Goal: Task Accomplishment & Management: Use online tool/utility

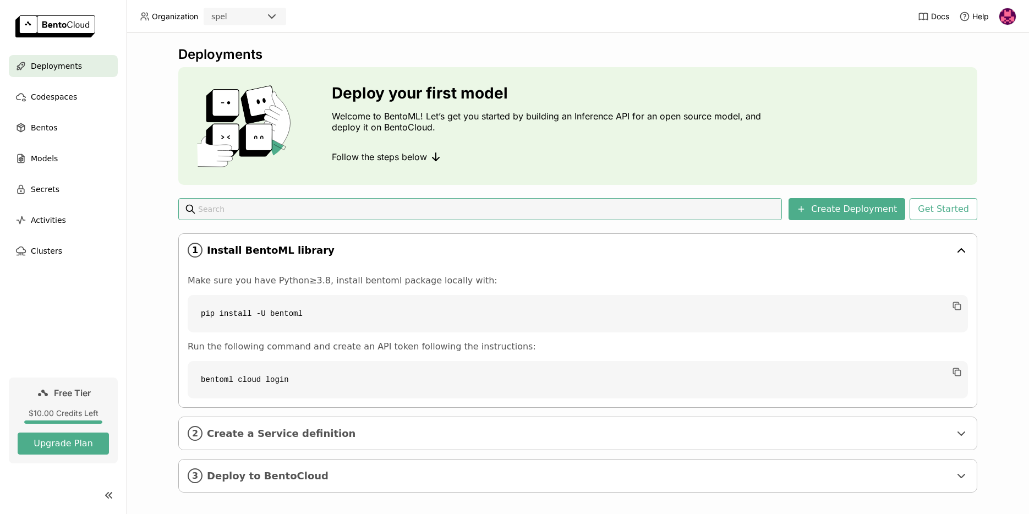
scroll to position [8, 0]
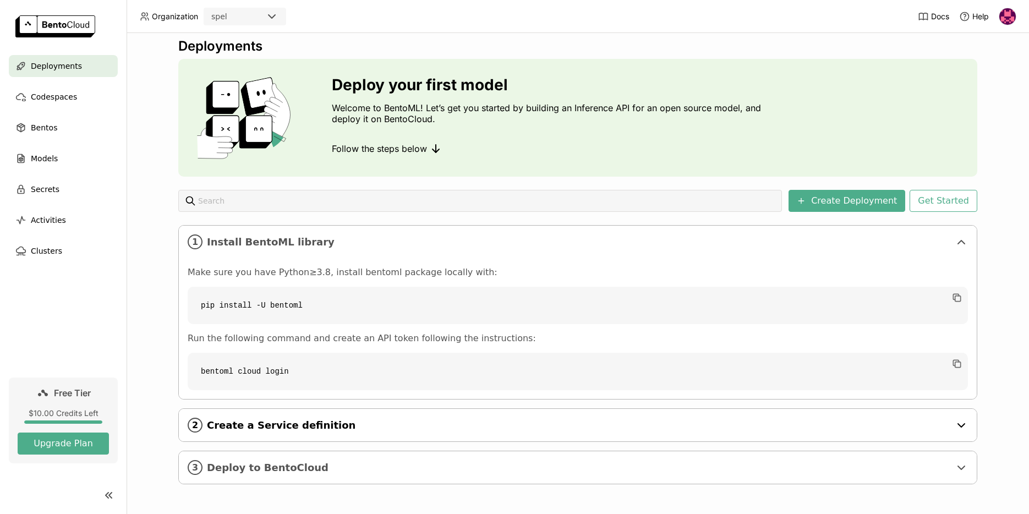
click at [276, 428] on span "Create a Service definition" at bounding box center [578, 425] width 743 height 12
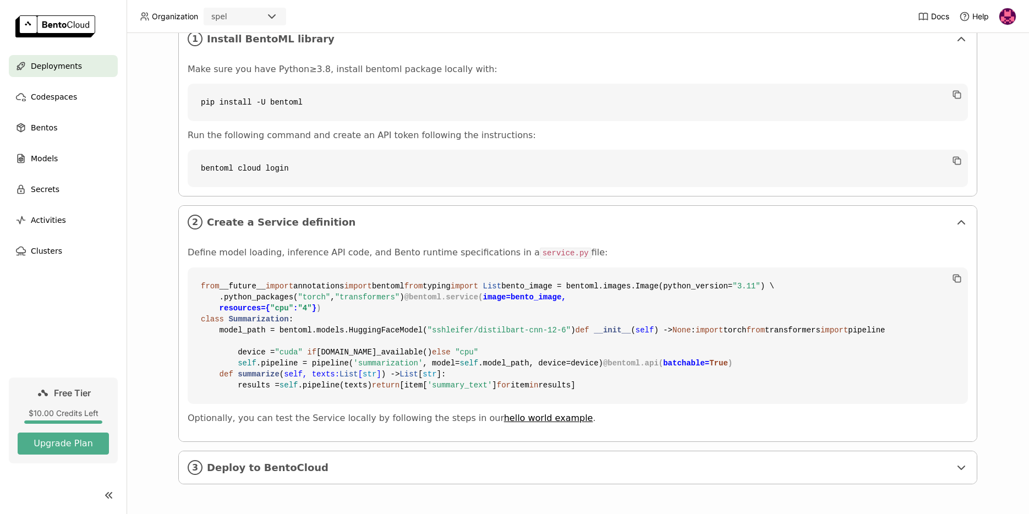
scroll to position [409, 0]
click at [251, 465] on span "Deploy to BentoCloud" at bounding box center [578, 468] width 743 height 12
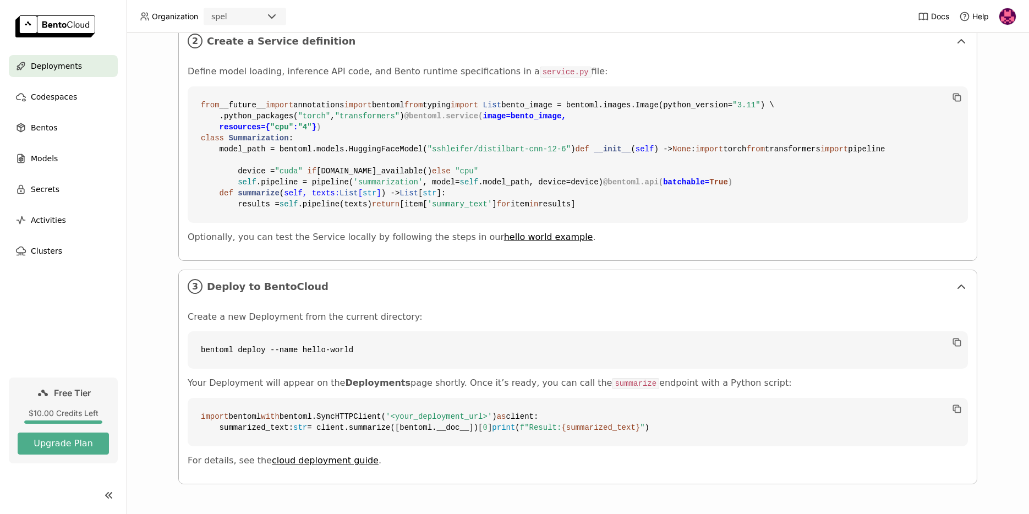
scroll to position [623, 0]
click at [73, 100] on span "Codespaces" at bounding box center [54, 96] width 46 height 13
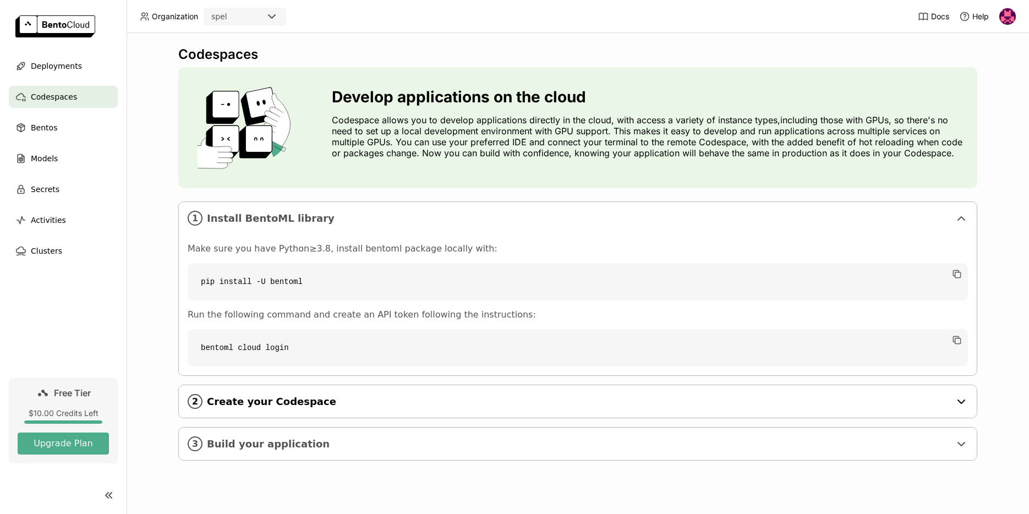
click at [316, 400] on span "Create your Codespace" at bounding box center [578, 402] width 743 height 12
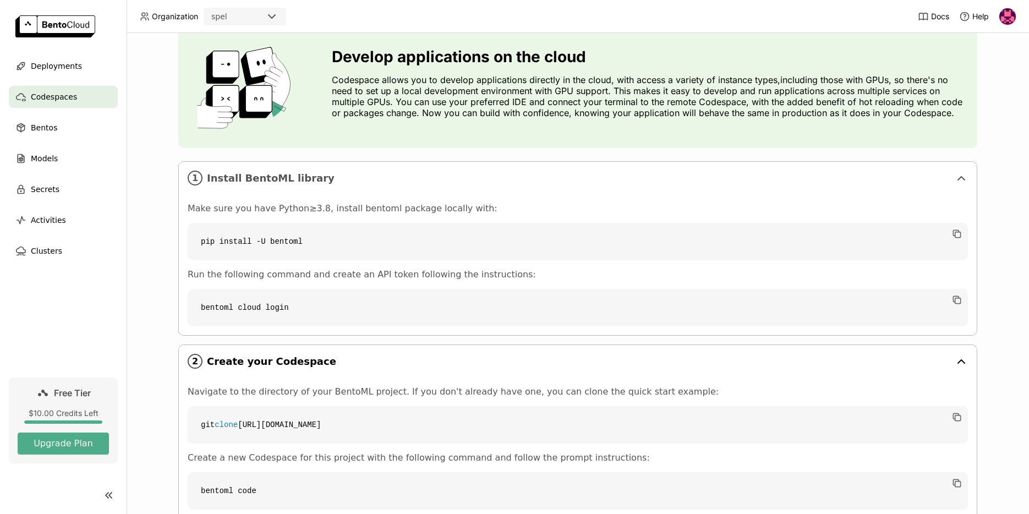
scroll to position [117, 0]
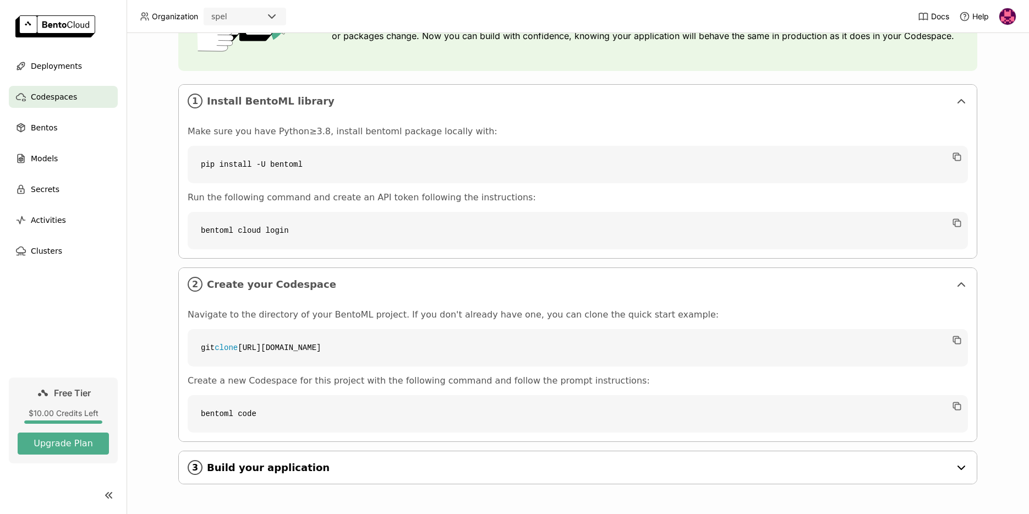
click at [297, 470] on span "Build your application" at bounding box center [578, 468] width 743 height 12
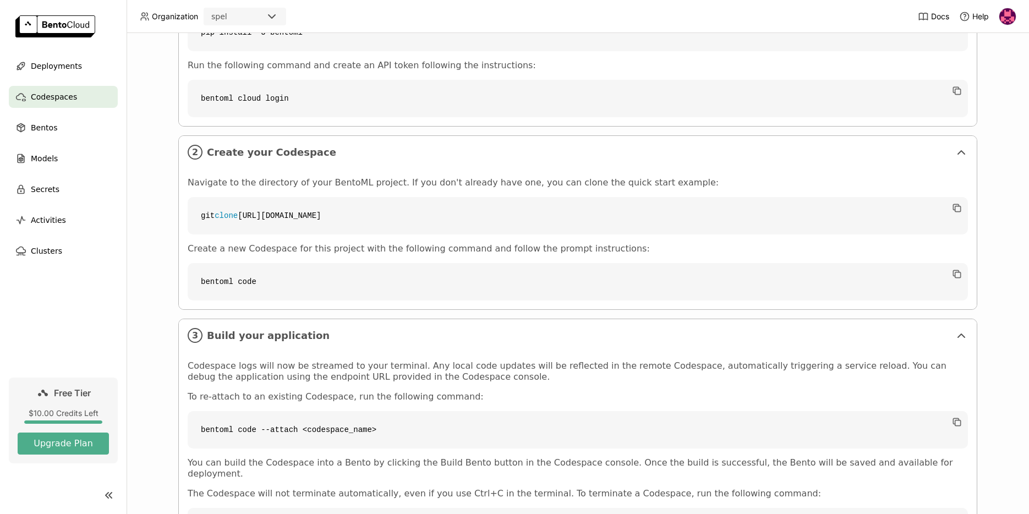
scroll to position [309, 0]
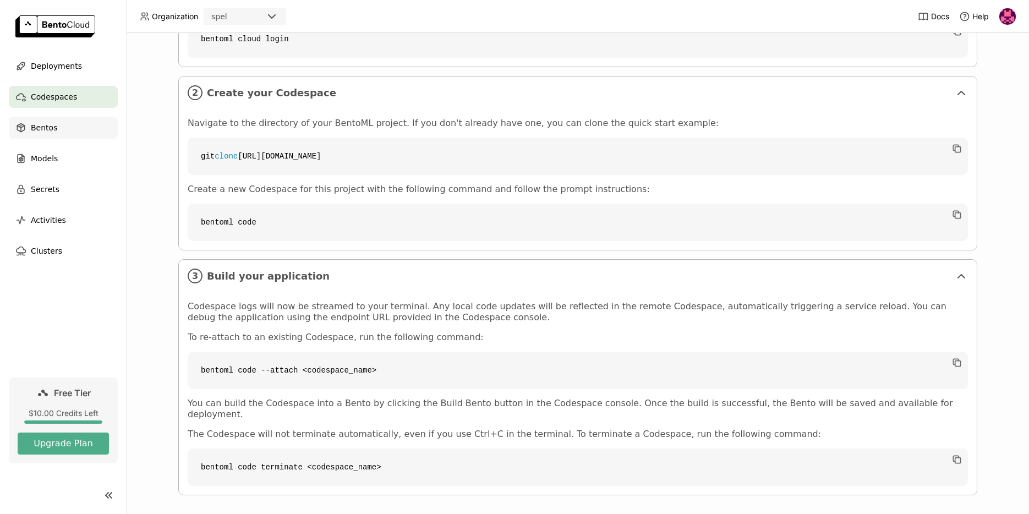
click at [79, 127] on div "Bentos" at bounding box center [63, 128] width 109 height 22
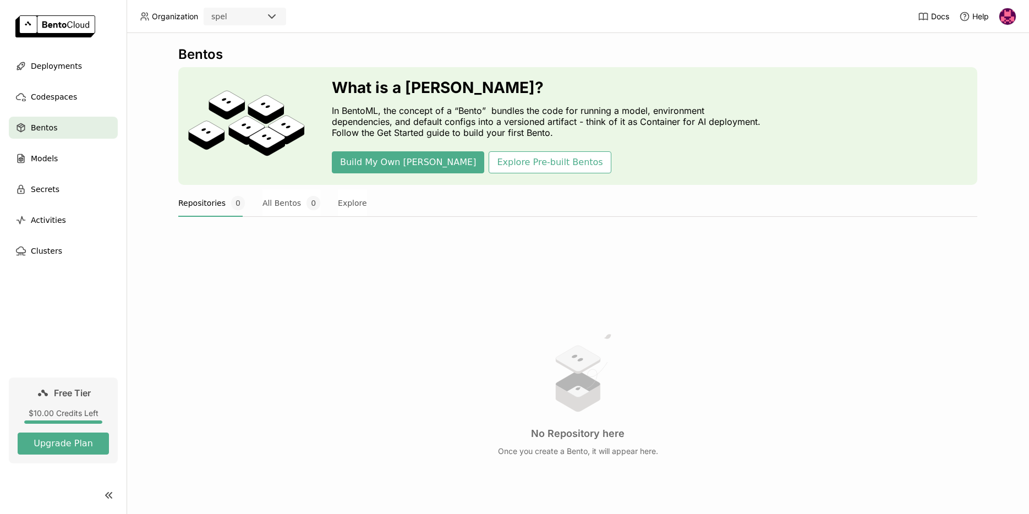
click at [251, 15] on div "spel" at bounding box center [235, 16] width 61 height 15
click at [306, 19] on header "Organization spel Docs Help" at bounding box center [514, 16] width 1029 height 33
click at [60, 154] on div "Models" at bounding box center [63, 158] width 109 height 22
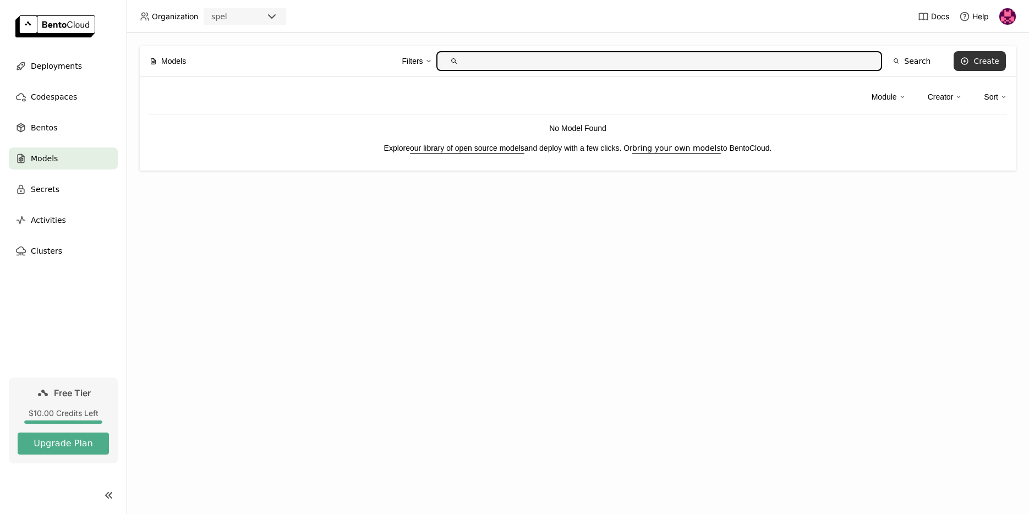
click at [978, 57] on div "Create" at bounding box center [986, 61] width 26 height 9
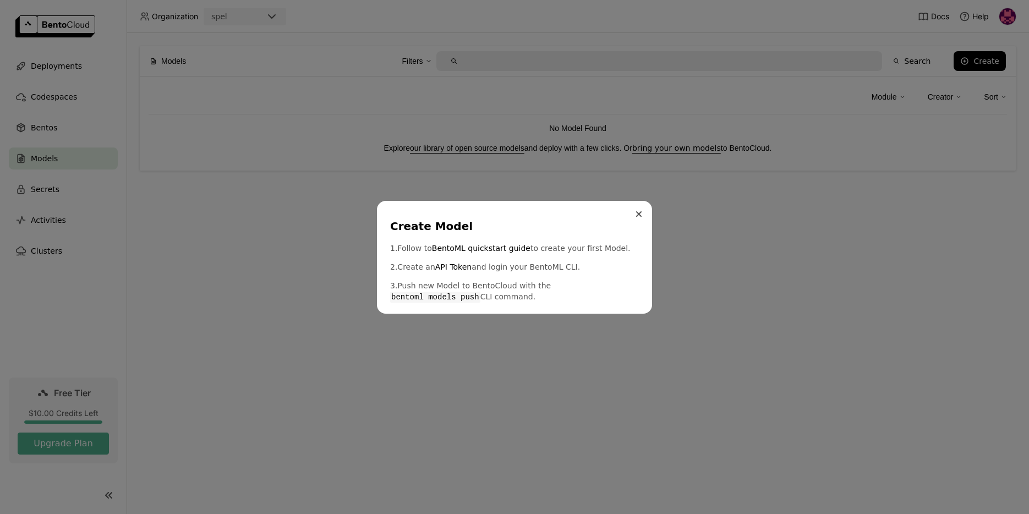
click at [638, 215] on icon "Close" at bounding box center [639, 214] width 4 height 4
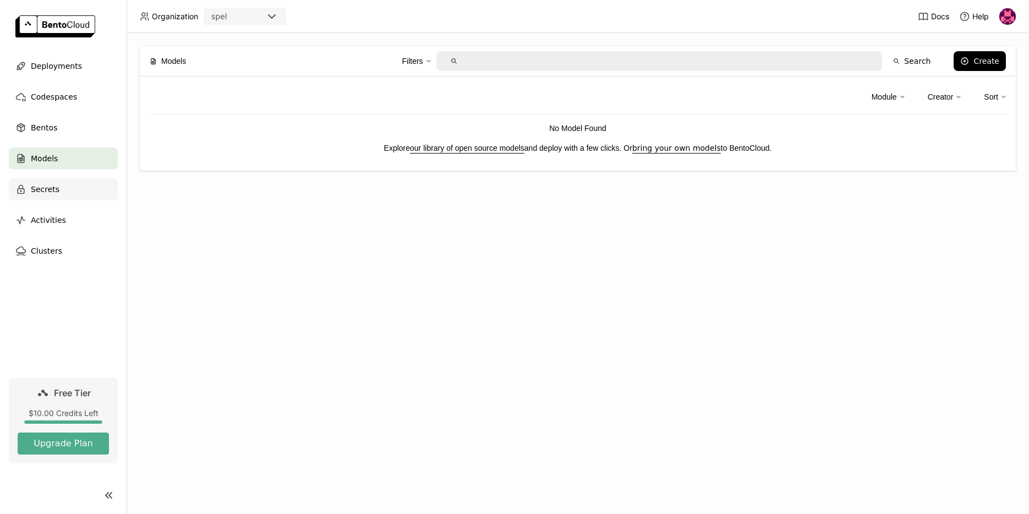
click at [36, 191] on span "Secrets" at bounding box center [45, 189] width 29 height 13
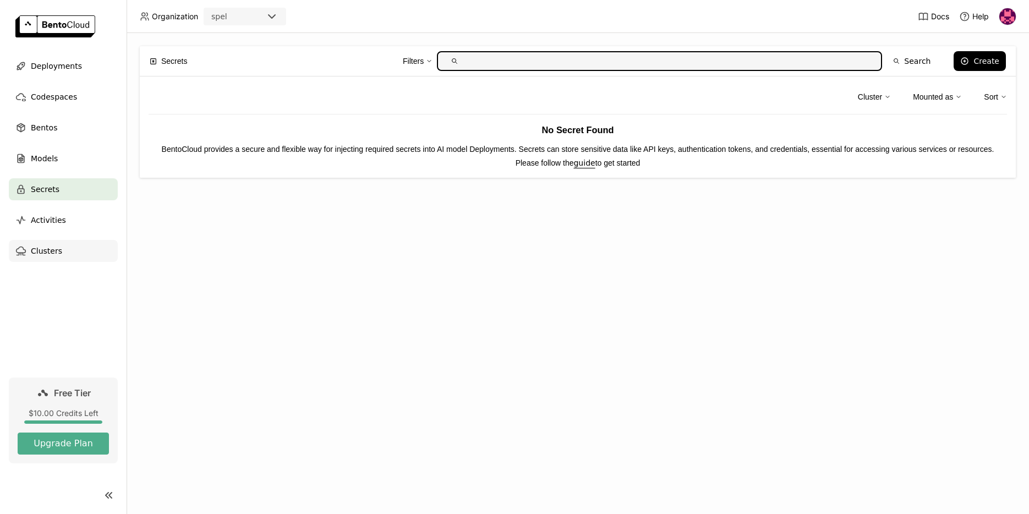
click at [46, 249] on span "Clusters" at bounding box center [46, 250] width 31 height 13
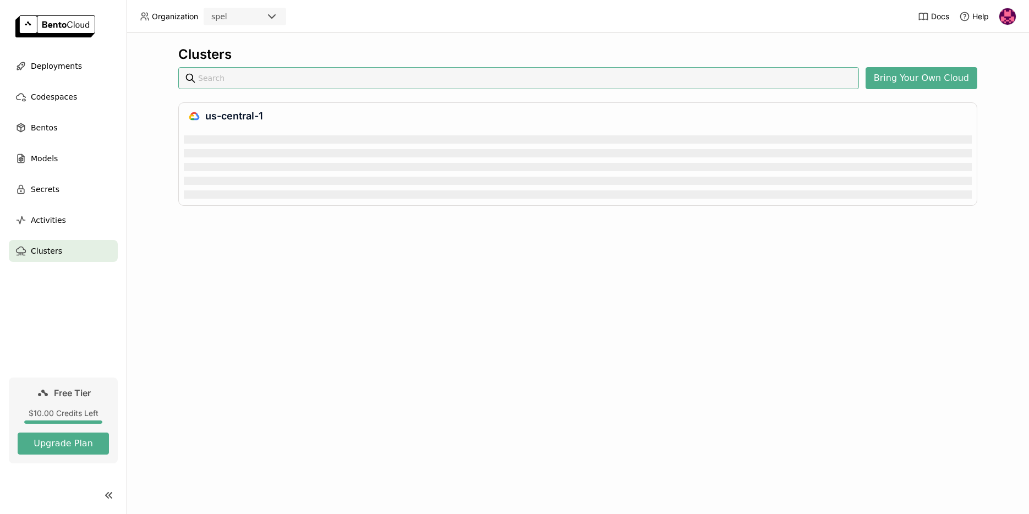
scroll to position [5, 5]
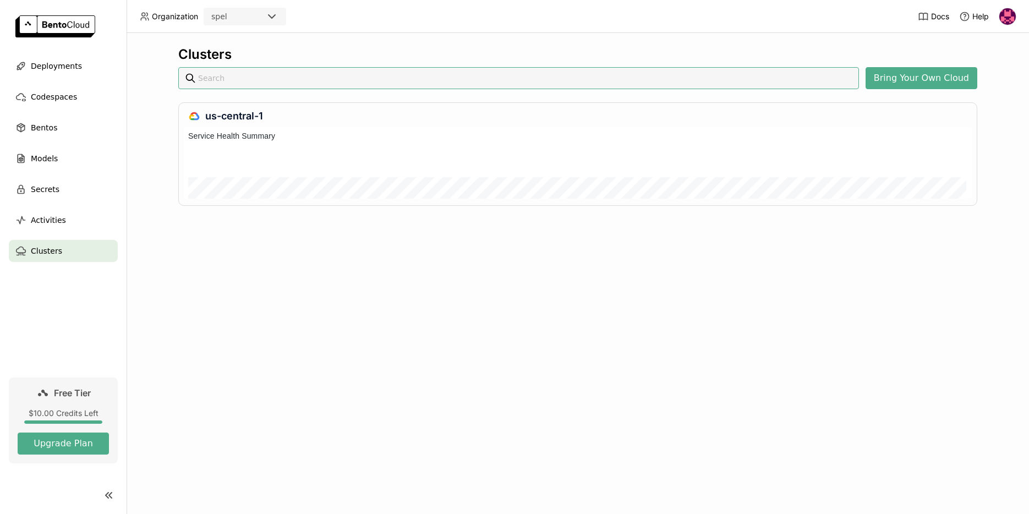
click at [368, 180] on div at bounding box center [577, 171] width 778 height 44
click at [415, 225] on div at bounding box center [552, 239] width 729 height 28
click at [889, 79] on button "Bring Your Own Cloud" at bounding box center [922, 78] width 112 height 22
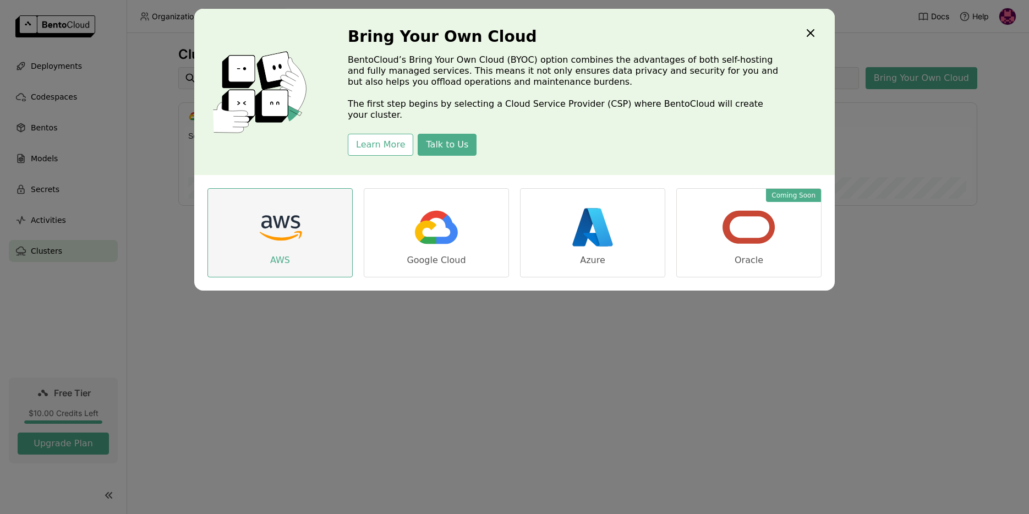
click at [270, 232] on img "dialog" at bounding box center [280, 227] width 55 height 55
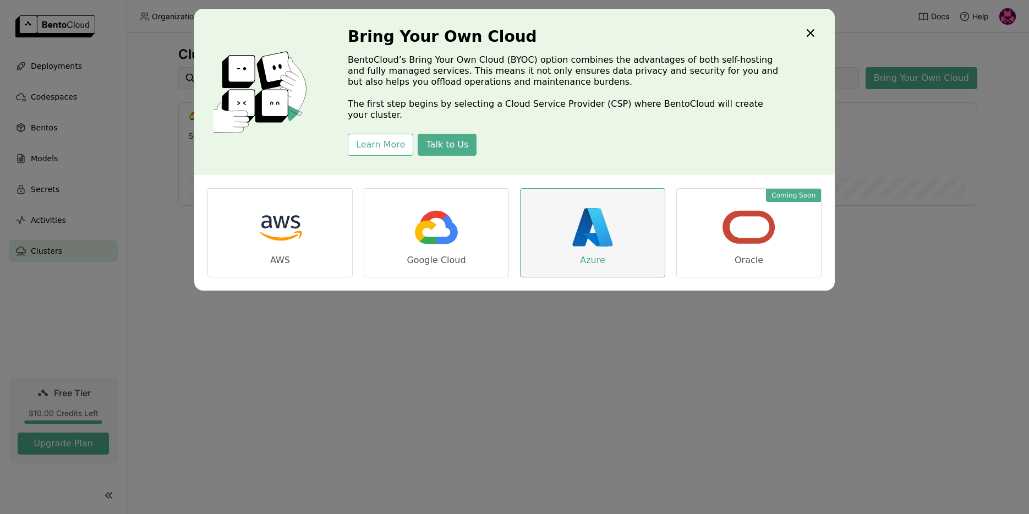
click at [615, 225] on img "dialog" at bounding box center [592, 227] width 55 height 55
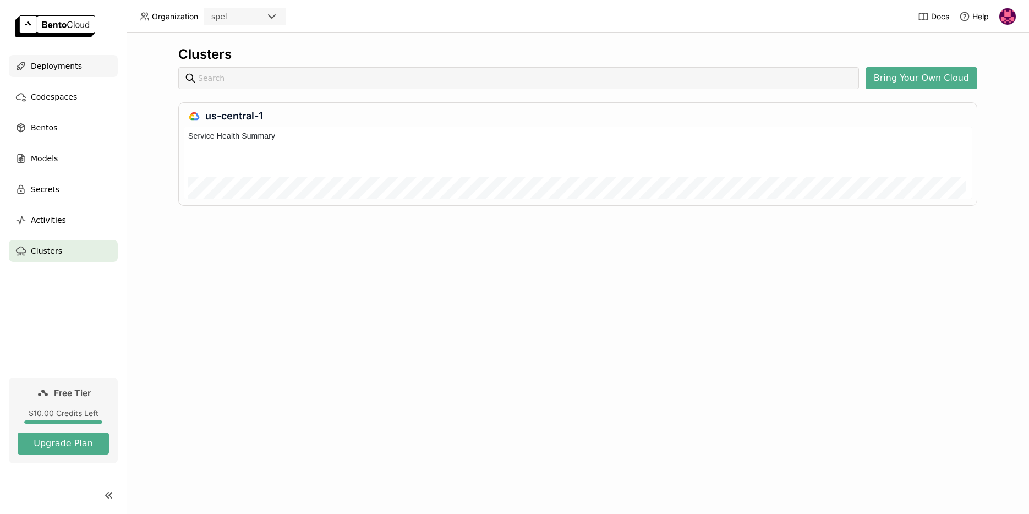
click at [48, 75] on div "Deployments" at bounding box center [63, 66] width 109 height 22
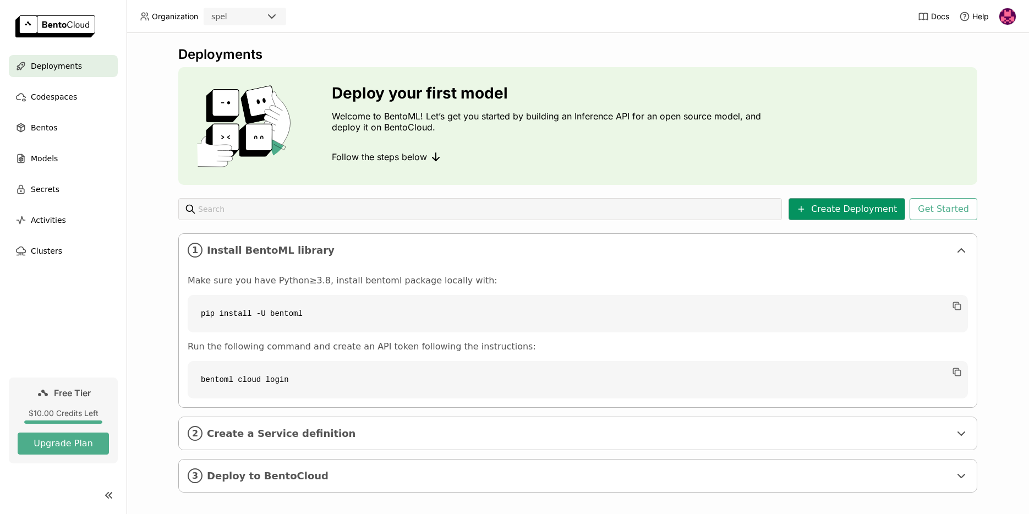
click at [840, 212] on button "Create Deployment" at bounding box center [847, 209] width 117 height 22
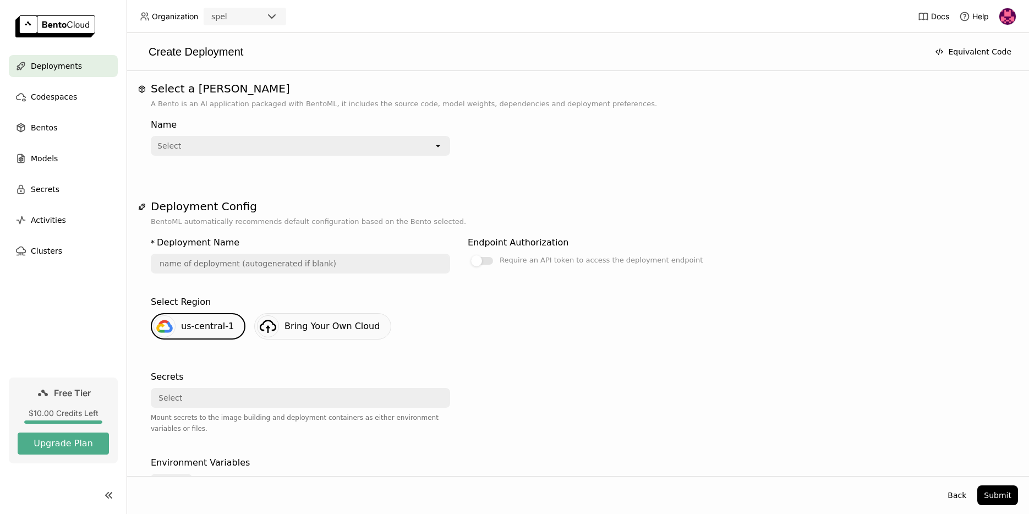
click at [442, 146] on div "open" at bounding box center [441, 146] width 15 height 18
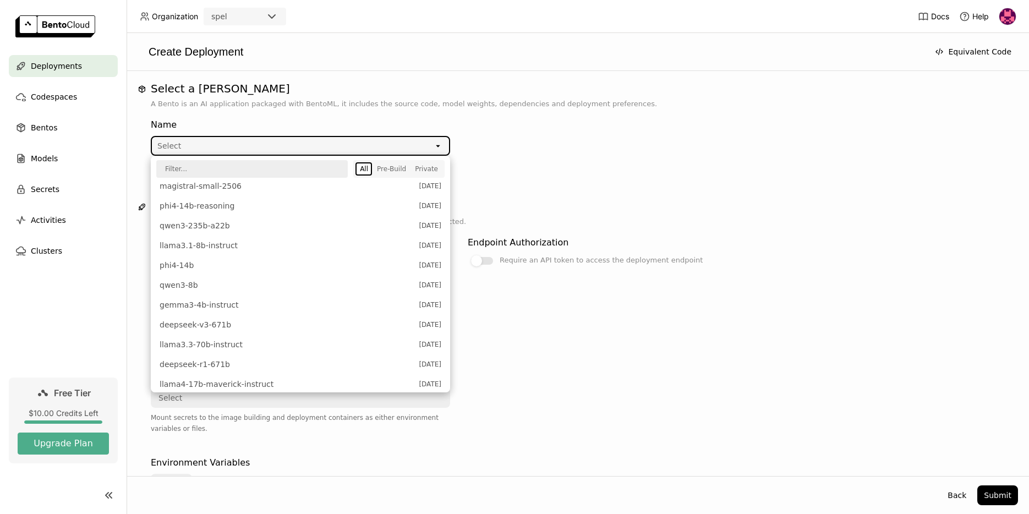
scroll to position [340, 0]
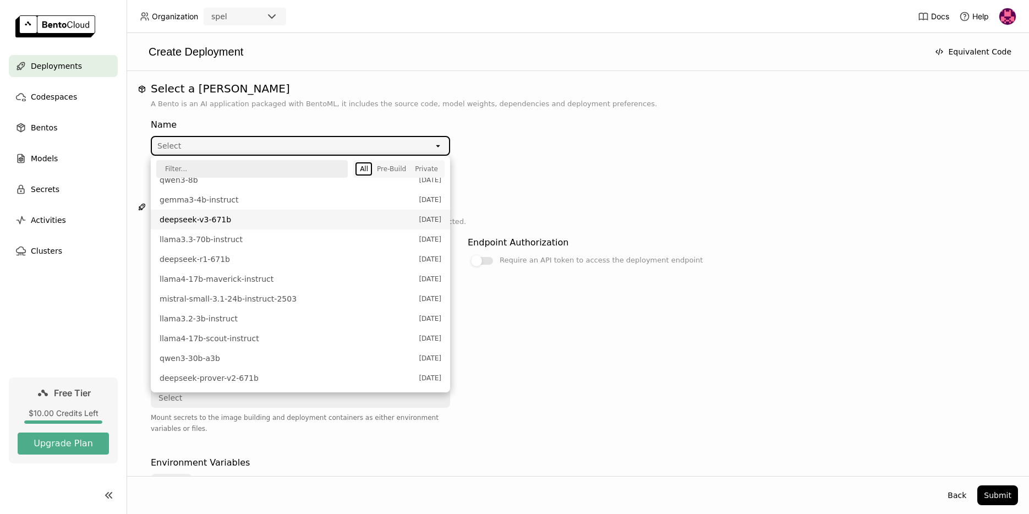
click at [545, 151] on div "Name Select open" at bounding box center [459, 135] width 616 height 42
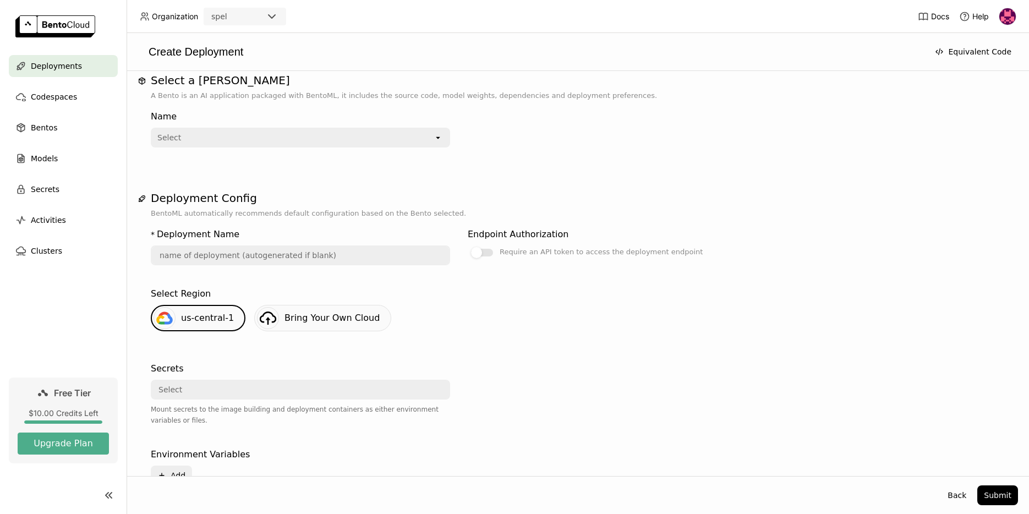
scroll to position [19, 0]
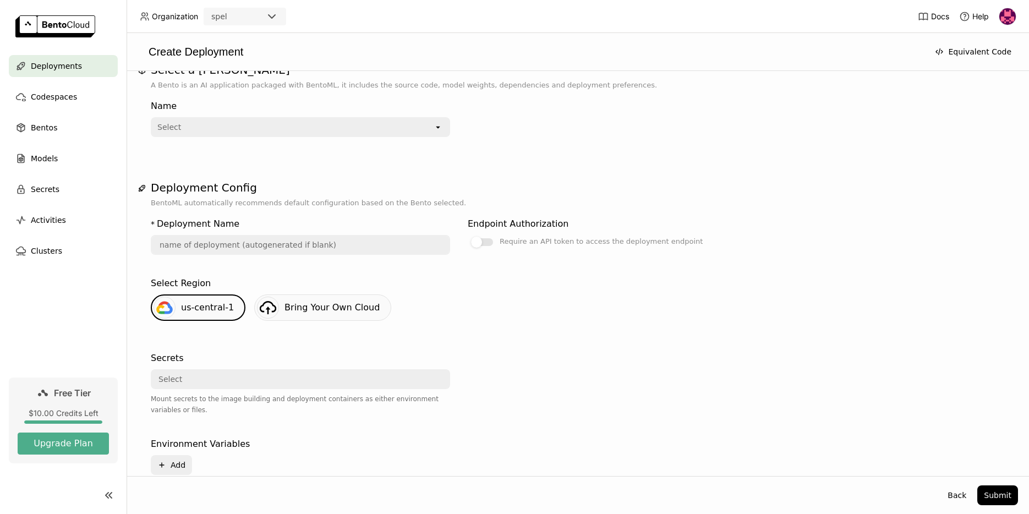
click at [286, 134] on div "Select" at bounding box center [293, 127] width 282 height 18
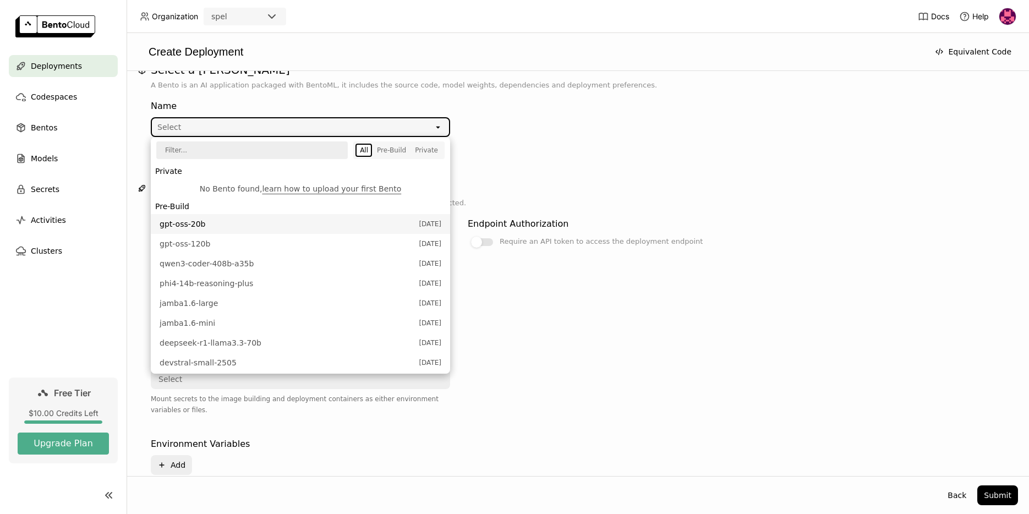
click at [239, 223] on span "gpt-oss-20b" at bounding box center [287, 223] width 254 height 11
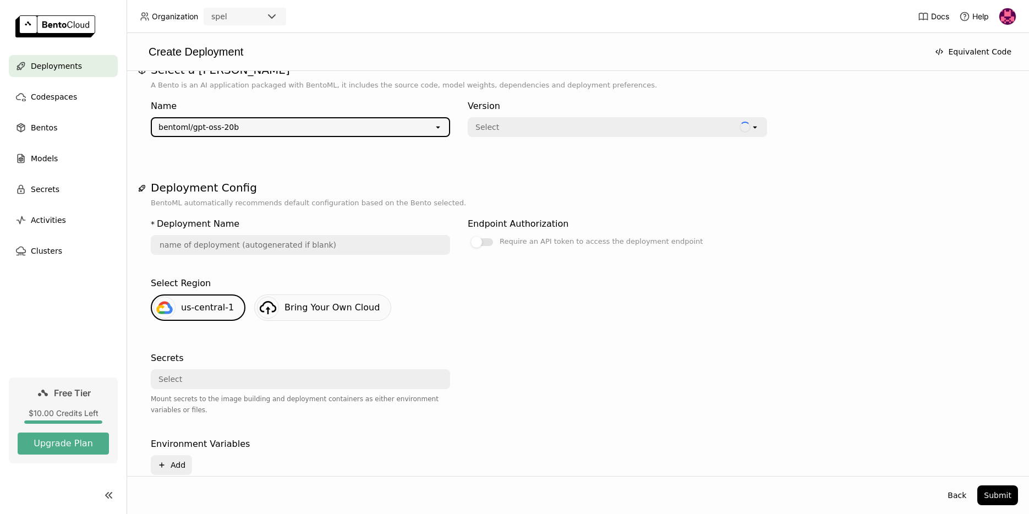
click at [538, 123] on div "Select" at bounding box center [604, 127] width 271 height 18
type input "gpt-oss-20-b-rzt9"
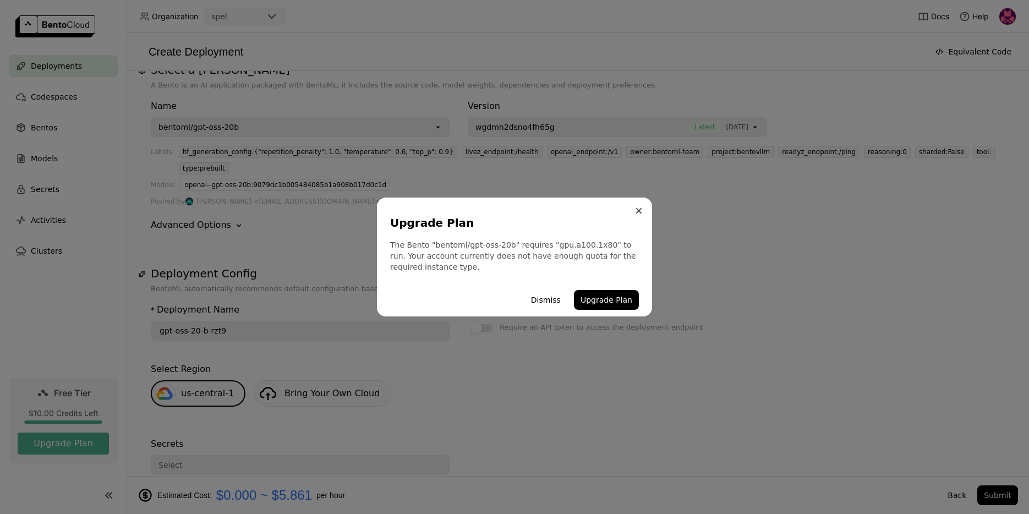
click at [639, 212] on icon "Close" at bounding box center [639, 211] width 6 height 6
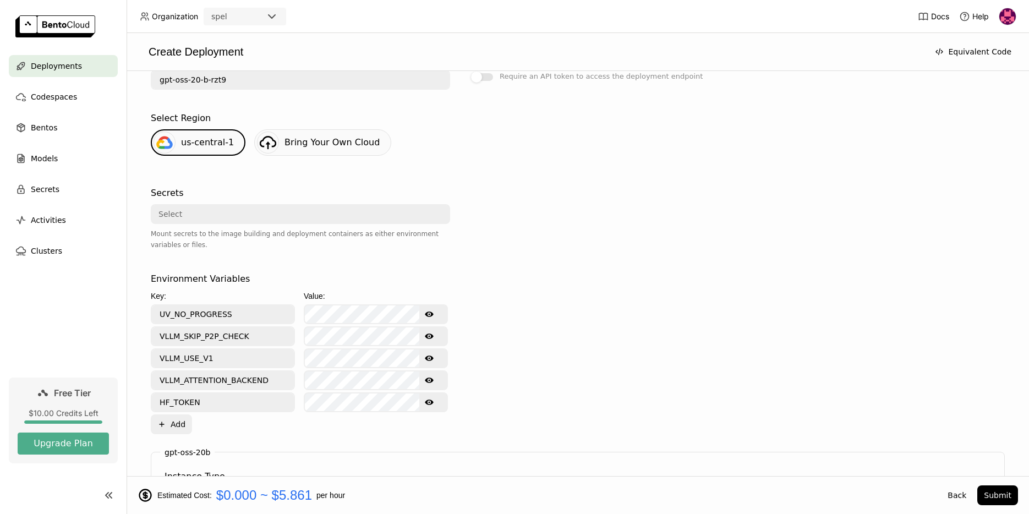
scroll to position [288, 0]
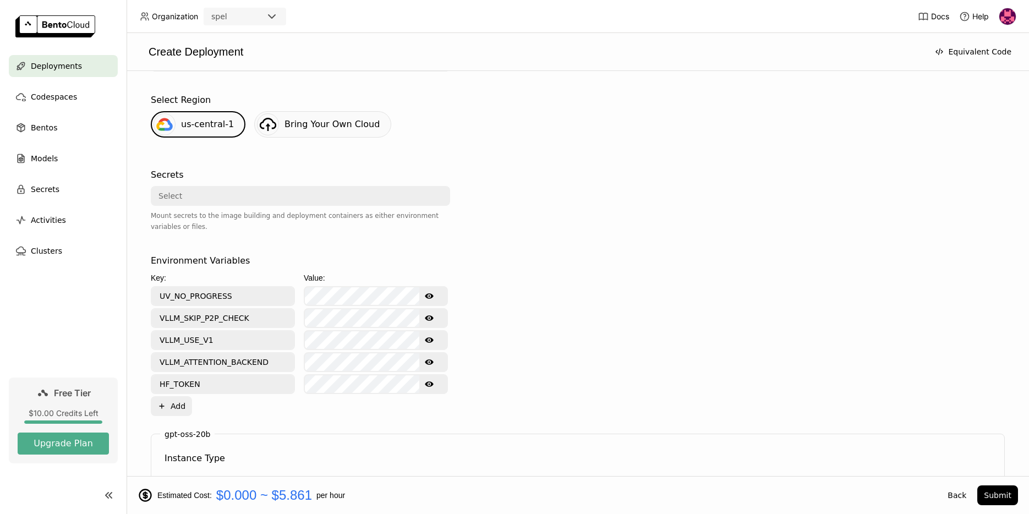
click at [297, 133] on link "Bring Your Own Cloud" at bounding box center [322, 124] width 137 height 26
click at [182, 190] on div "Select" at bounding box center [297, 196] width 291 height 18
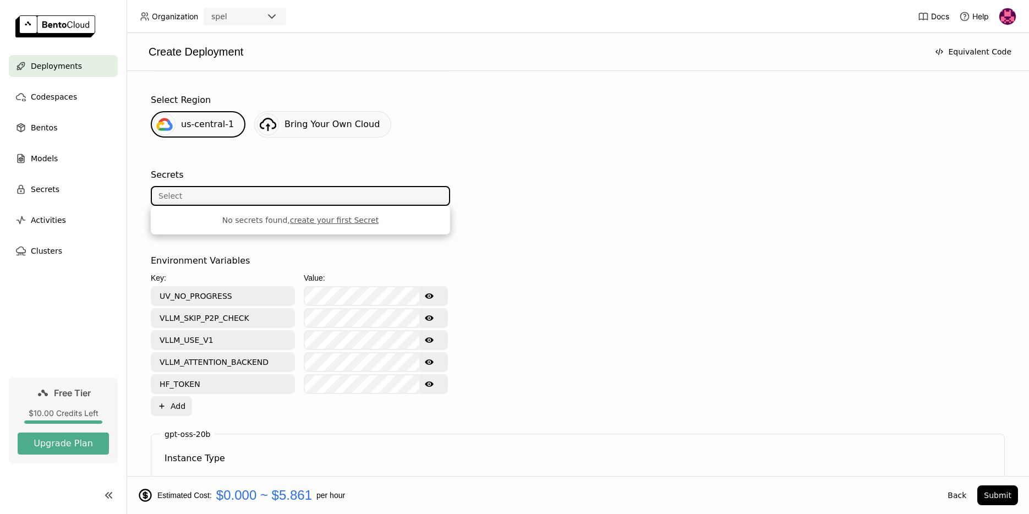
click at [239, 155] on div "Select Region us-central-1 Bring Your Own Cloud" at bounding box center [578, 122] width 854 height 66
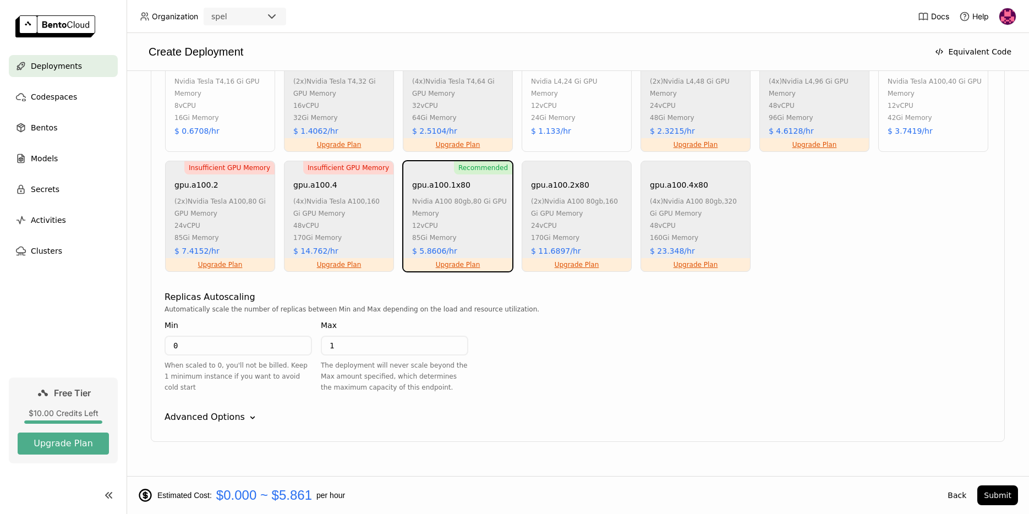
scroll to position [776, 0]
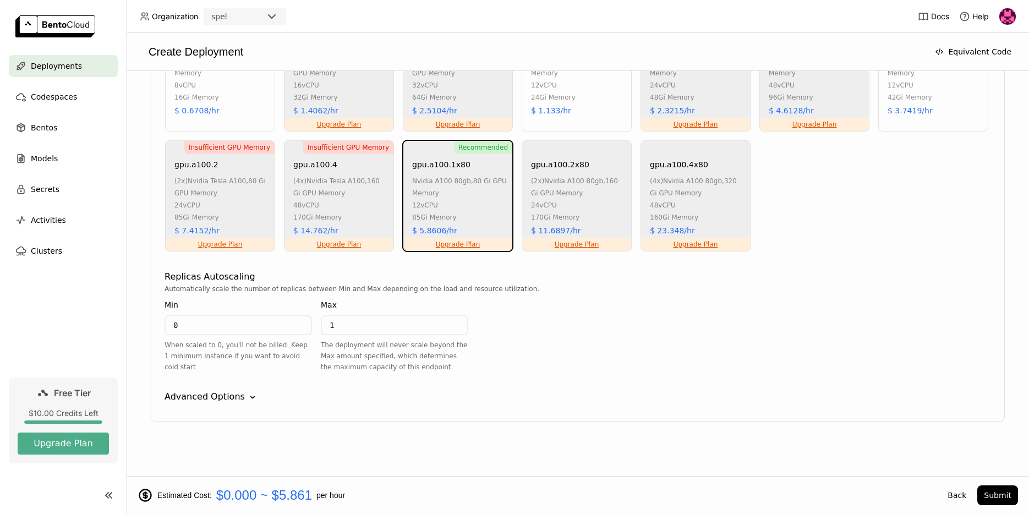
click at [240, 400] on div "Advanced Options Down" at bounding box center [578, 396] width 827 height 13
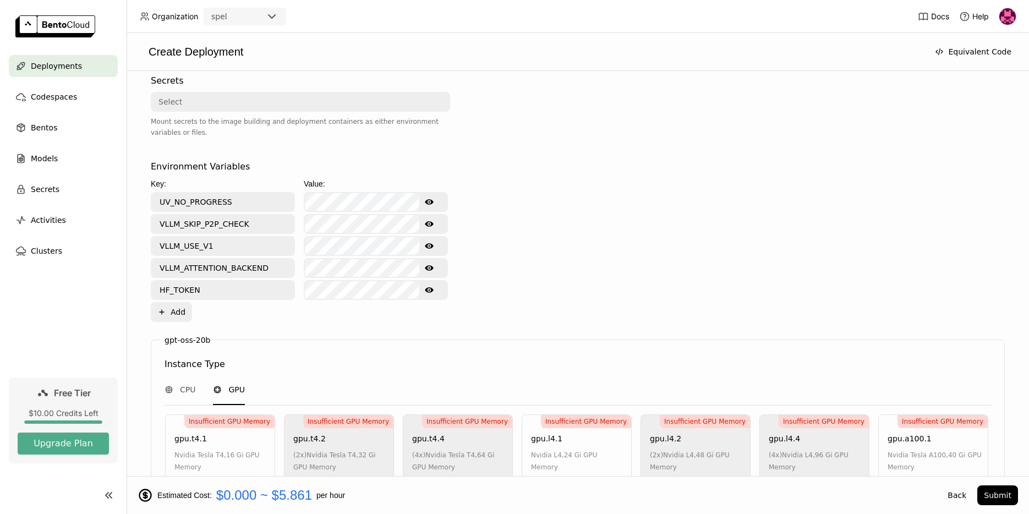
scroll to position [0, 0]
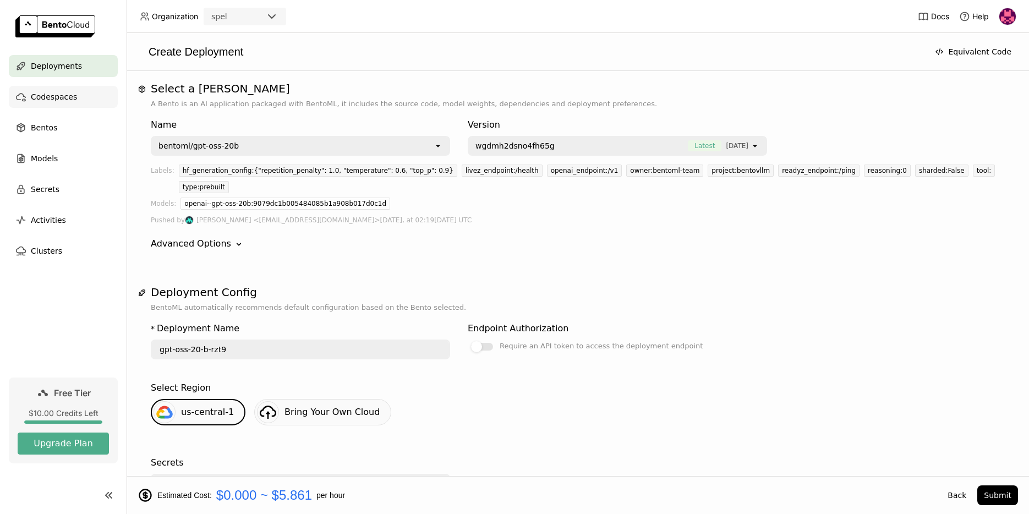
click at [76, 97] on div "Codespaces" at bounding box center [63, 97] width 109 height 22
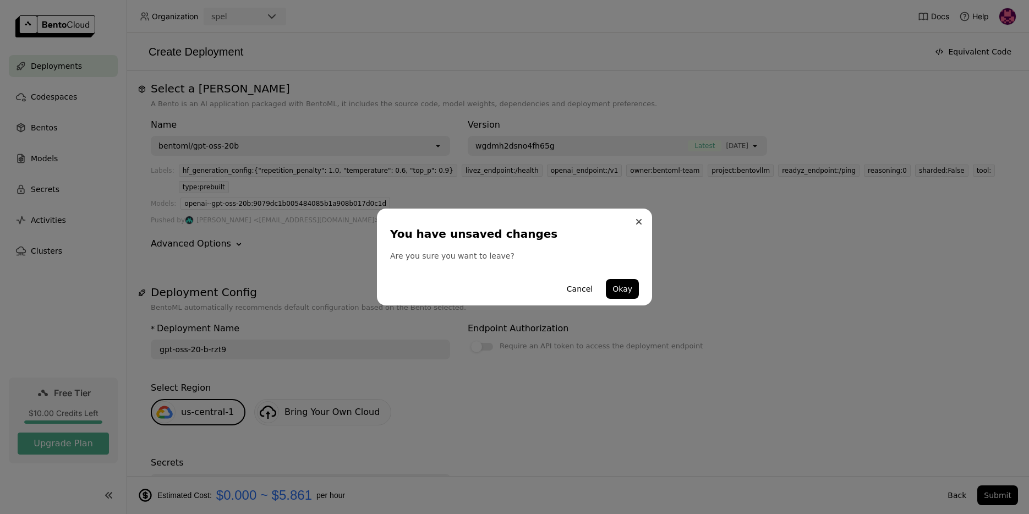
click at [634, 221] on button "Close" at bounding box center [638, 221] width 13 height 13
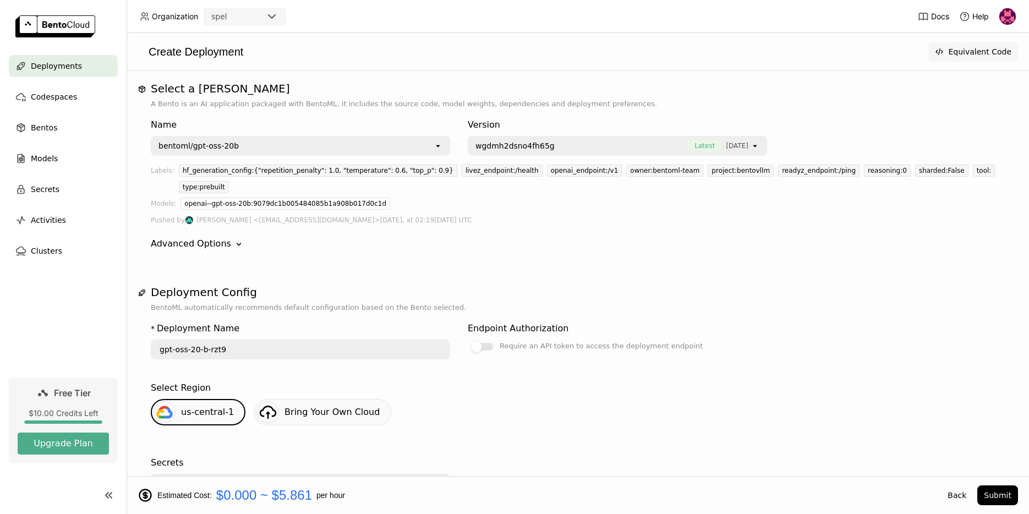
click at [982, 49] on button "Equivalent Code" at bounding box center [973, 52] width 90 height 20
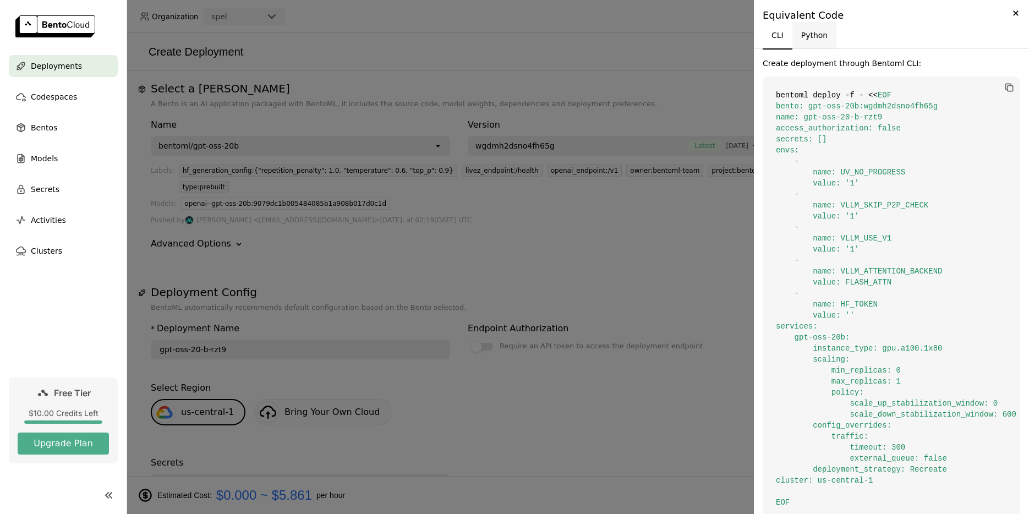
click at [807, 41] on button "Python" at bounding box center [814, 35] width 45 height 26
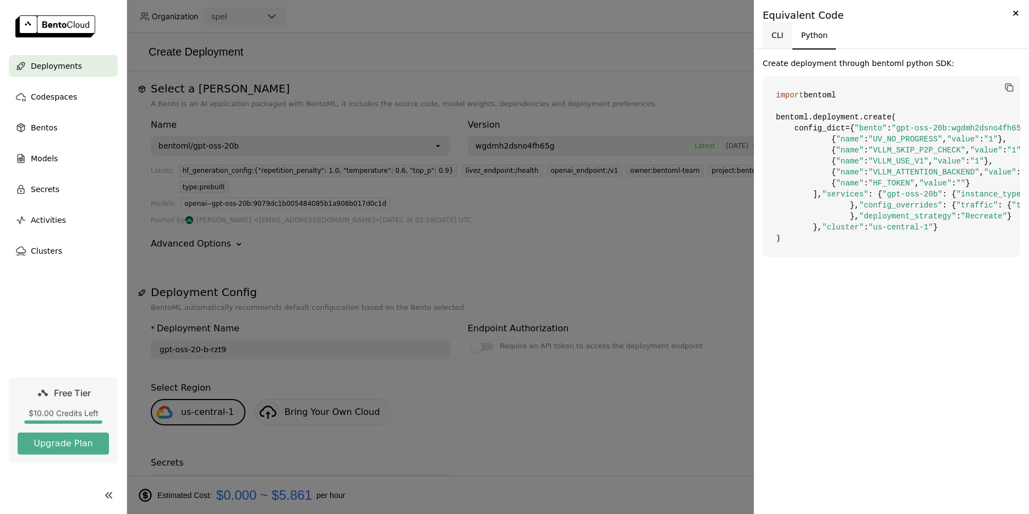
click at [775, 34] on button "CLI" at bounding box center [778, 35] width 30 height 26
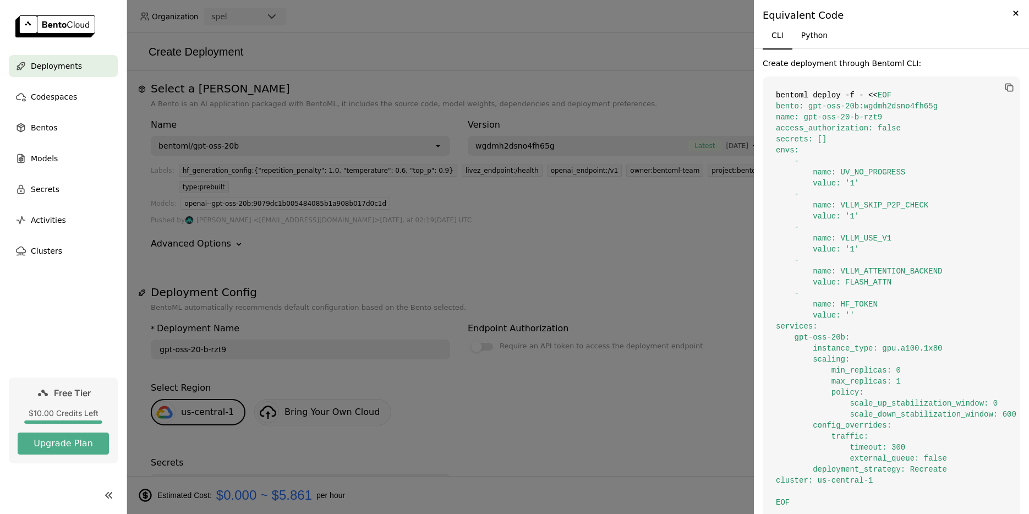
click at [599, 127] on div at bounding box center [514, 257] width 1029 height 514
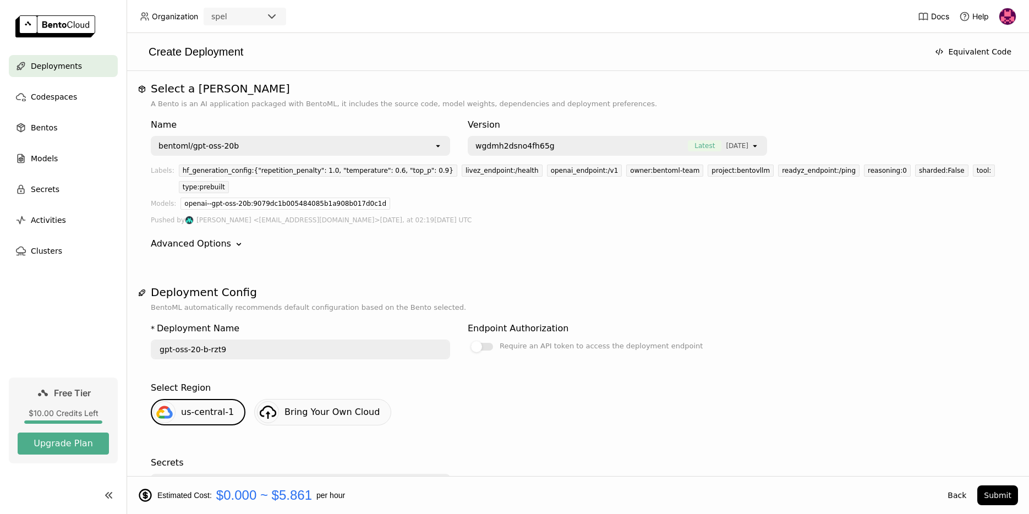
click at [43, 27] on img at bounding box center [55, 26] width 80 height 22
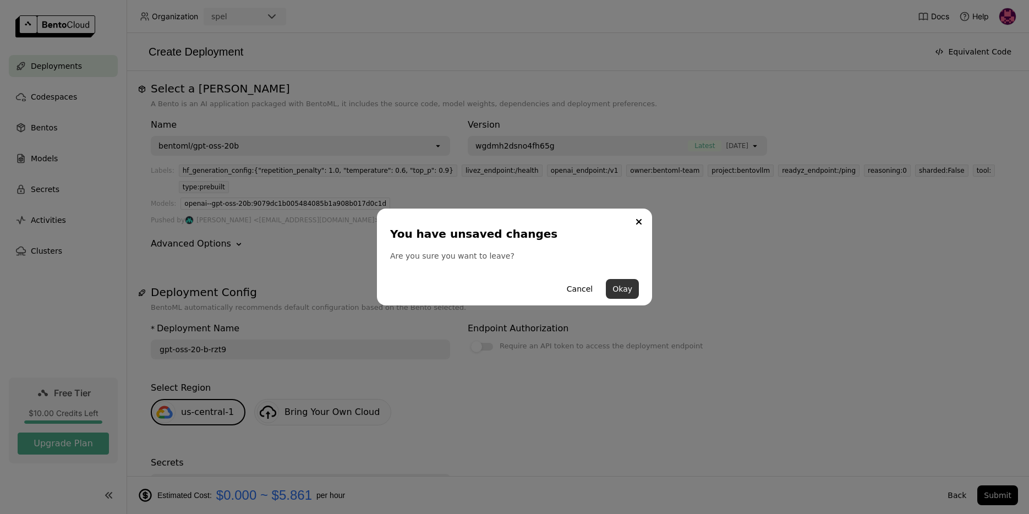
click at [621, 288] on button "Okay" at bounding box center [622, 289] width 33 height 20
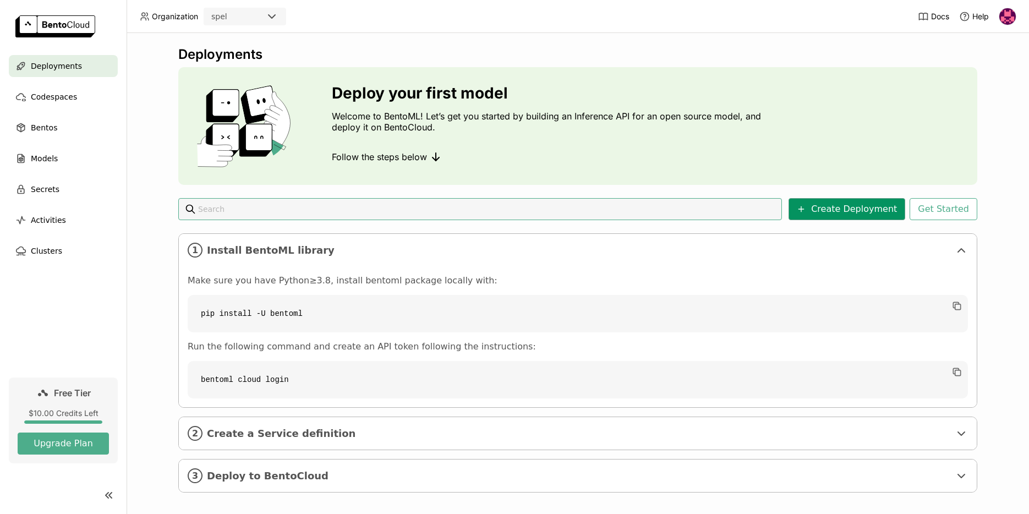
click at [841, 208] on button "Create Deployment" at bounding box center [847, 209] width 117 height 22
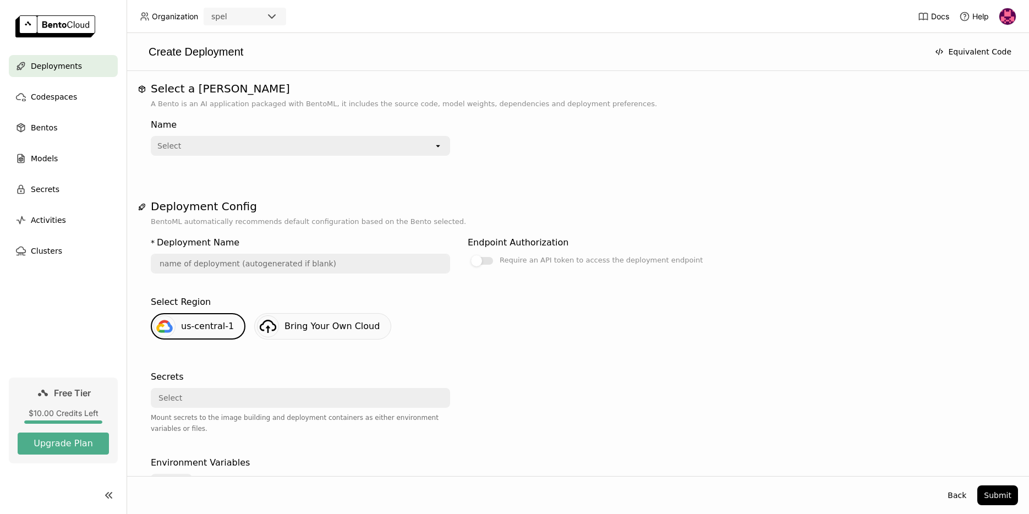
click at [344, 151] on div "Select" at bounding box center [293, 146] width 282 height 18
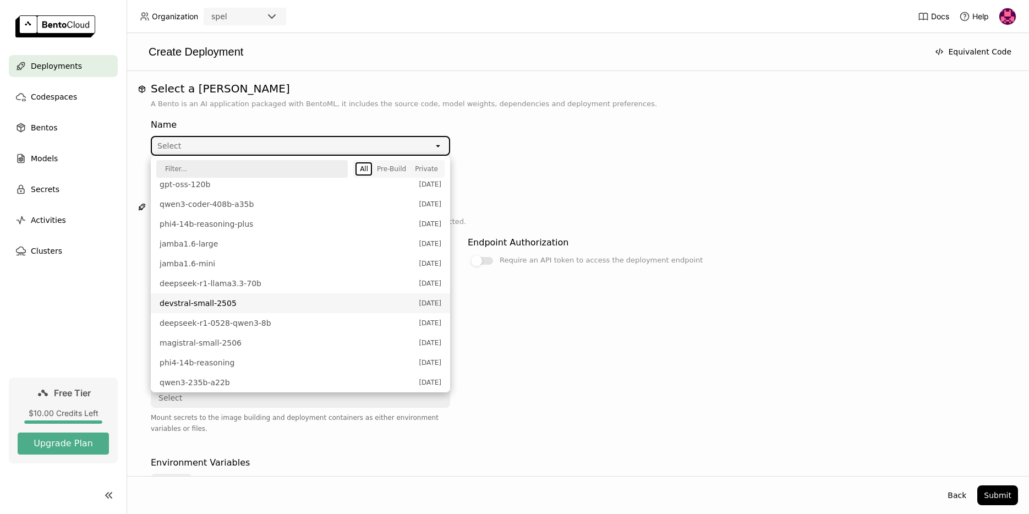
scroll to position [94, 0]
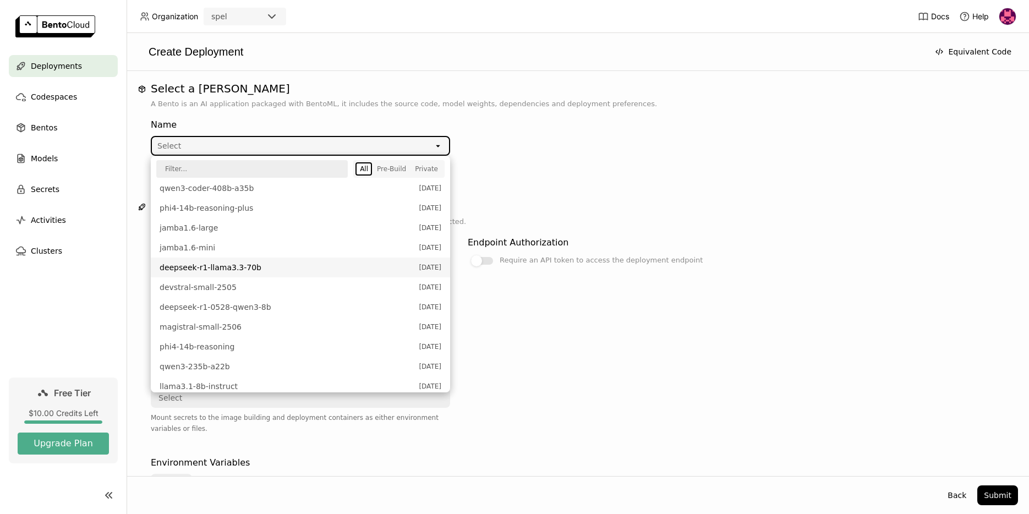
click at [240, 267] on span "deepseek-r1-llama3.3-70b" at bounding box center [287, 267] width 254 height 11
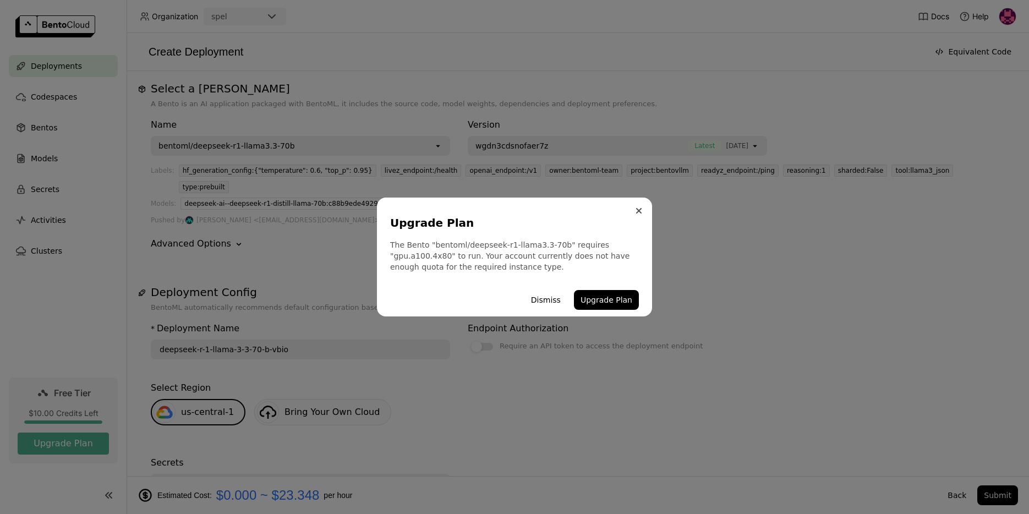
click at [637, 212] on icon "Close" at bounding box center [639, 211] width 4 height 4
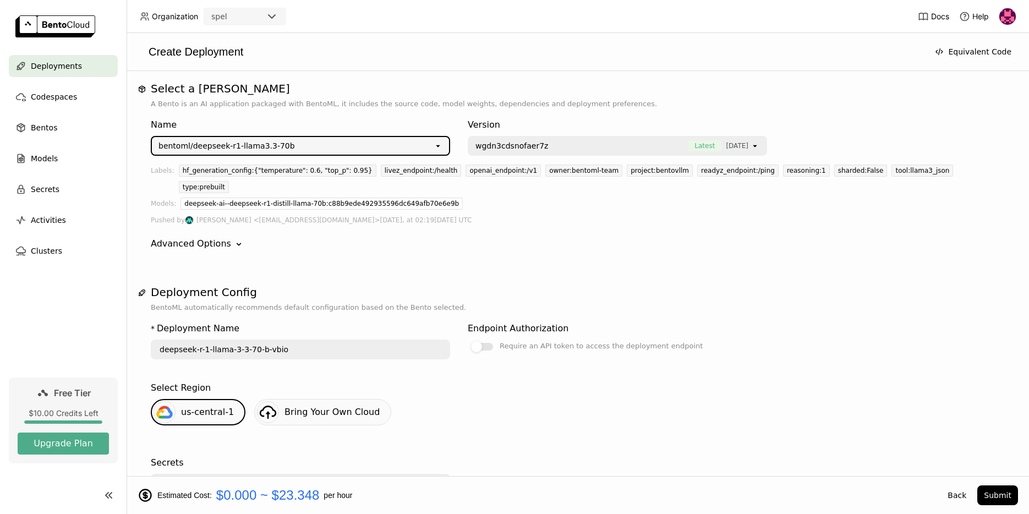
click at [755, 150] on icon "open" at bounding box center [755, 145] width 9 height 9
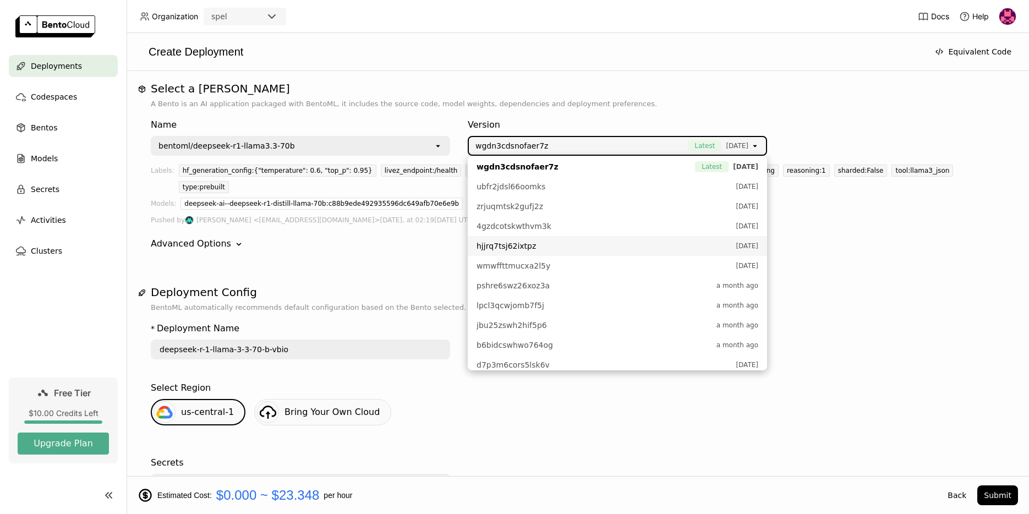
scroll to position [0, 0]
click at [841, 237] on div "Advanced Options Down" at bounding box center [578, 243] width 854 height 13
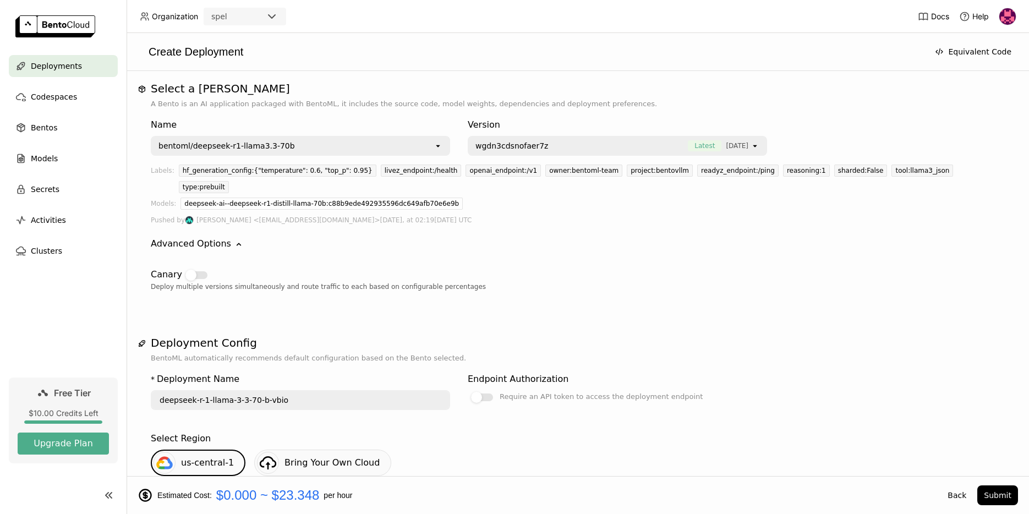
click at [303, 145] on div "bentoml/deepseek-r1-llama3.3-70b" at bounding box center [293, 146] width 282 height 18
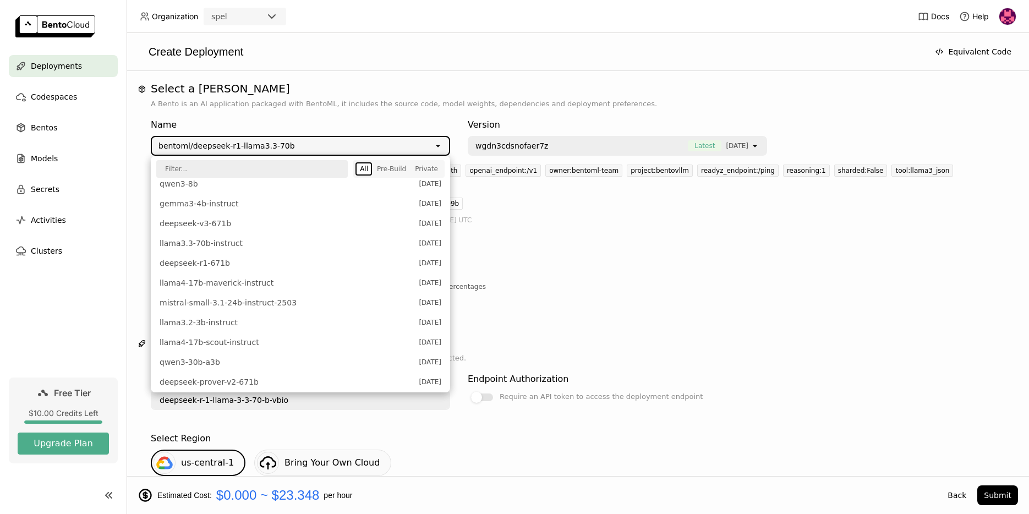
scroll to position [340, 0]
click at [237, 319] on span "llama3.2-3b-instruct" at bounding box center [287, 318] width 254 height 11
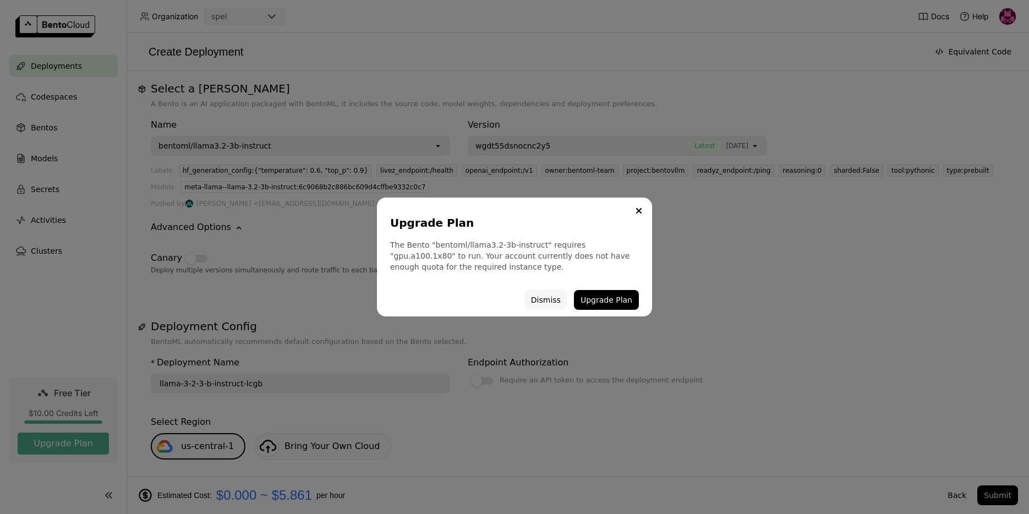
click at [545, 305] on button "Dismiss" at bounding box center [545, 300] width 43 height 20
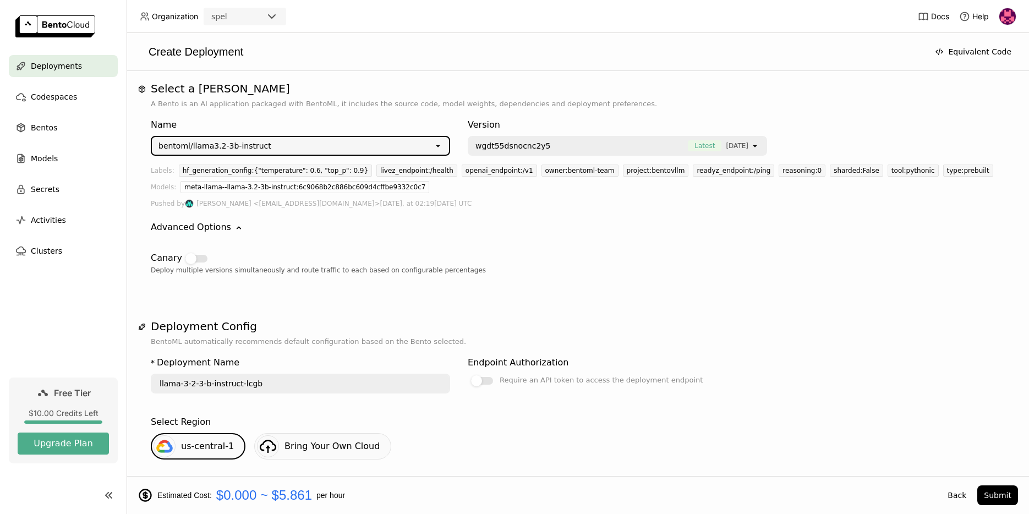
click at [583, 139] on div "wgdt55dsnocnc2y5 Latest 6 days ago" at bounding box center [610, 146] width 282 height 18
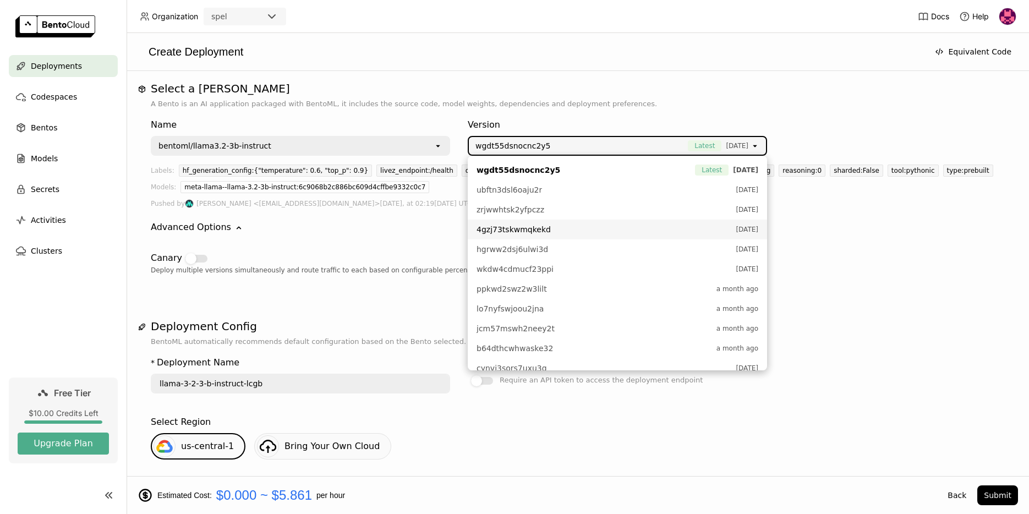
scroll to position [2, 0]
click at [403, 242] on div "Canary Deploy multiple versions simultaneously and route traffic to each based …" at bounding box center [578, 259] width 854 height 51
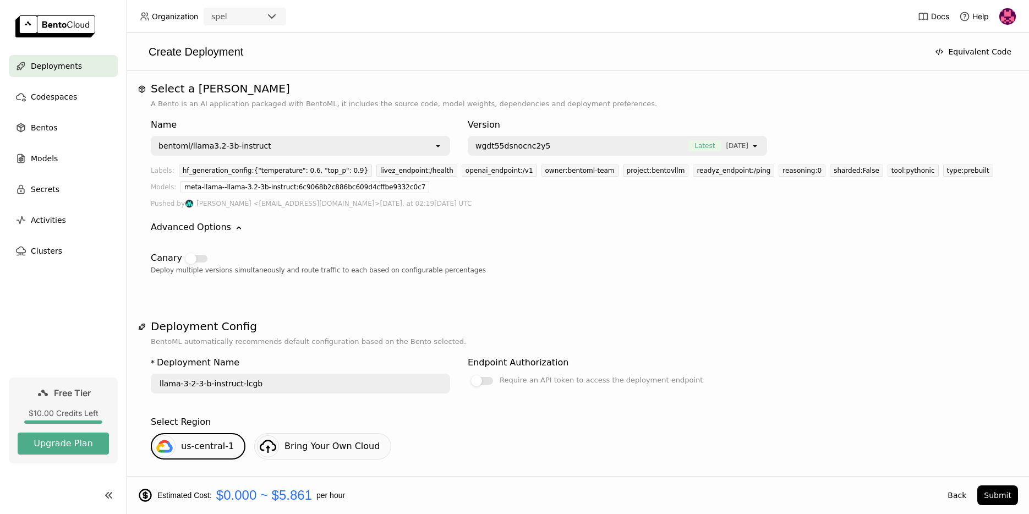
click at [324, 146] on div "bentoml/llama3.2-3b-instruct" at bounding box center [293, 146] width 282 height 18
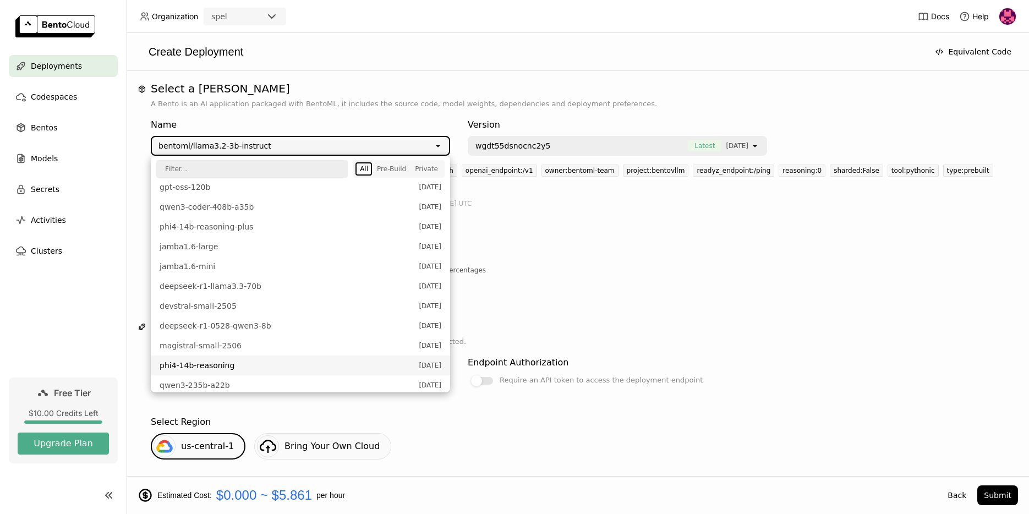
scroll to position [0, 0]
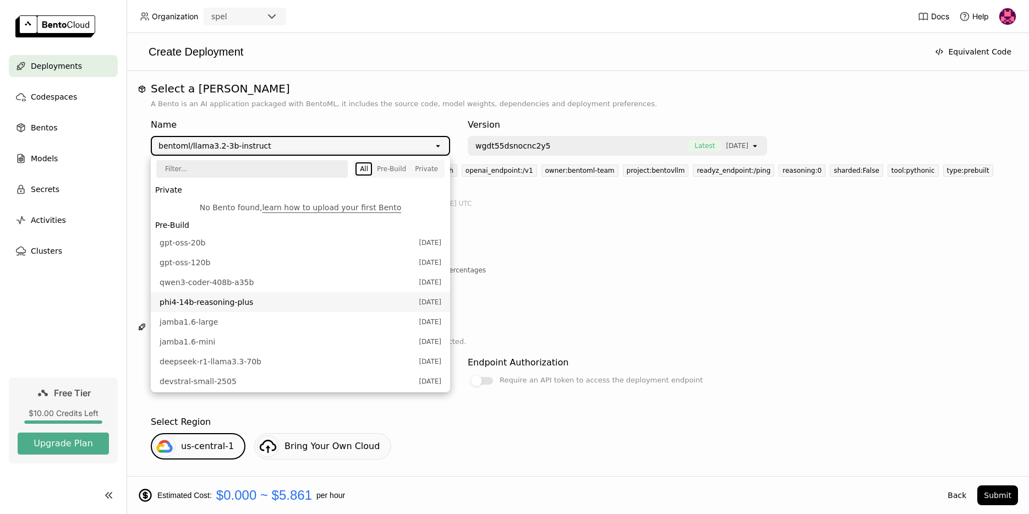
click at [237, 304] on span "phi4-14b-reasoning-plus" at bounding box center [287, 302] width 254 height 11
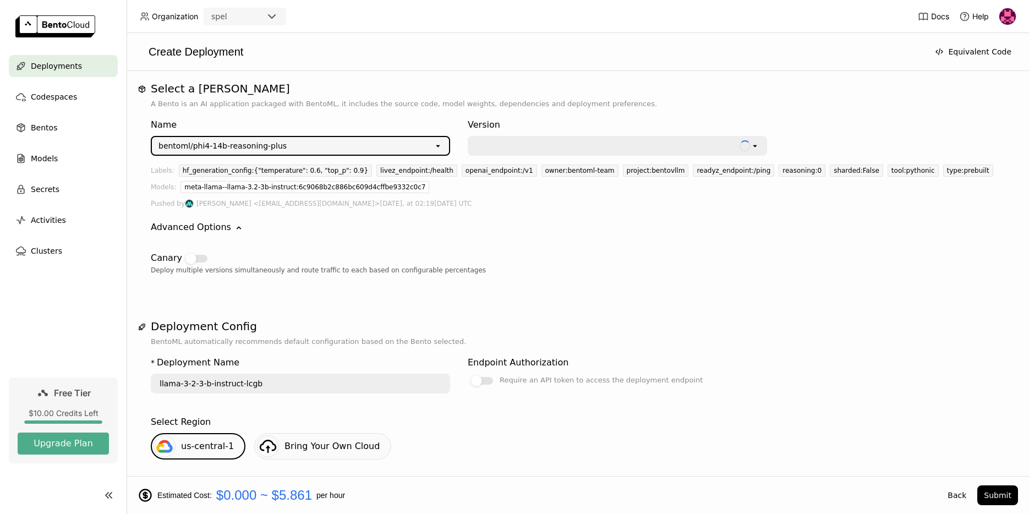
click at [413, 241] on div "Canary Deploy multiple versions simultaneously and route traffic to each based …" at bounding box center [578, 259] width 854 height 51
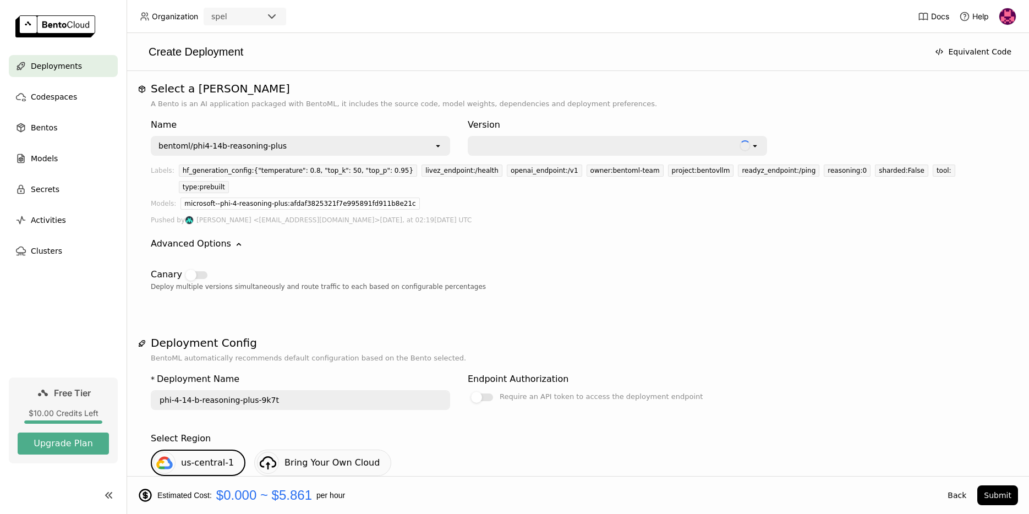
click at [216, 237] on div "Advanced Options" at bounding box center [191, 243] width 80 height 13
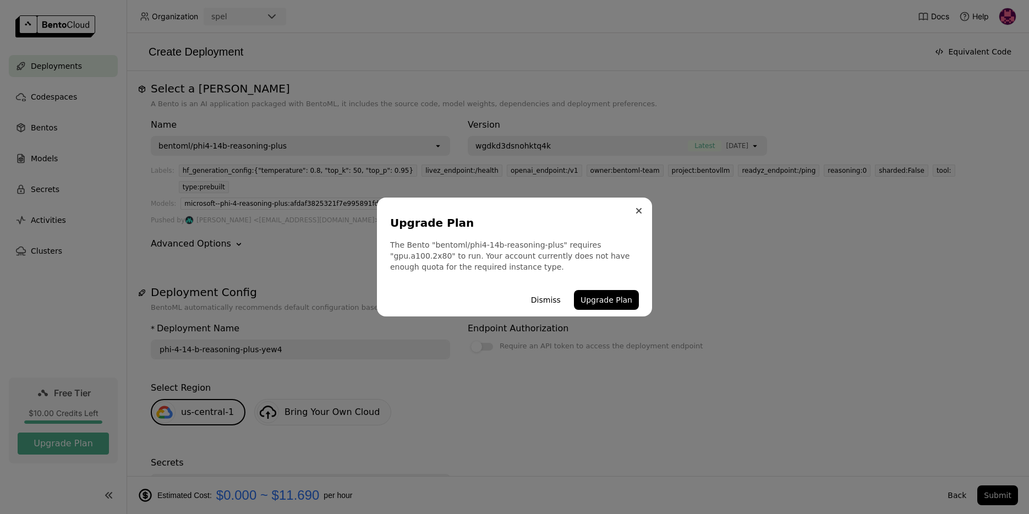
click at [639, 207] on button "Close" at bounding box center [638, 210] width 13 height 13
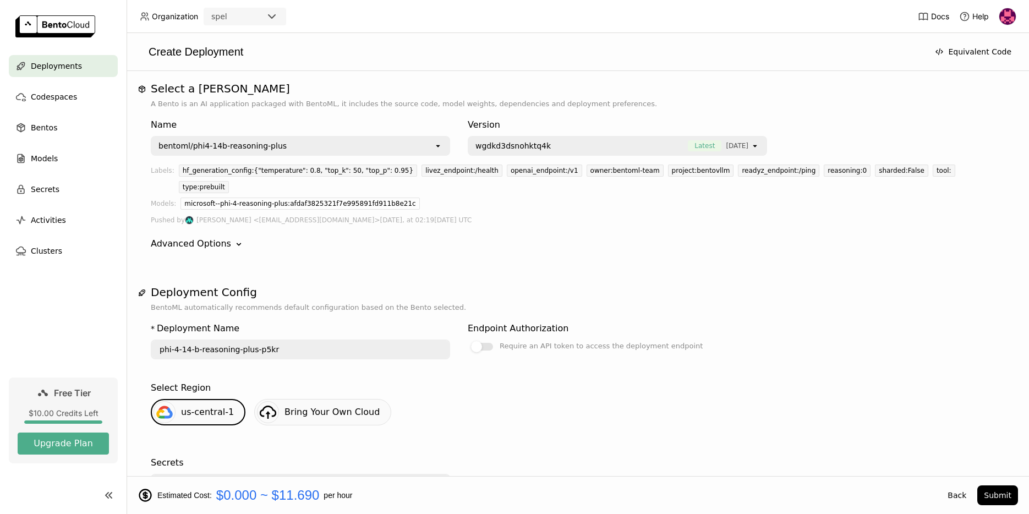
click at [202, 237] on div "Advanced Options" at bounding box center [191, 243] width 80 height 13
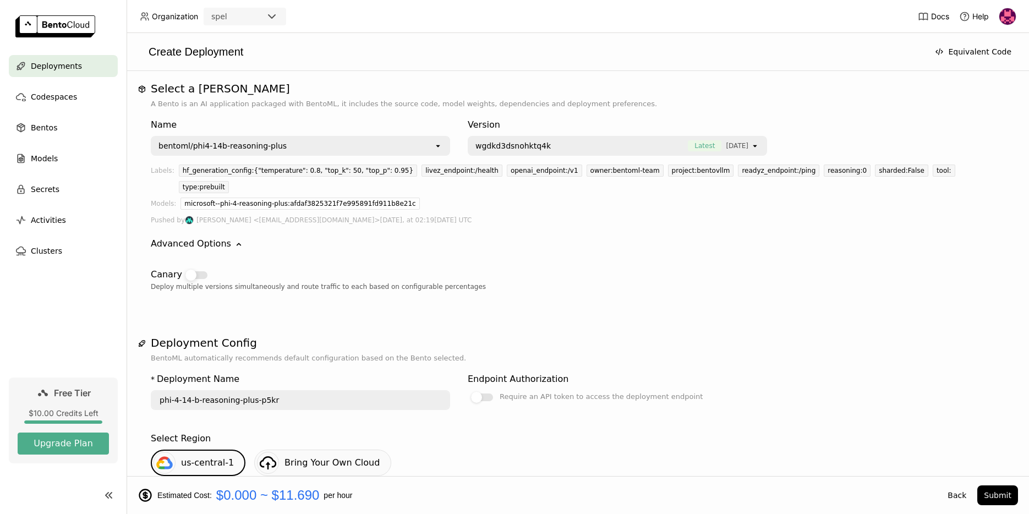
click at [195, 271] on div at bounding box center [196, 275] width 22 height 8
click at [182, 268] on input "checkbox" at bounding box center [182, 268] width 0 height 0
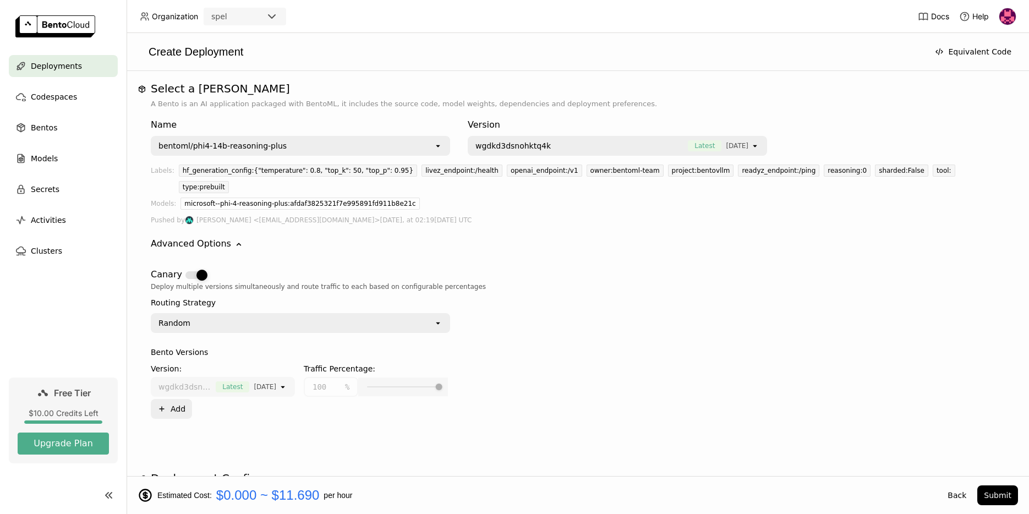
click at [196, 270] on div at bounding box center [201, 275] width 11 height 11
click at [182, 268] on input "checkbox" at bounding box center [182, 268] width 0 height 0
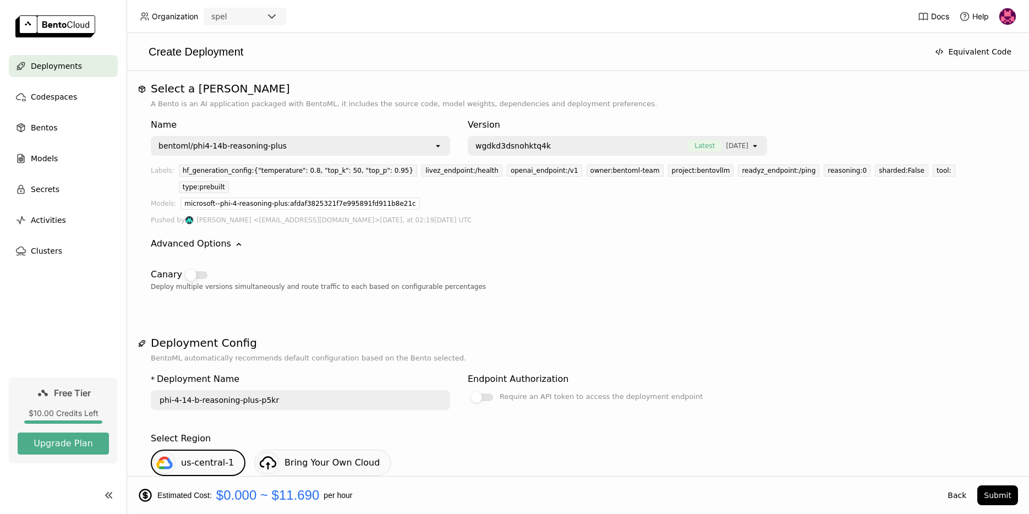
click at [195, 271] on div at bounding box center [196, 275] width 22 height 8
click at [182, 268] on input "checkbox" at bounding box center [182, 268] width 0 height 0
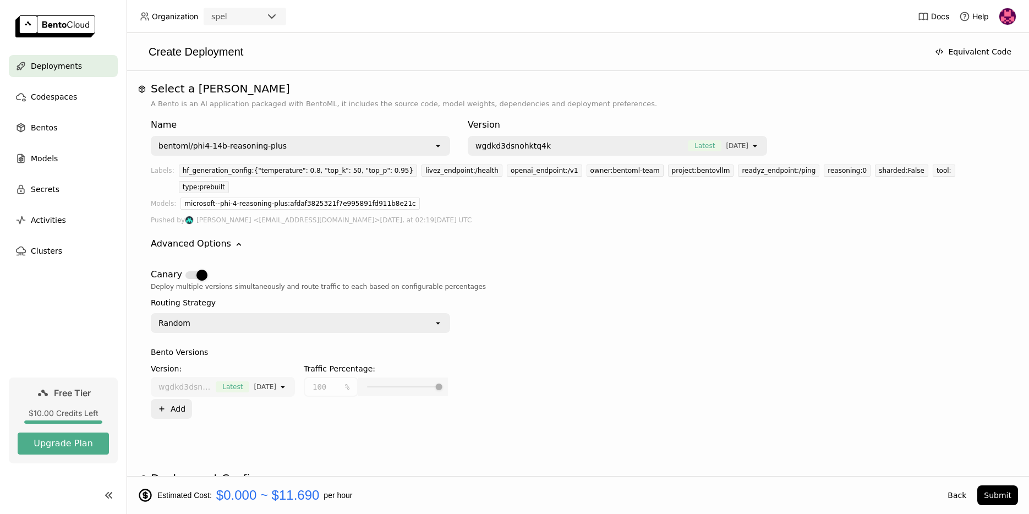
click at [191, 381] on span "wgdkd3dsnohktq4k" at bounding box center [184, 386] width 52 height 11
click at [262, 381] on span "[DATE]" at bounding box center [265, 386] width 23 height 11
click at [193, 313] on div "Random open" at bounding box center [300, 323] width 299 height 20
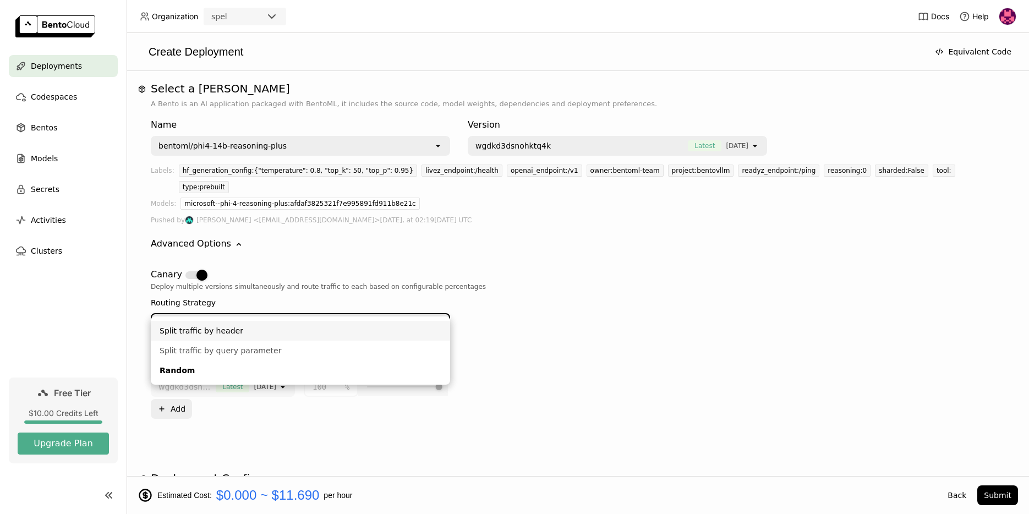
click at [209, 331] on div "Split traffic by header" at bounding box center [301, 330] width 282 height 11
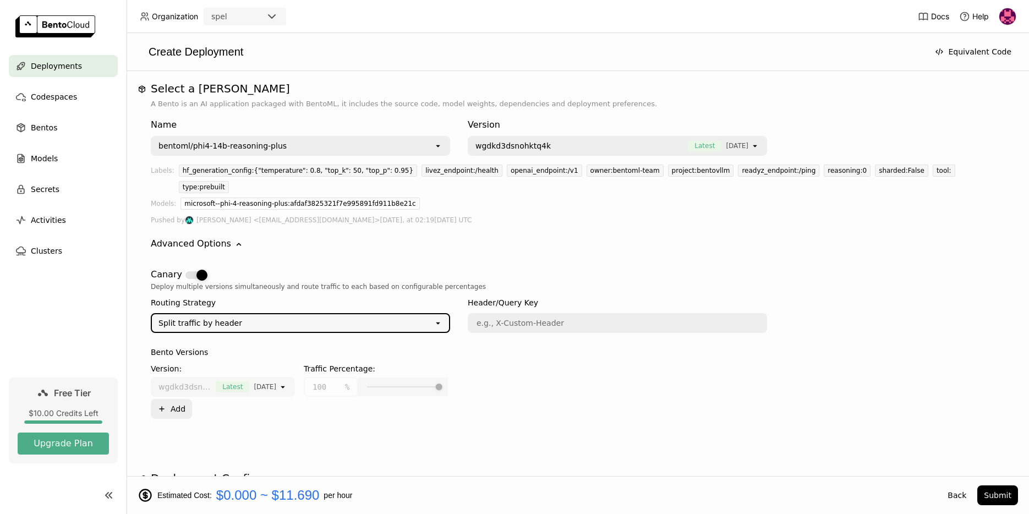
click at [198, 270] on div at bounding box center [201, 275] width 11 height 11
click at [182, 268] on input "checkbox" at bounding box center [182, 268] width 0 height 0
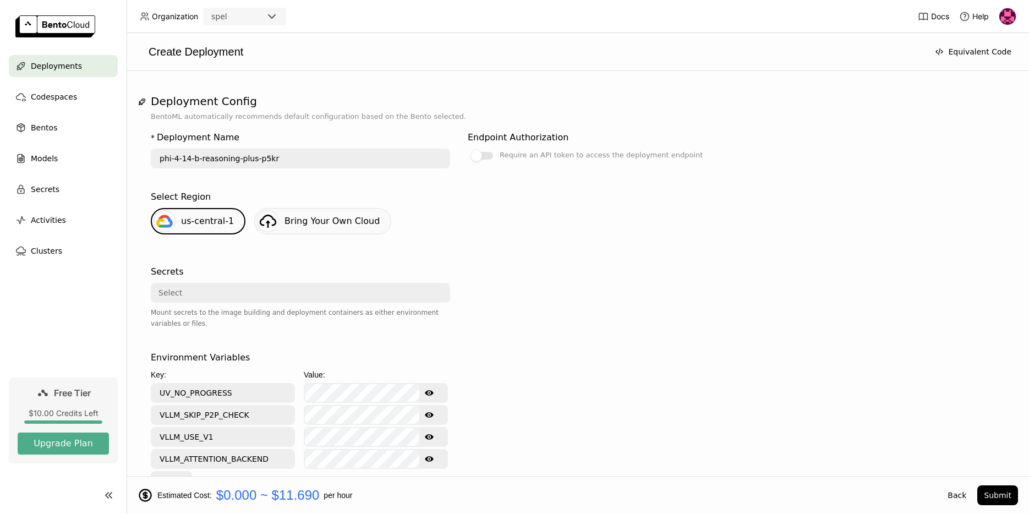
scroll to position [242, 0]
click at [489, 151] on div at bounding box center [482, 155] width 22 height 8
click at [468, 390] on input "Require an API token to access the deployment endpoint" at bounding box center [468, 390] width 0 height 0
click at [489, 150] on div at bounding box center [487, 155] width 11 height 11
click at [468, 390] on input "Require an API token to access the deployment endpoint" at bounding box center [468, 390] width 0 height 0
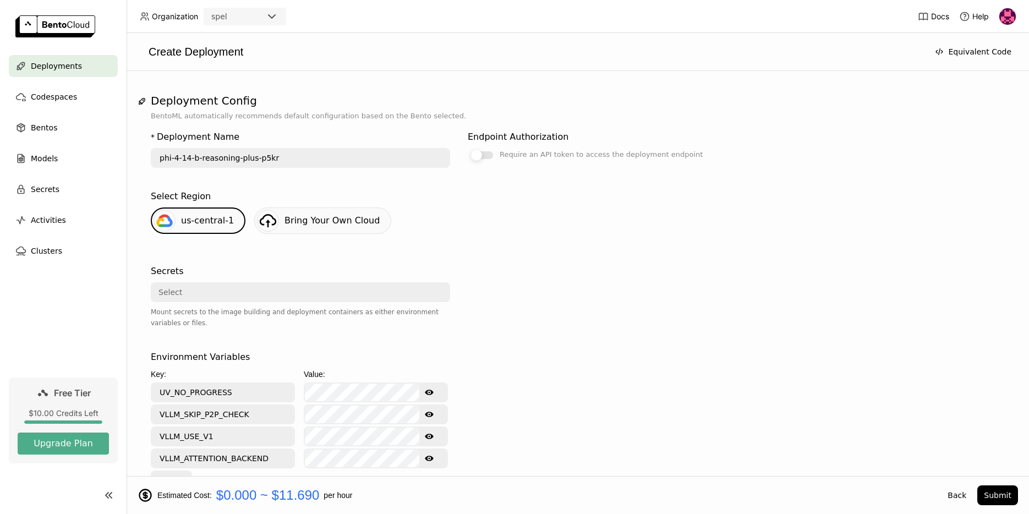
click at [484, 151] on div at bounding box center [482, 155] width 22 height 8
click at [468, 390] on input "Require an API token to access the deployment endpoint" at bounding box center [468, 390] width 0 height 0
click at [473, 155] on div "Endpoint Authorization Require an API token to access the deployment endpoint" at bounding box center [617, 155] width 299 height 59
click at [477, 148] on label "Require an API token to access the deployment endpoint" at bounding box center [617, 154] width 299 height 13
click at [468, 390] on input "Require an API token to access the deployment endpoint" at bounding box center [468, 390] width 0 height 0
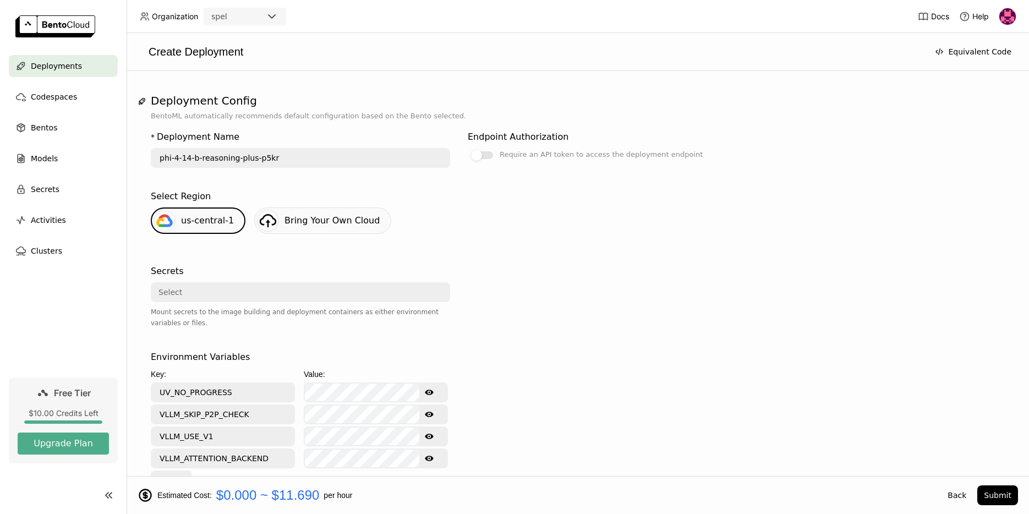
click at [322, 215] on span "Bring Your Own Cloud" at bounding box center [332, 220] width 95 height 10
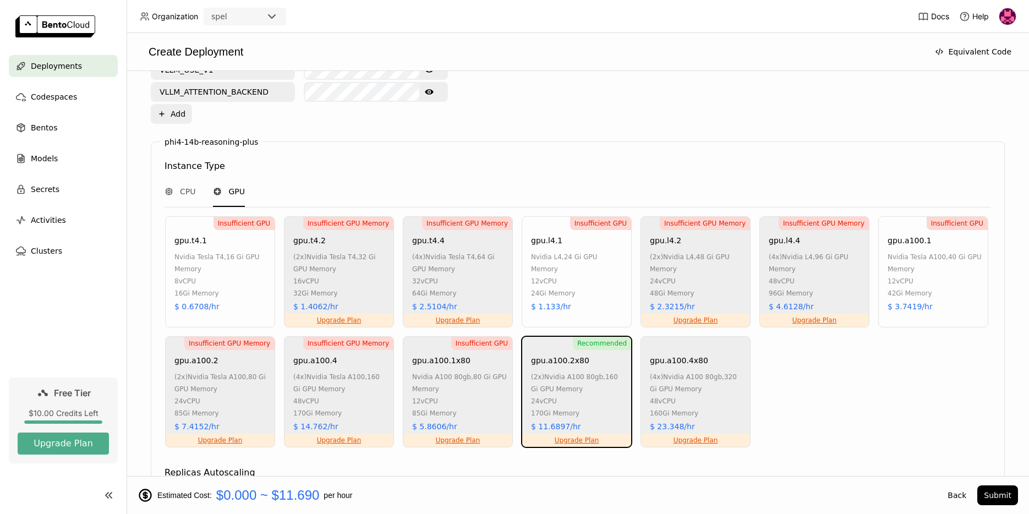
scroll to position [629, 0]
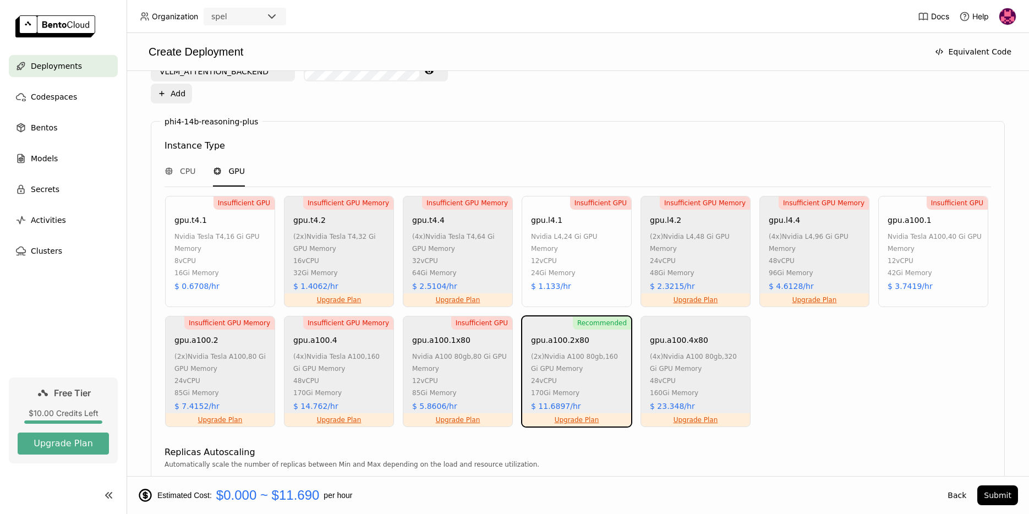
click at [321, 101] on div "* Deployment Name phi-4-14-b-reasoning-plus-p5kr Endpoint Authorization Require…" at bounding box center [578, 174] width 854 height 879
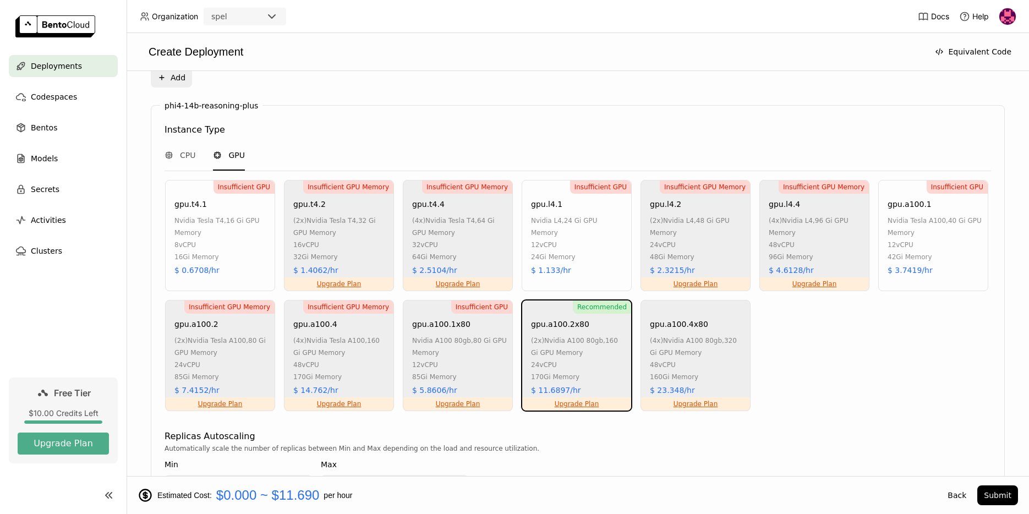
scroll to position [643, 0]
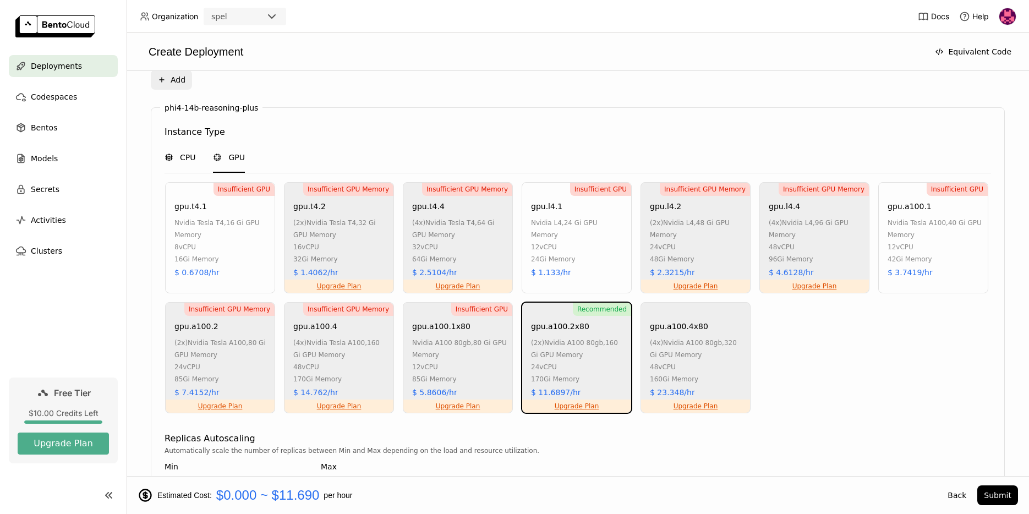
click at [187, 152] on span "CPU" at bounding box center [187, 157] width 15 height 11
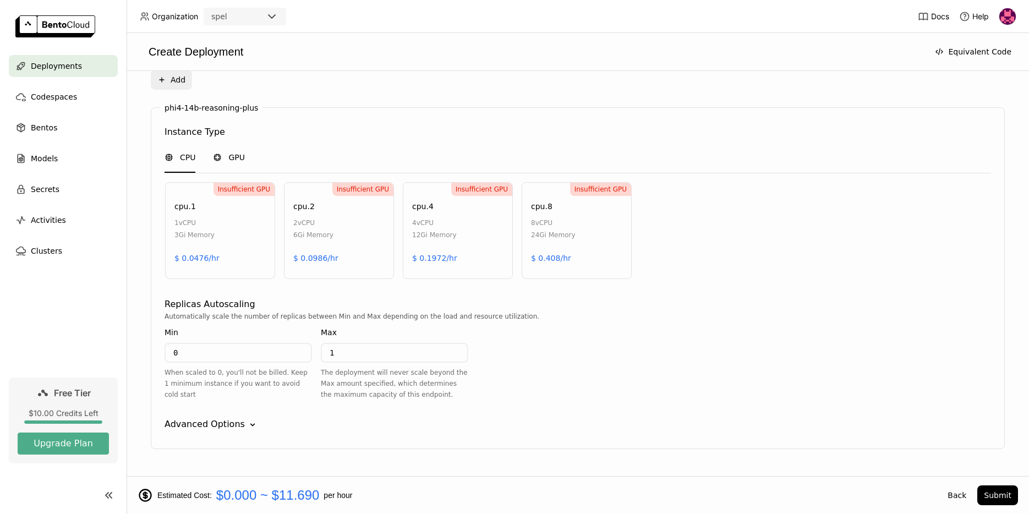
click at [236, 152] on span "GPU" at bounding box center [236, 157] width 17 height 11
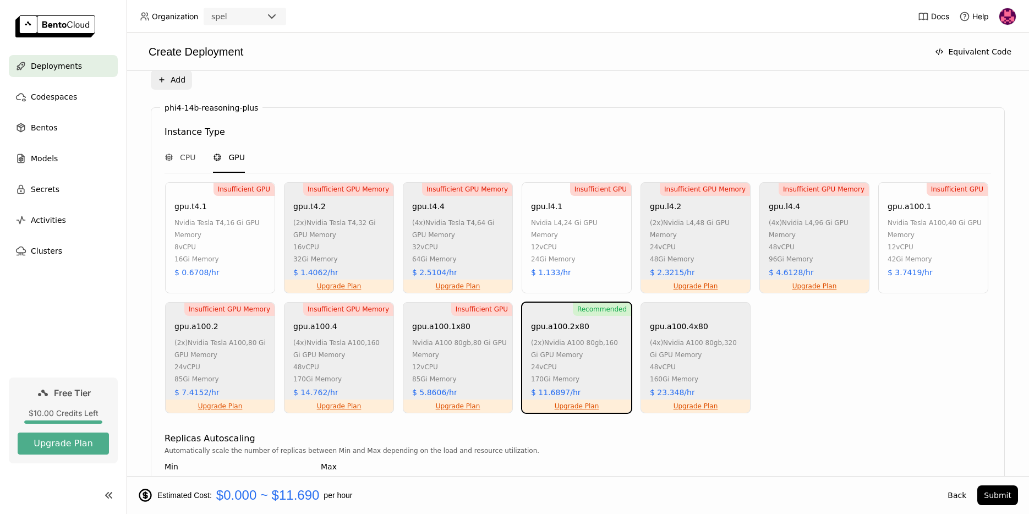
click at [562, 241] on div "12 vCPU" at bounding box center [578, 247] width 95 height 12
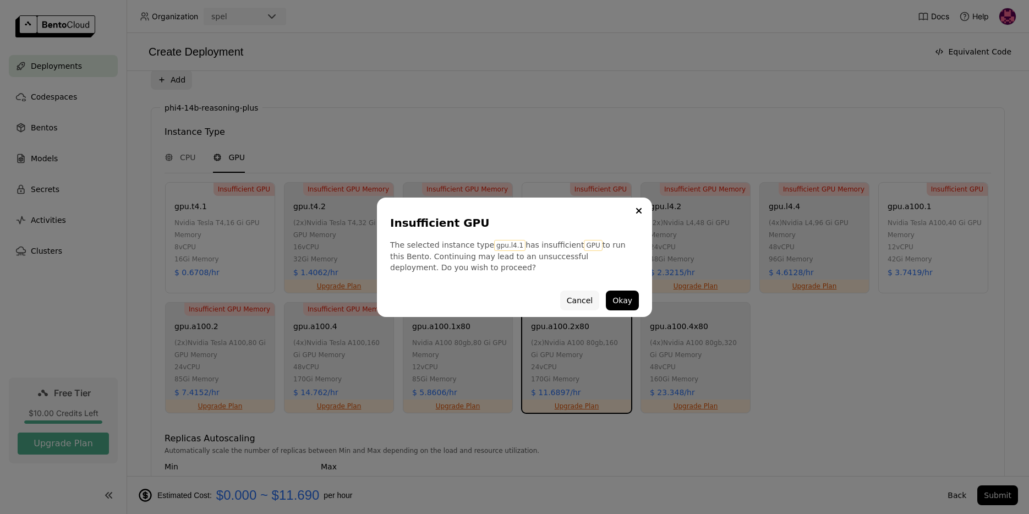
click at [581, 296] on button "Cancel" at bounding box center [579, 301] width 39 height 20
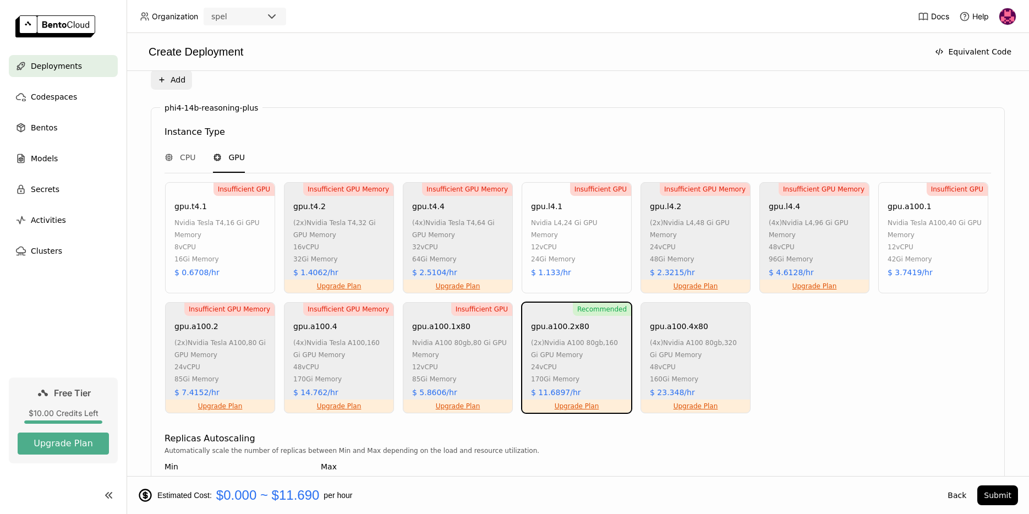
click at [204, 223] on div "nvidia tesla t4 , 16 Gi GPU Memory" at bounding box center [221, 229] width 95 height 24
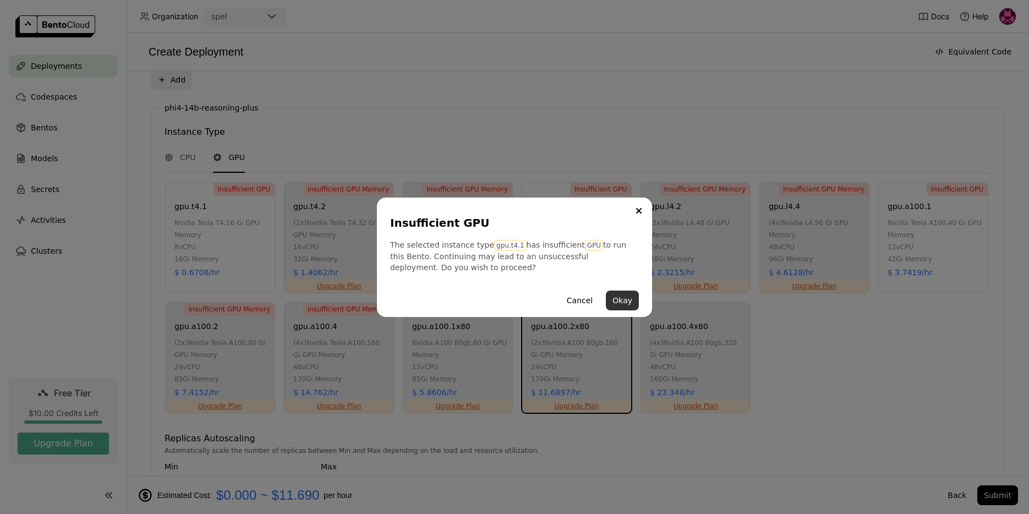
click at [621, 297] on button "Okay" at bounding box center [622, 301] width 33 height 20
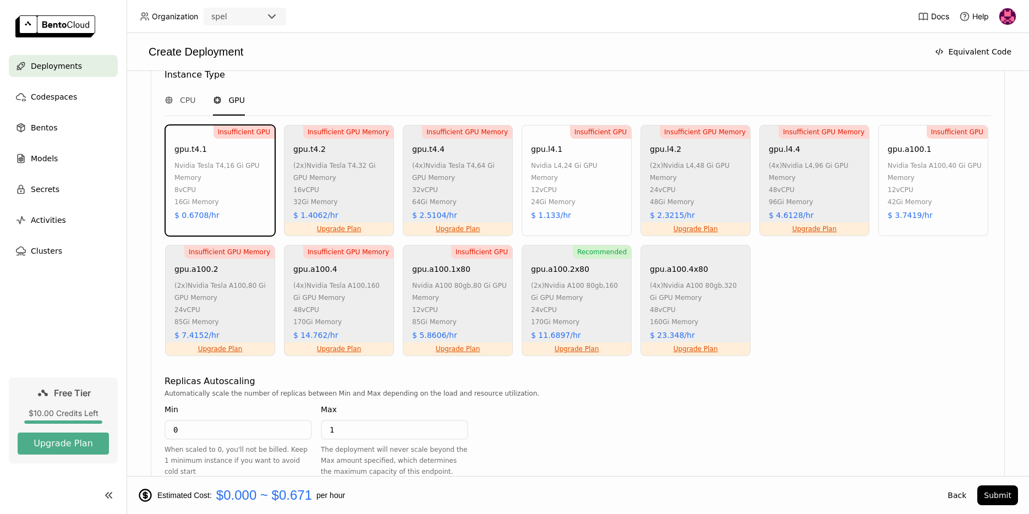
scroll to position [751, 0]
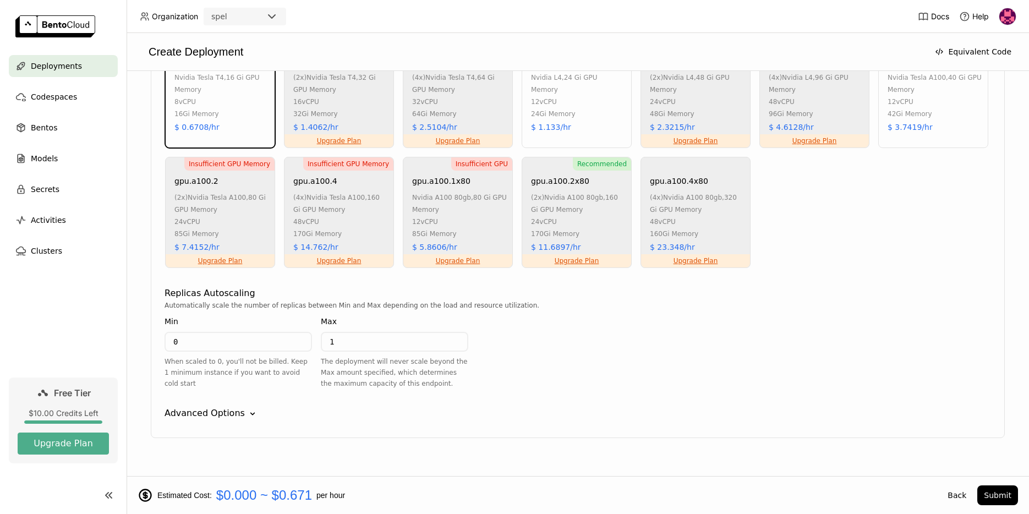
click at [215, 407] on div "Advanced Options" at bounding box center [205, 413] width 80 height 13
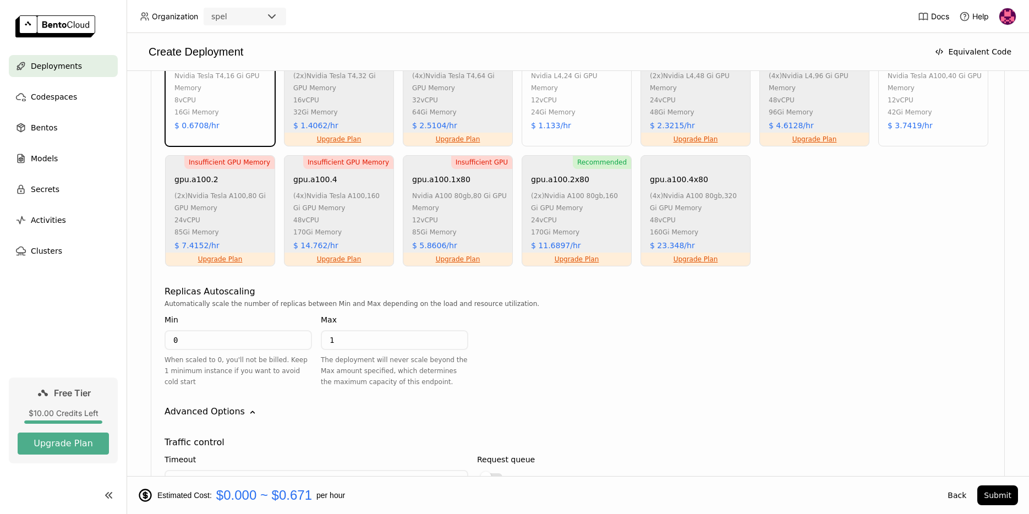
scroll to position [573, 0]
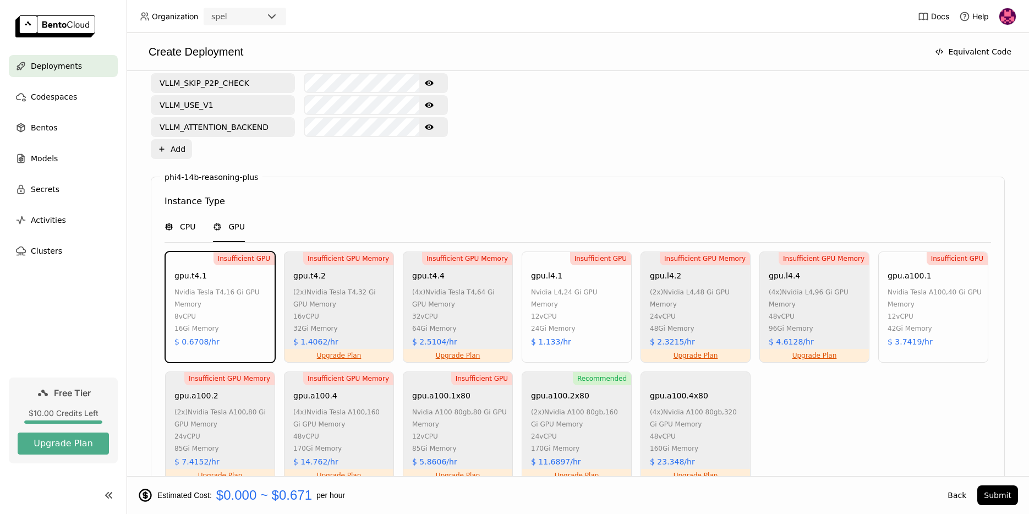
click at [185, 218] on div "CPU" at bounding box center [180, 227] width 31 height 30
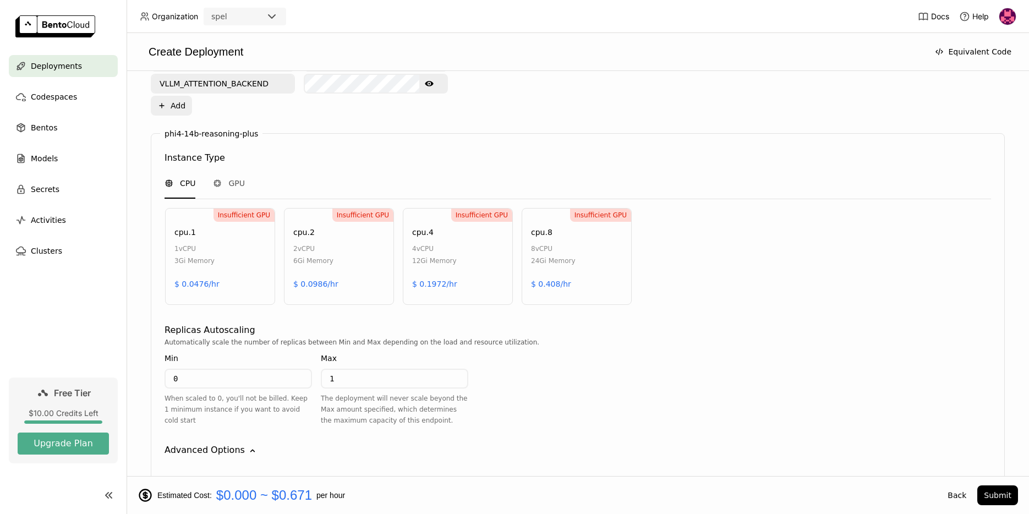
scroll to position [624, 0]
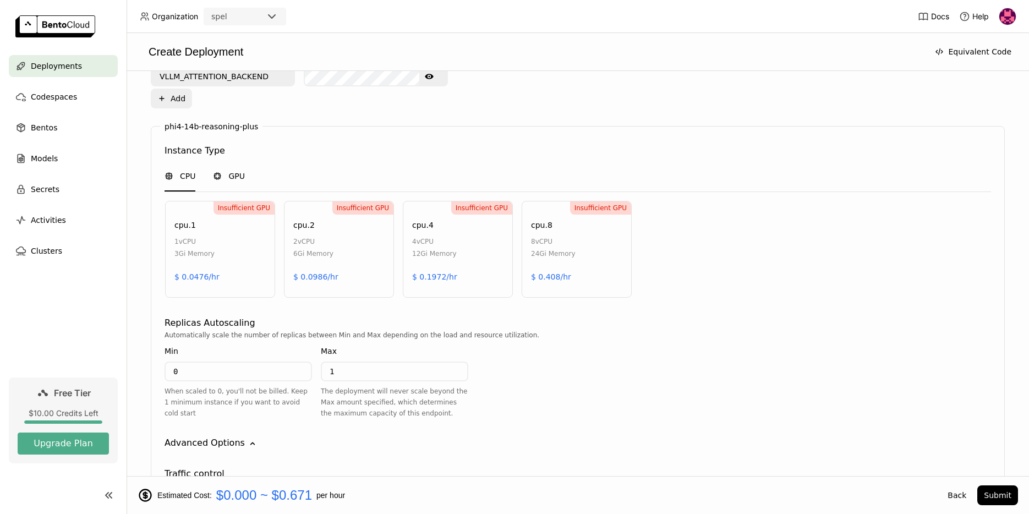
click at [229, 171] on span "GPU" at bounding box center [236, 176] width 17 height 11
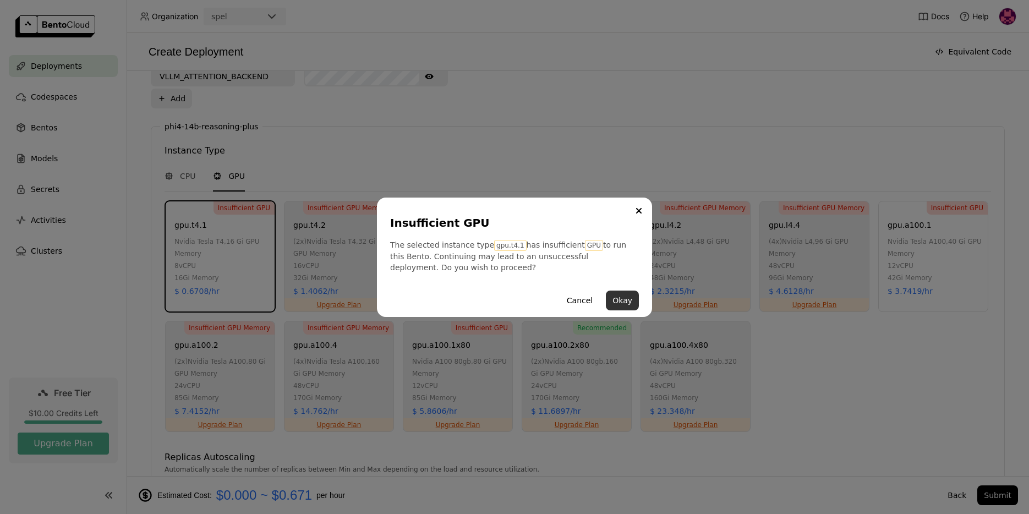
click at [619, 299] on button "Okay" at bounding box center [622, 301] width 33 height 20
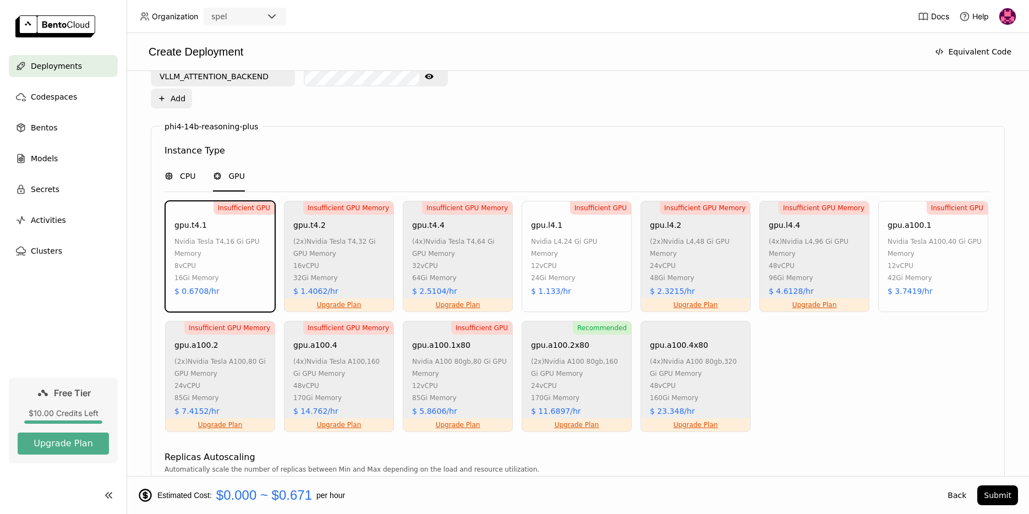
click at [188, 165] on div "CPU" at bounding box center [180, 177] width 31 height 30
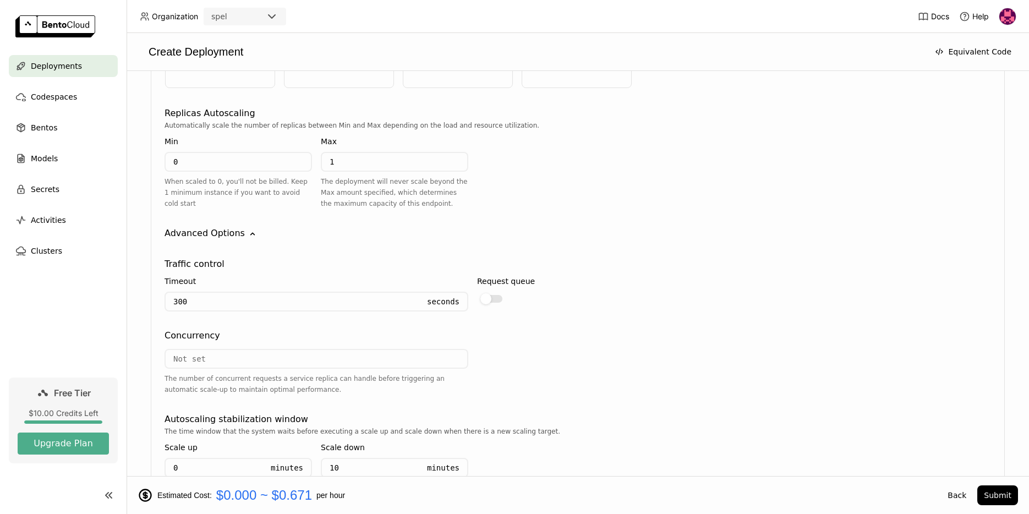
scroll to position [833, 0]
click at [495, 296] on div at bounding box center [491, 300] width 22 height 8
click at [477, 292] on input "checkbox" at bounding box center [477, 292] width 0 height 0
click at [495, 294] on div at bounding box center [496, 299] width 11 height 11
click at [477, 292] on input "checkbox" at bounding box center [477, 292] width 0 height 0
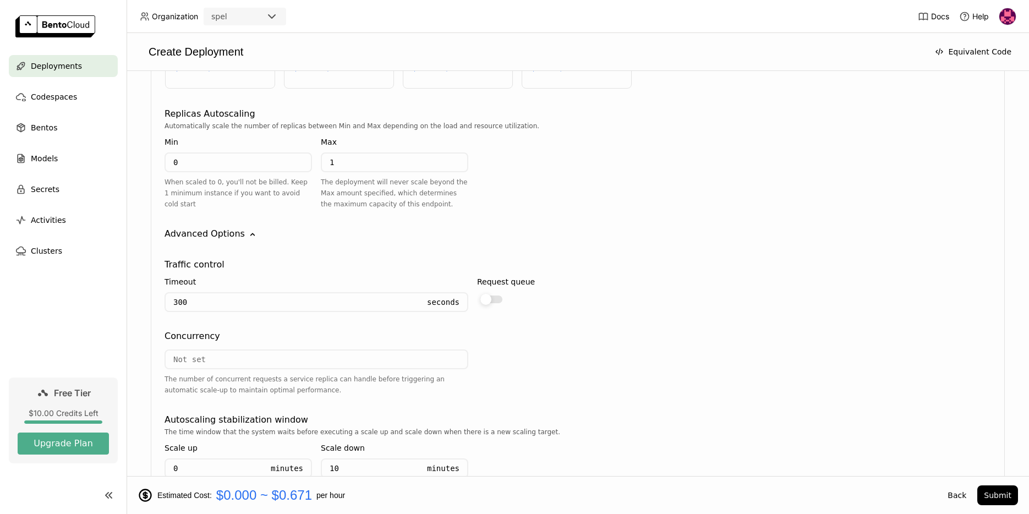
click at [495, 296] on div at bounding box center [491, 300] width 22 height 8
click at [477, 292] on input "checkbox" at bounding box center [477, 292] width 0 height 0
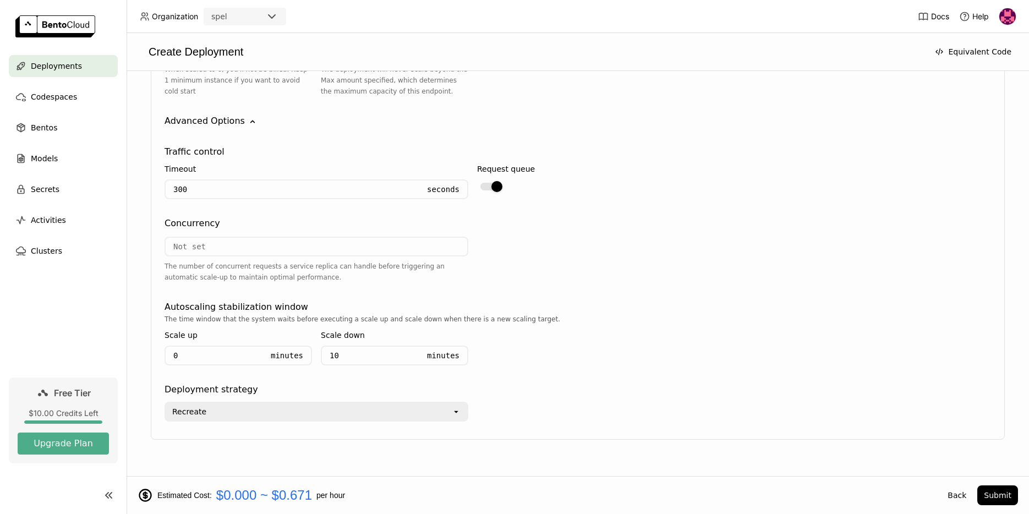
scroll to position [948, 0]
click at [262, 401] on div "Recreate" at bounding box center [309, 410] width 286 height 18
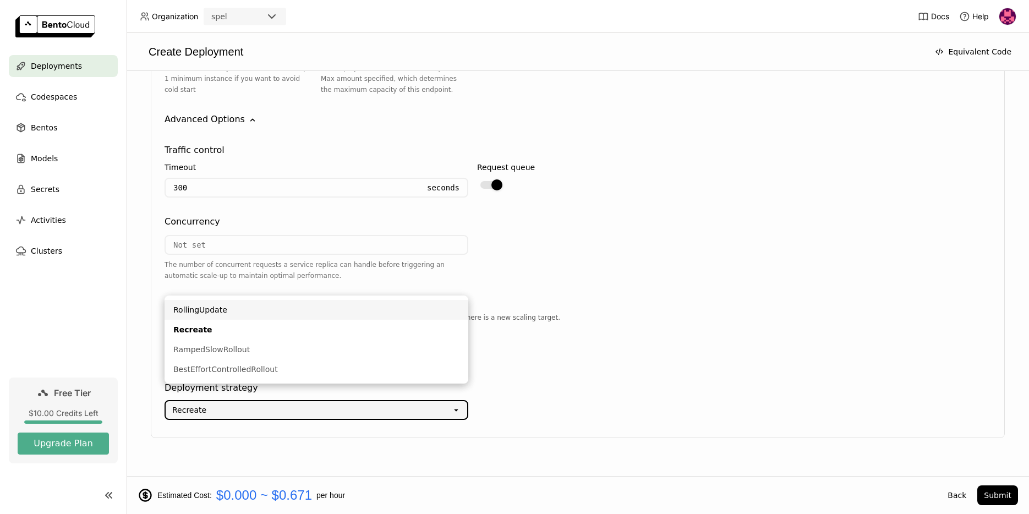
click at [225, 308] on div "RollingUpdate" at bounding box center [316, 309] width 286 height 11
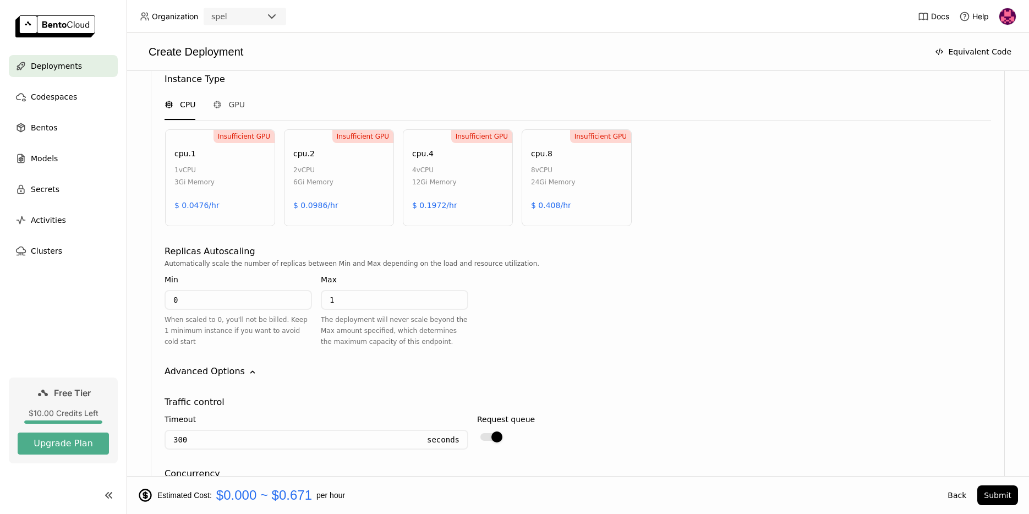
scroll to position [523, 0]
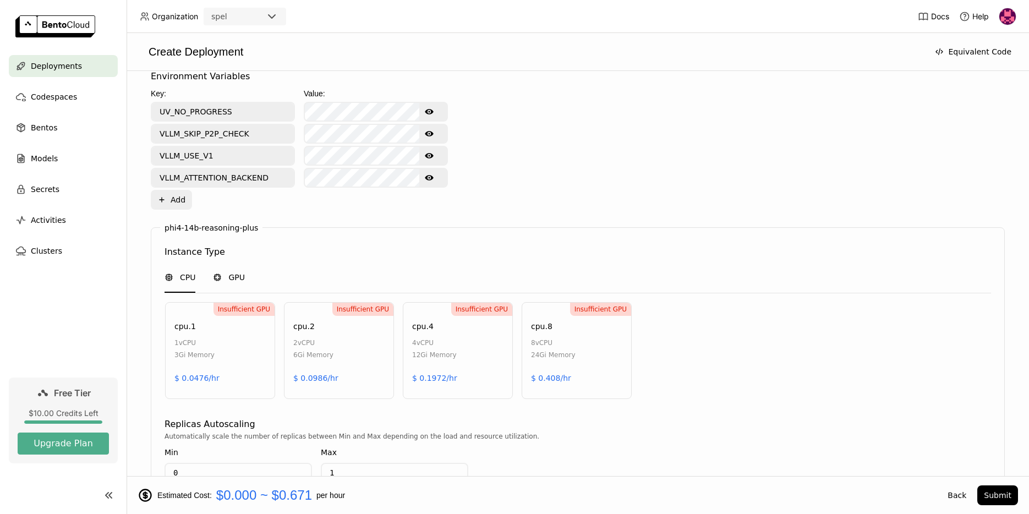
click at [237, 272] on span "GPU" at bounding box center [236, 277] width 17 height 11
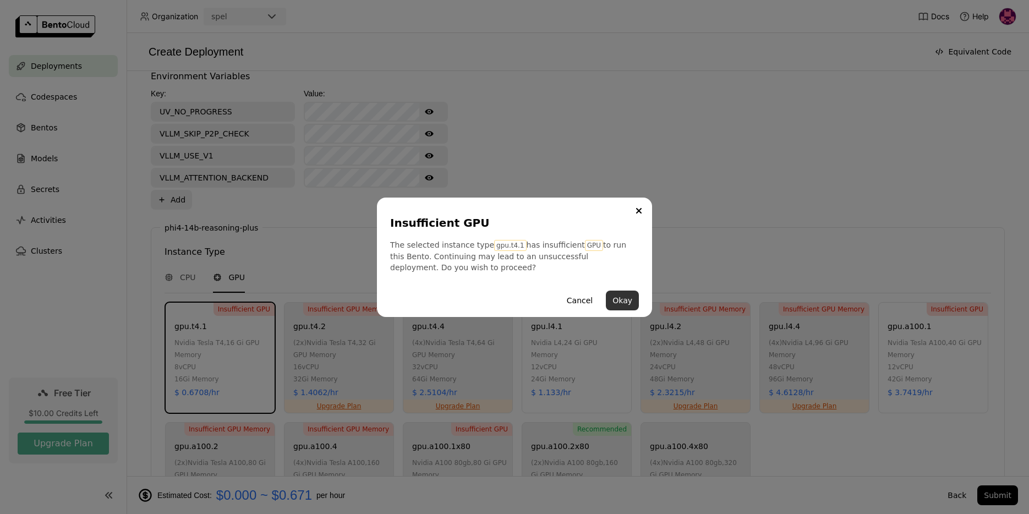
click at [624, 298] on button "Okay" at bounding box center [622, 301] width 33 height 20
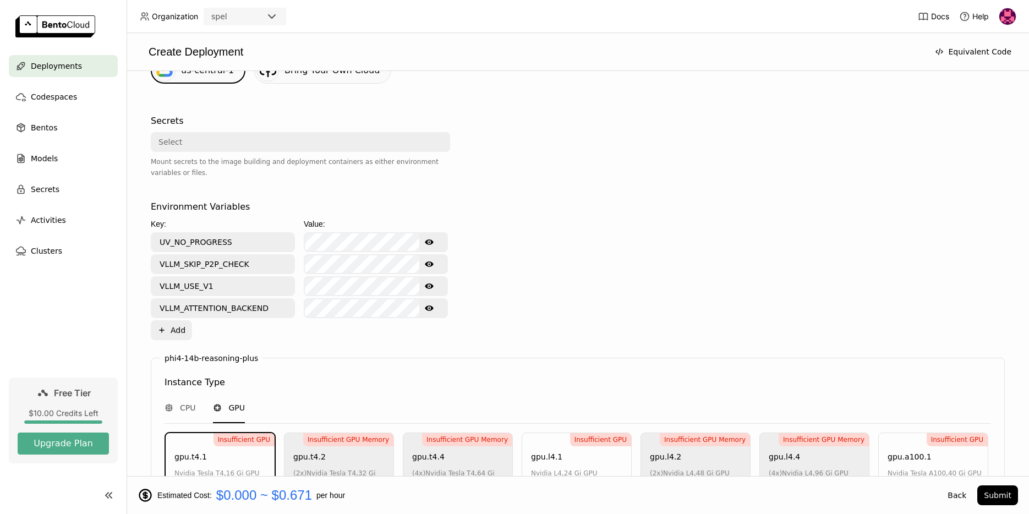
scroll to position [0, 0]
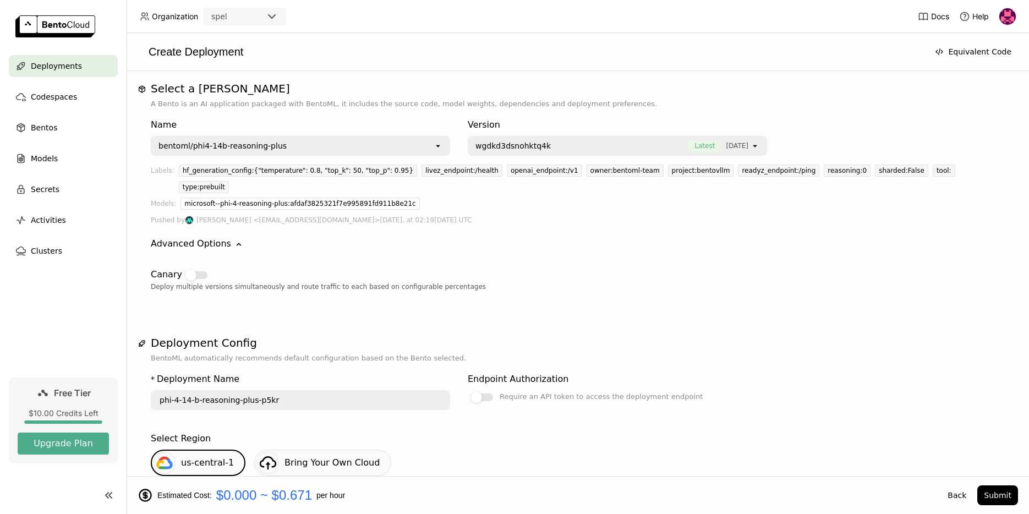
click at [333, 141] on div "bentoml/phi4-14b-reasoning-plus" at bounding box center [293, 146] width 282 height 18
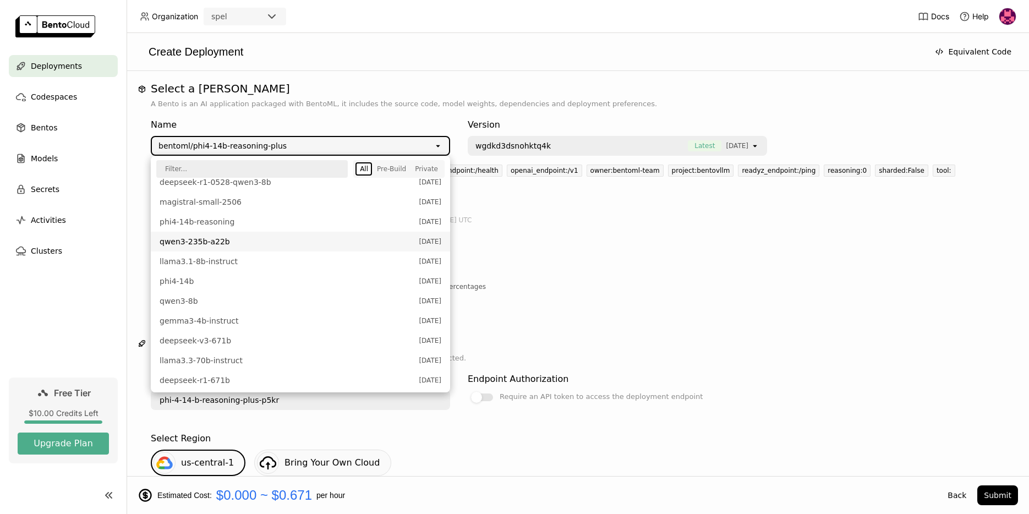
scroll to position [220, 0]
click at [245, 259] on span "llama3.1-8b-instruct" at bounding box center [287, 260] width 254 height 11
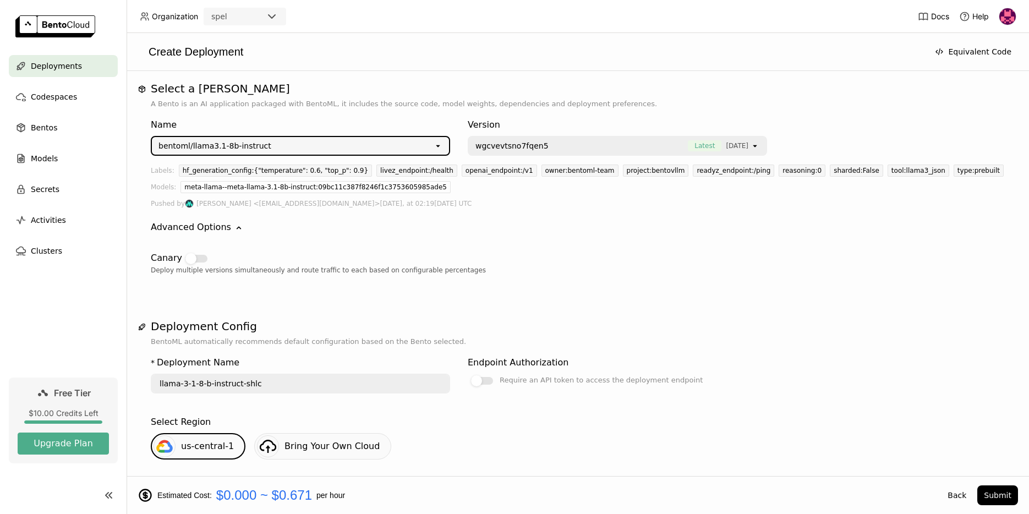
click at [622, 154] on div "wgcvevtsno7fqen5 Latest 6 days ago" at bounding box center [610, 146] width 282 height 18
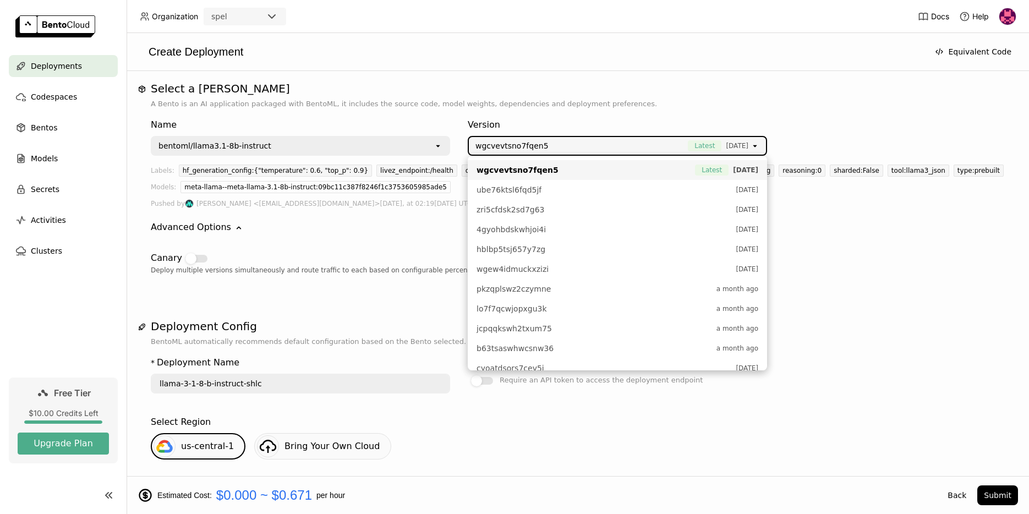
click at [556, 168] on span "wgcvevtsno7fqen5" at bounding box center [583, 170] width 213 height 11
type input "llama-3-1-8-b-instruct-33kv"
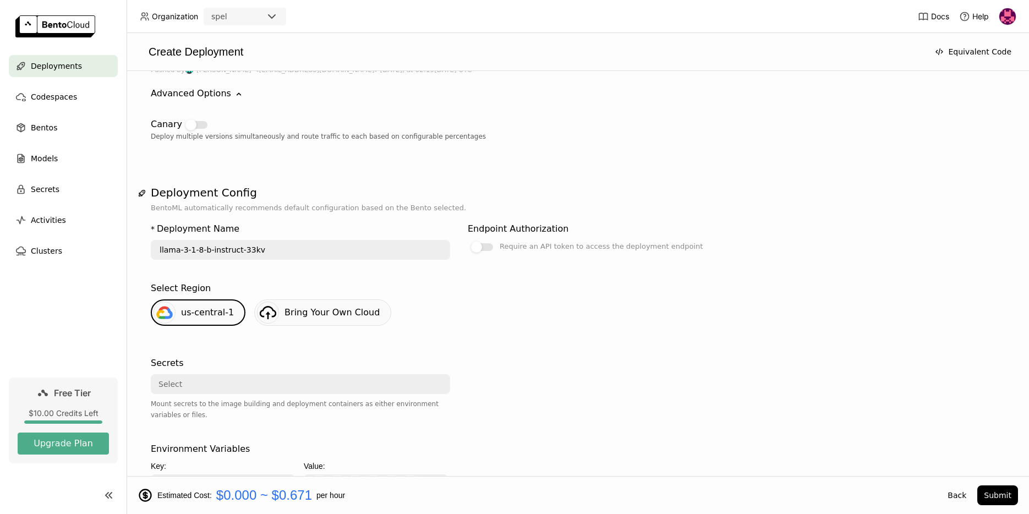
scroll to position [810, 0]
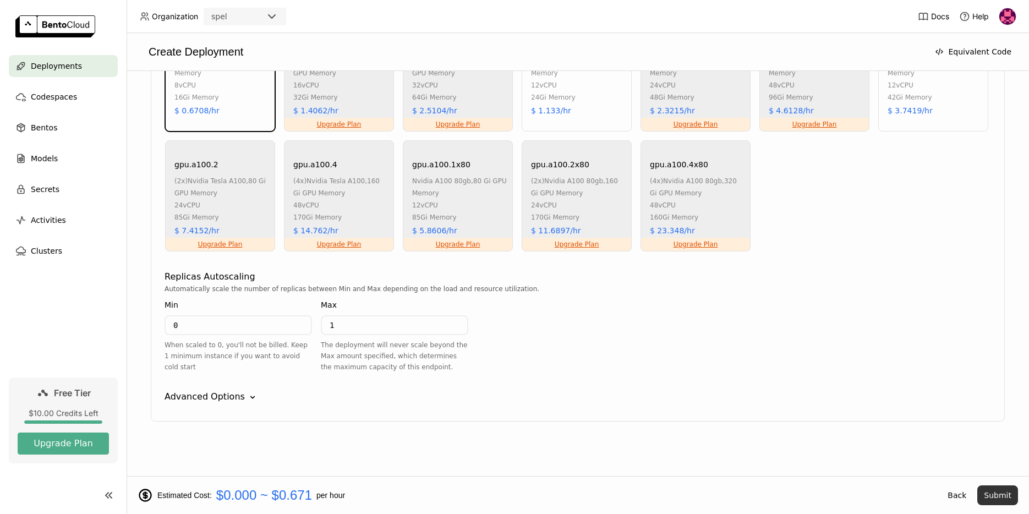
click at [996, 493] on button "Submit" at bounding box center [997, 495] width 41 height 20
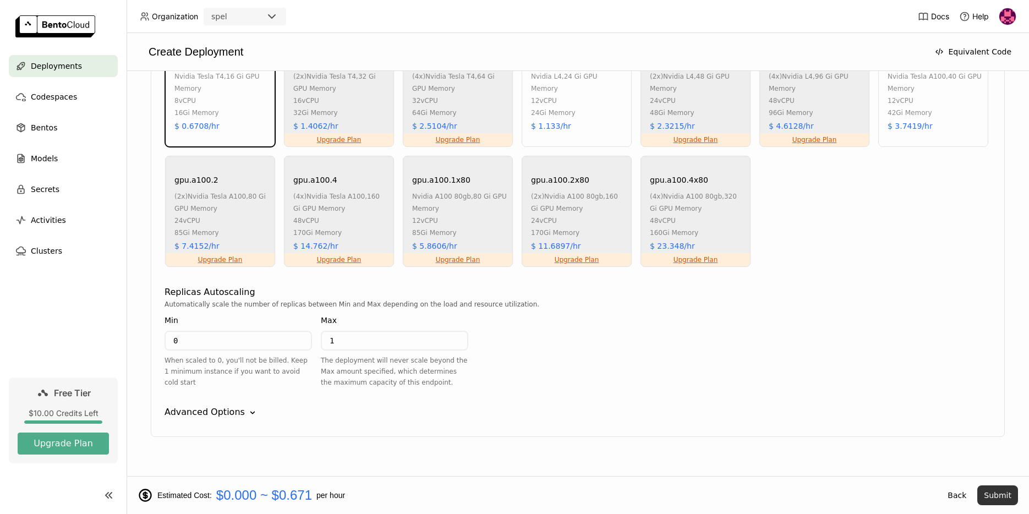
scroll to position [825, 0]
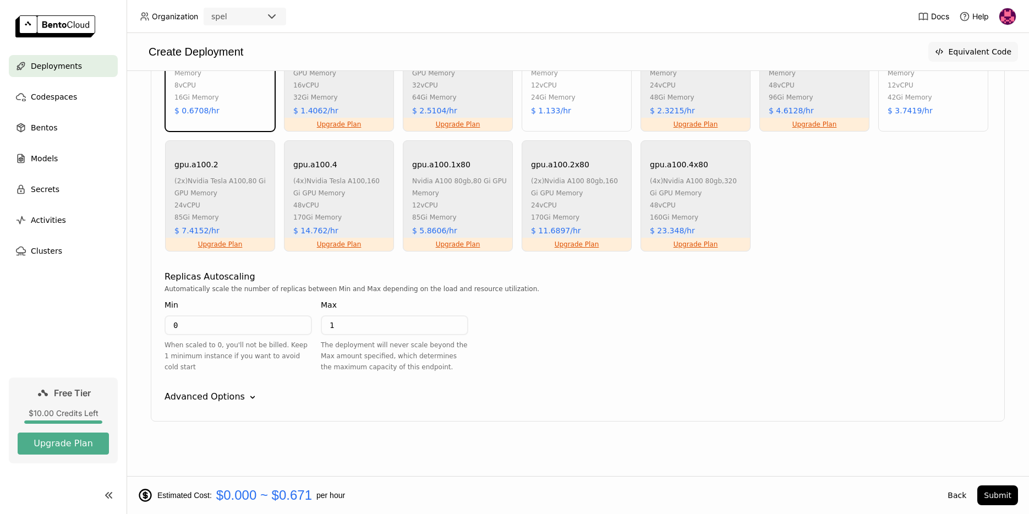
click at [956, 52] on button "Equivalent Code" at bounding box center [973, 52] width 90 height 20
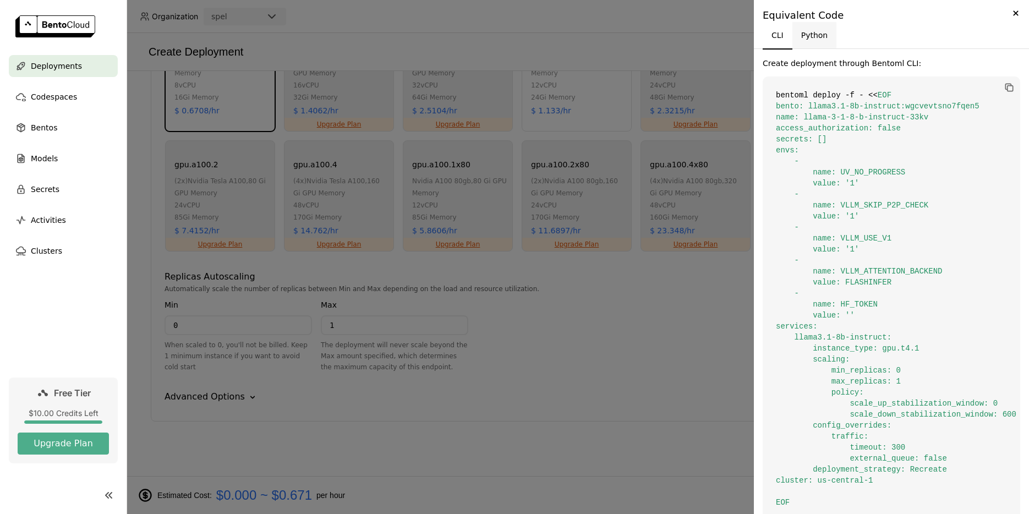
click at [820, 33] on button "Python" at bounding box center [814, 35] width 45 height 26
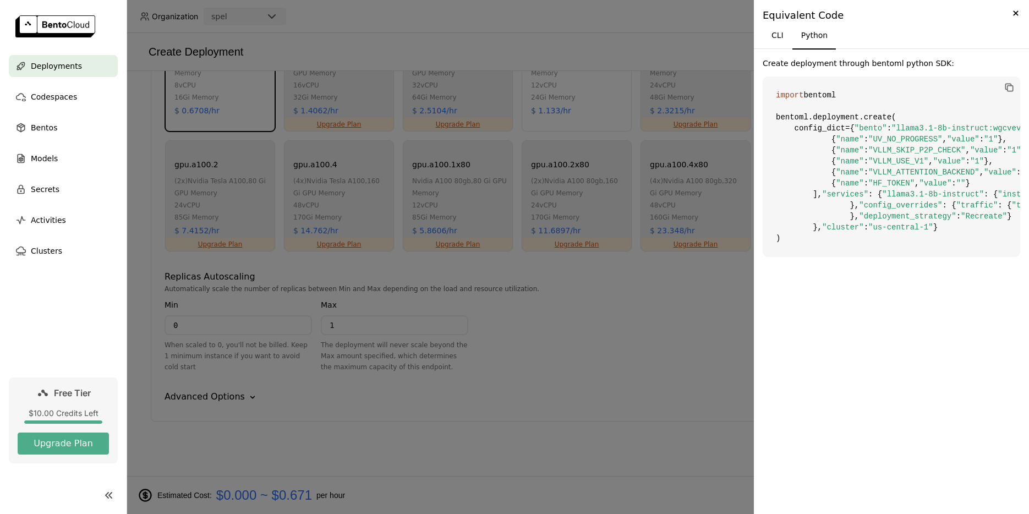
scroll to position [0, 0]
click at [784, 39] on button "CLI" at bounding box center [778, 35] width 30 height 26
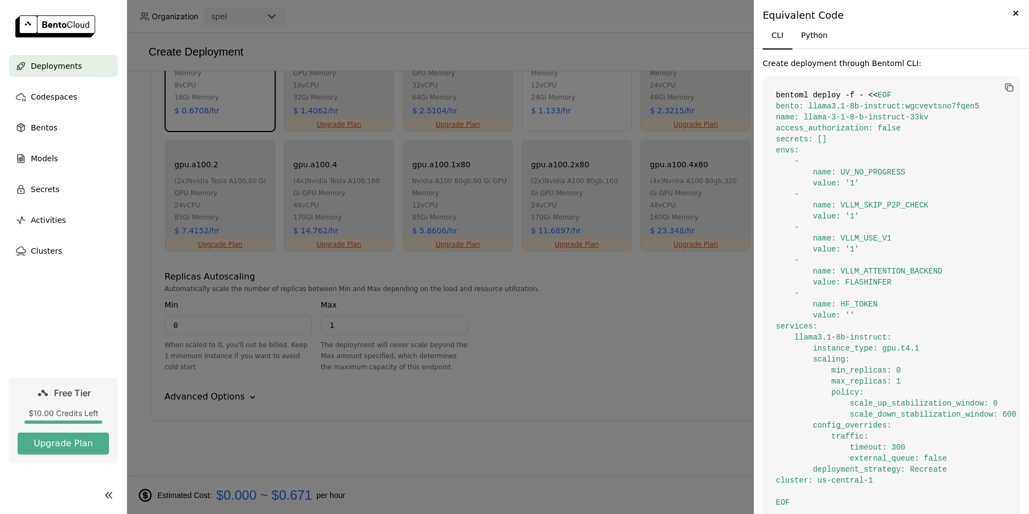
drag, startPoint x: 620, startPoint y: 289, endPoint x: 609, endPoint y: 318, distance: 30.9
click at [620, 290] on div at bounding box center [514, 257] width 1029 height 514
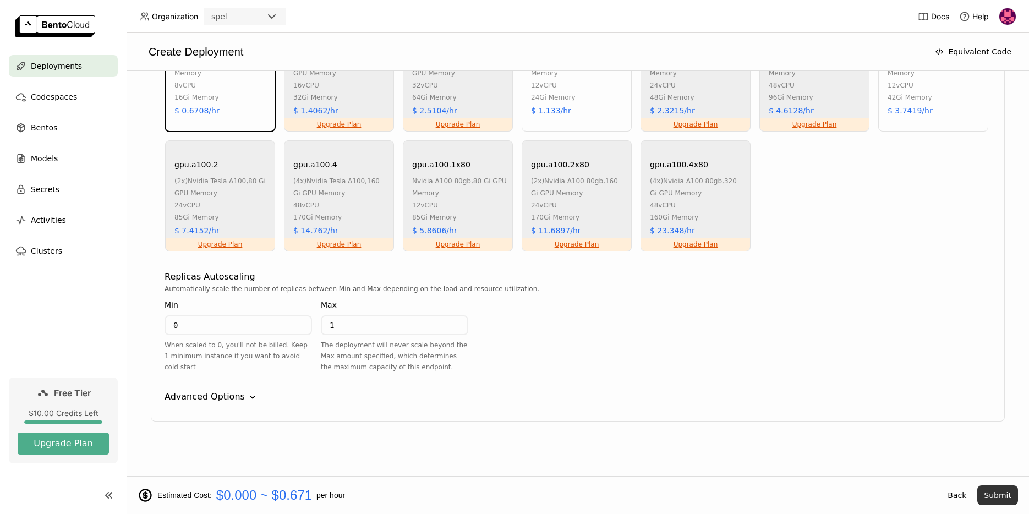
click at [991, 493] on button "Submit" at bounding box center [997, 495] width 41 height 20
click at [991, 495] on button "Submit" at bounding box center [997, 495] width 41 height 20
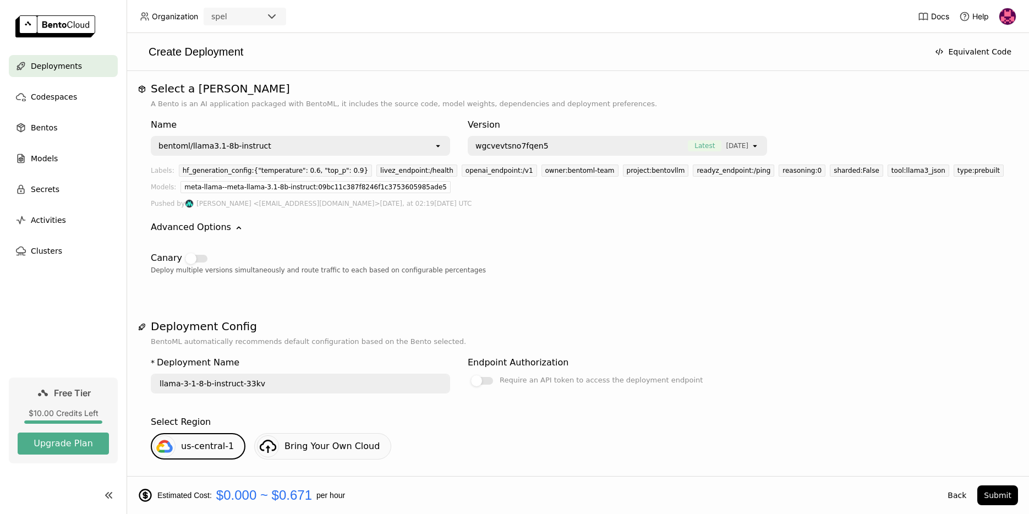
click at [513, 270] on div "Deploy multiple versions simultaneously and route traffic to each based on conf…" at bounding box center [578, 270] width 854 height 11
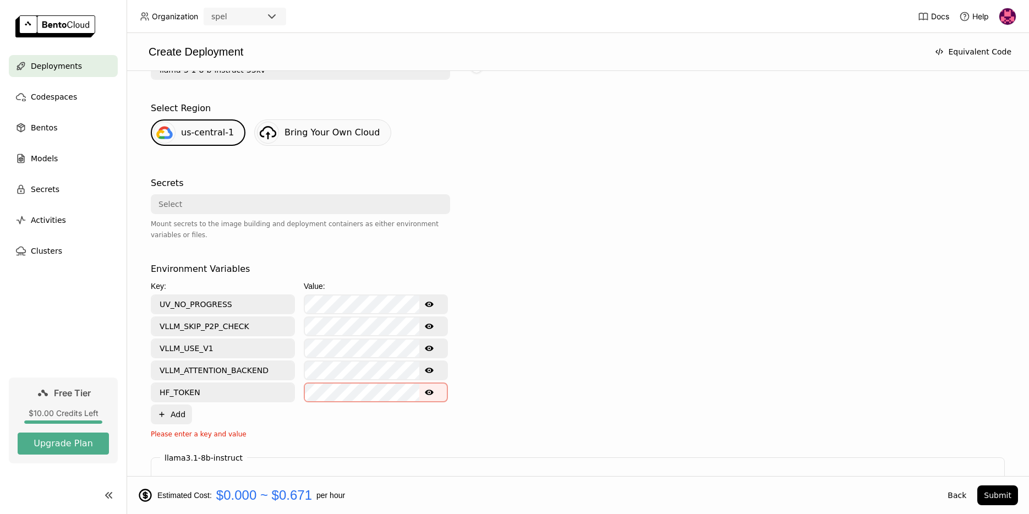
scroll to position [442, 0]
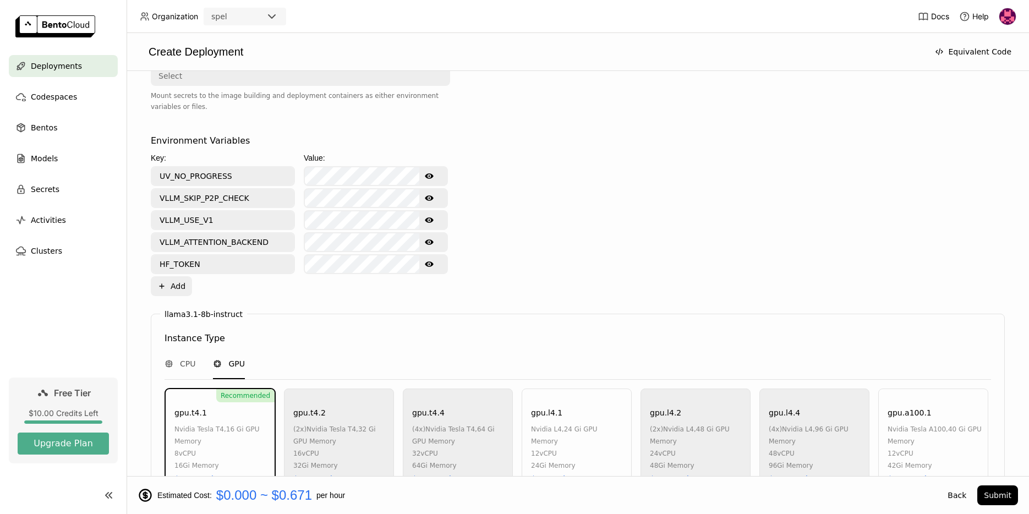
click at [370, 296] on div "Environment Variables Key: Value: UV_NO_PROGRESS Show password text VLLM_SKIP_P…" at bounding box center [578, 217] width 854 height 175
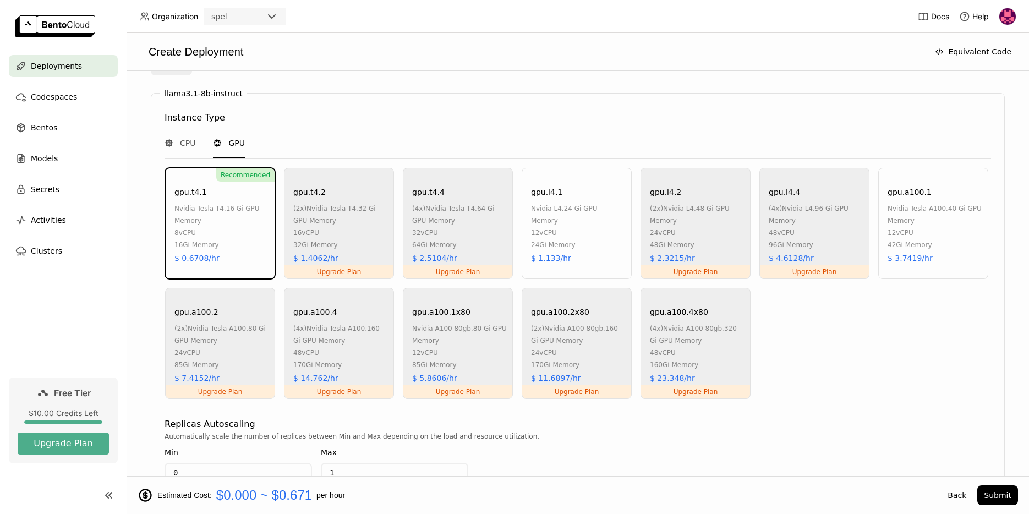
scroll to position [810, 0]
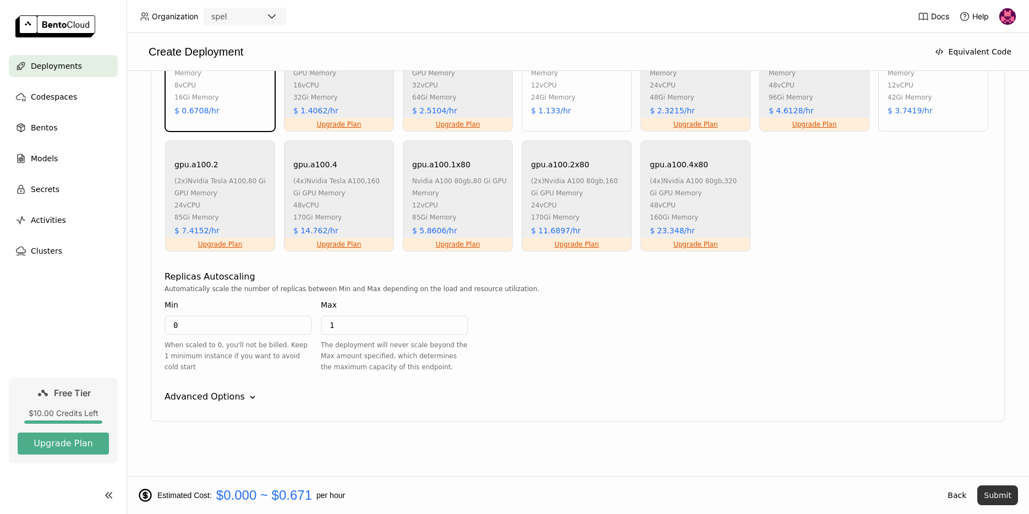
click at [1004, 501] on button "Submit" at bounding box center [997, 495] width 41 height 20
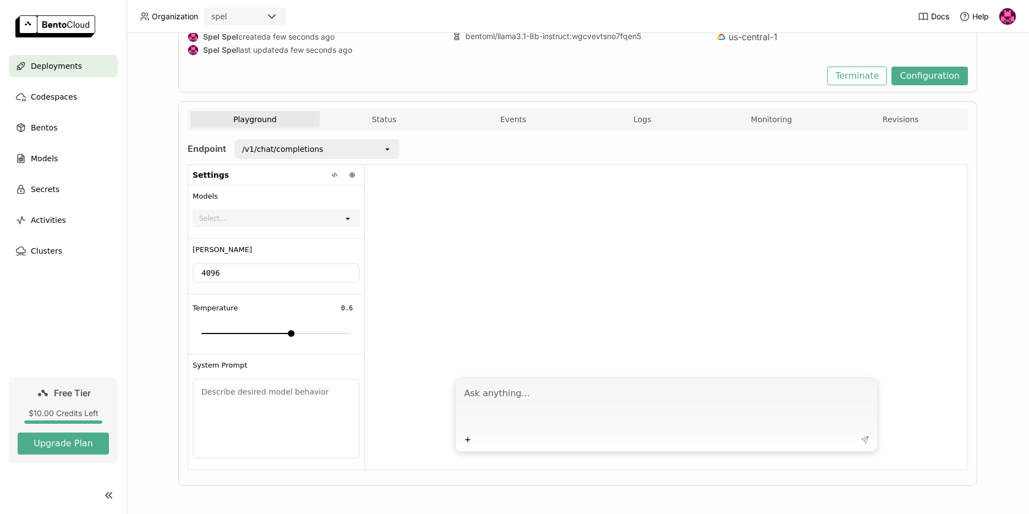
scroll to position [118, 0]
click at [360, 146] on div "/v1/chat/completions" at bounding box center [309, 148] width 147 height 18
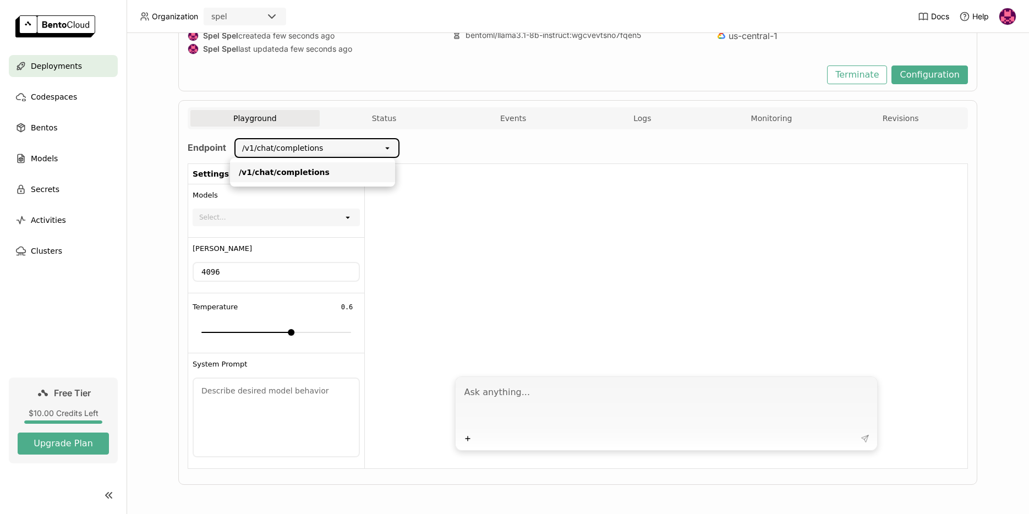
click at [459, 163] on section "Settings Models Select... open Max Tokens 4096 Temperature 0.6 0 1 System Promp…" at bounding box center [578, 315] width 780 height 305
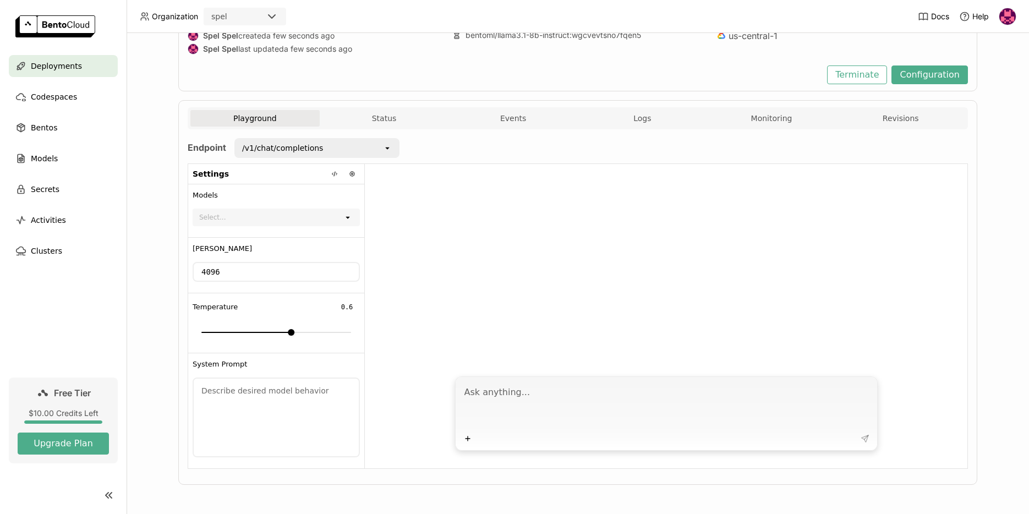
click at [308, 217] on div "Select..." at bounding box center [269, 217] width 150 height 15
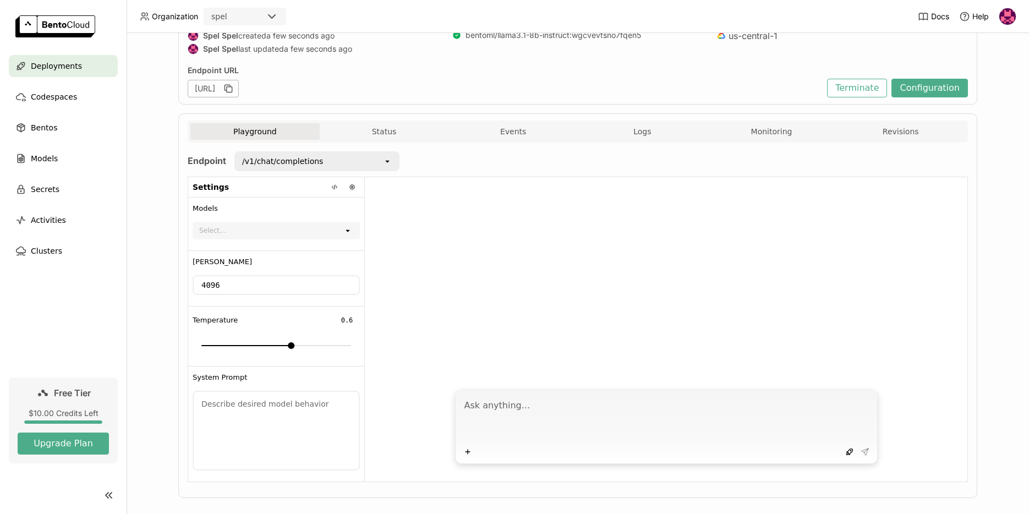
drag, startPoint x: 256, startPoint y: 421, endPoint x: 294, endPoint y: 420, distance: 38.5
click at [256, 421] on textarea at bounding box center [276, 431] width 165 height 78
drag, startPoint x: 528, startPoint y: 403, endPoint x: 521, endPoint y: 402, distance: 7.2
click at [528, 402] on textarea at bounding box center [667, 418] width 406 height 51
click at [506, 406] on textarea "To enrich screen reader interactions, please activate Accessibility in Grammarl…" at bounding box center [667, 418] width 406 height 51
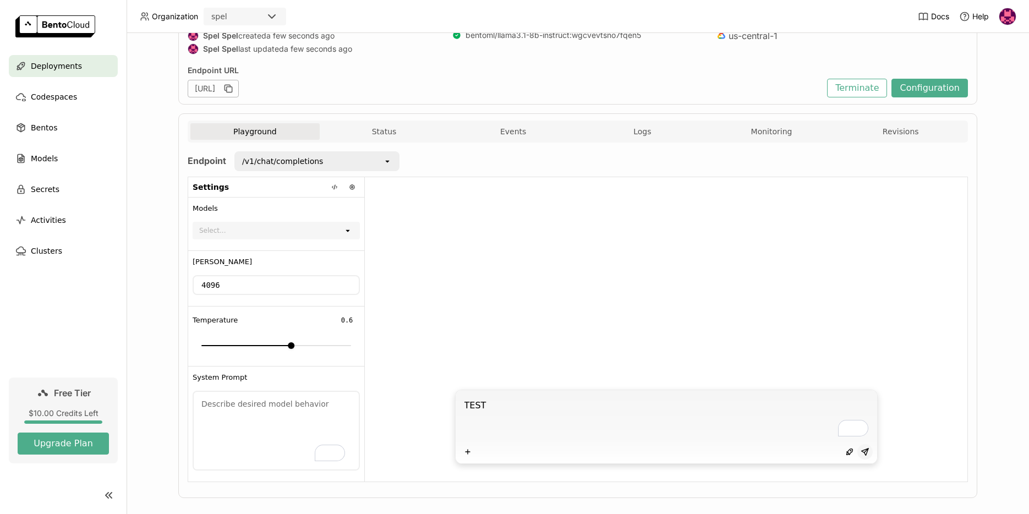
type textarea "TEST"
click at [862, 452] on icon at bounding box center [864, 451] width 7 height 7
click at [433, 332] on div at bounding box center [666, 280] width 603 height 206
click at [370, 129] on button "Status" at bounding box center [384, 131] width 129 height 17
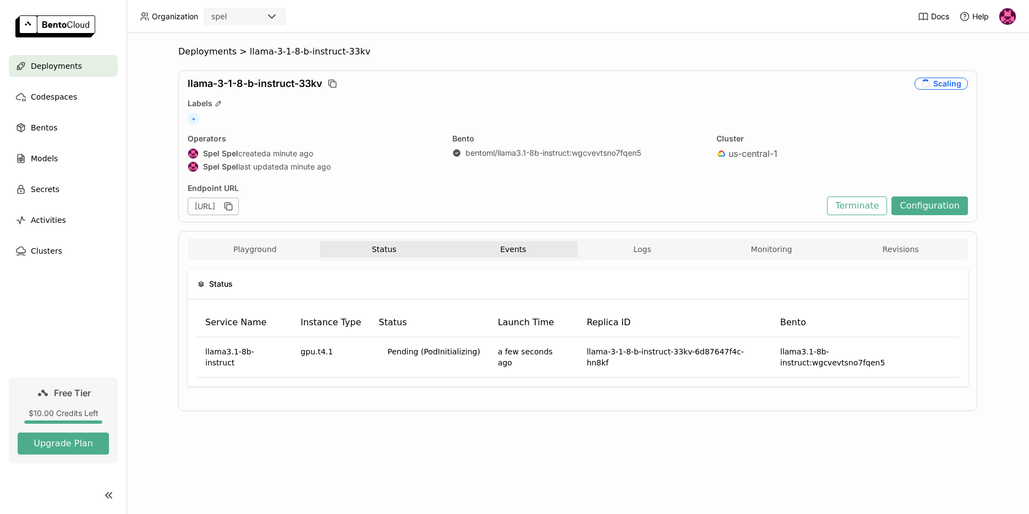
click at [517, 250] on button "Events" at bounding box center [512, 249] width 129 height 17
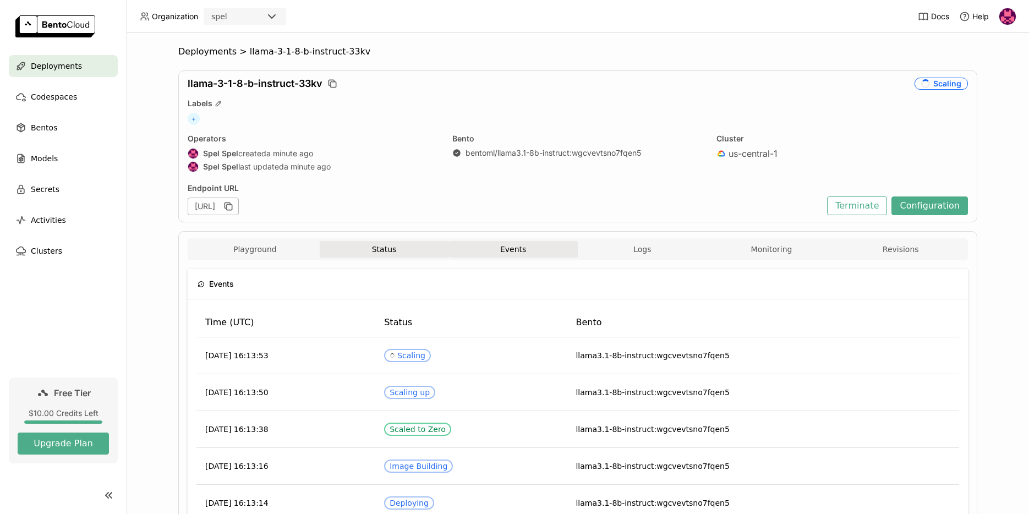
click at [425, 253] on button "Status" at bounding box center [384, 249] width 129 height 17
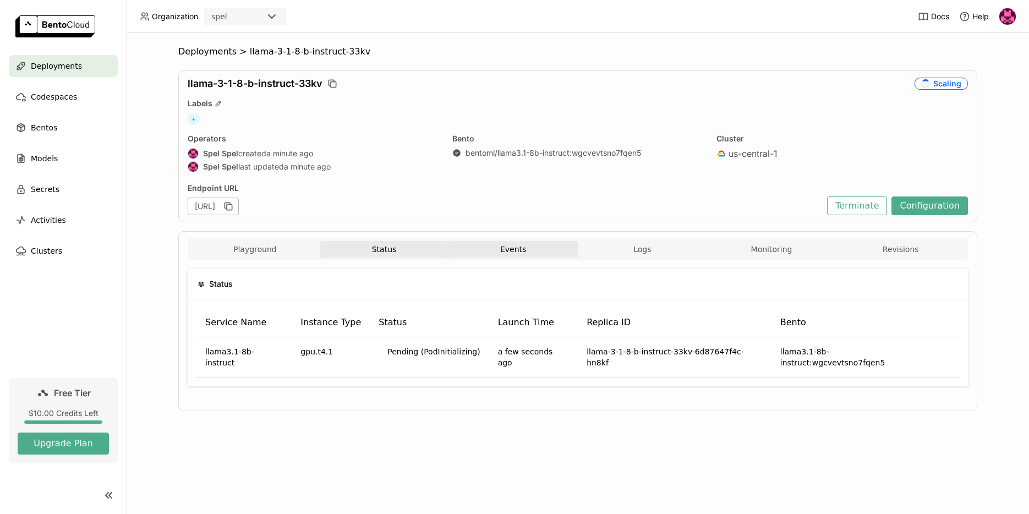
click at [507, 250] on button "Events" at bounding box center [512, 249] width 129 height 17
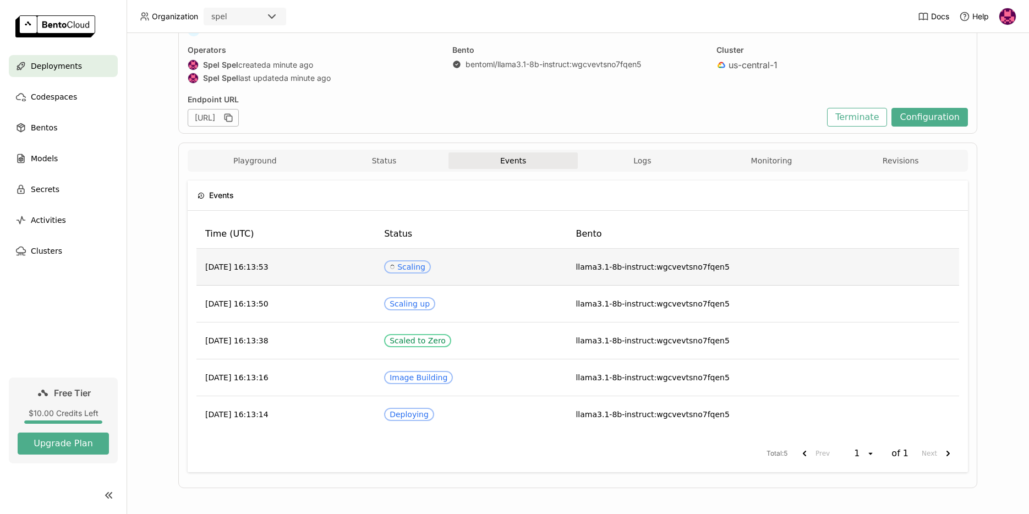
scroll to position [92, 0]
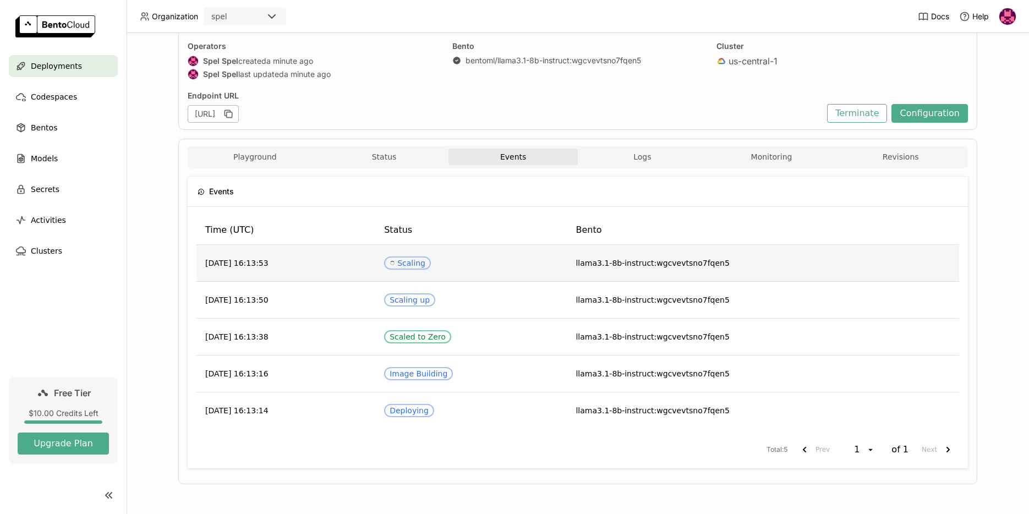
click at [425, 259] on div "Spinner Scaling" at bounding box center [408, 263] width 36 height 9
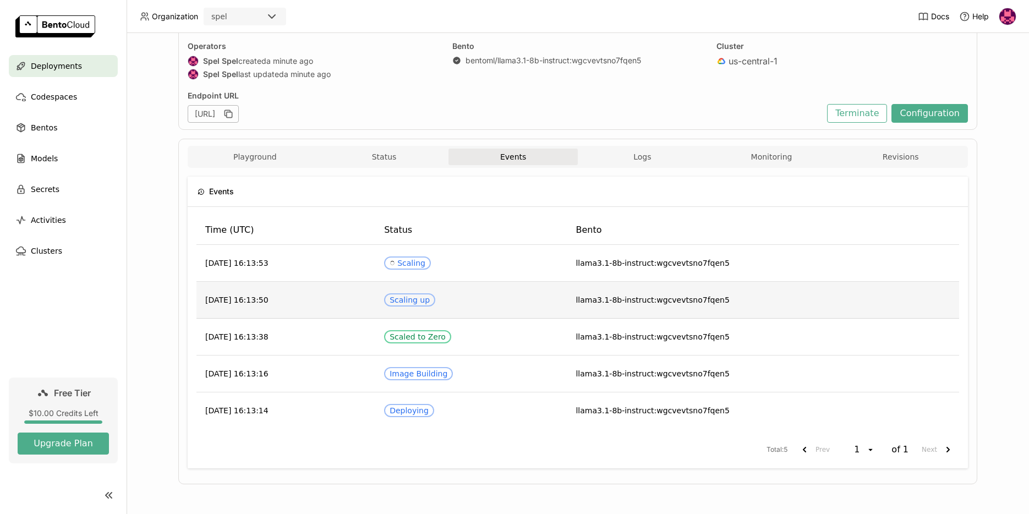
click at [430, 298] on div "Scaling up" at bounding box center [410, 300] width 40 height 9
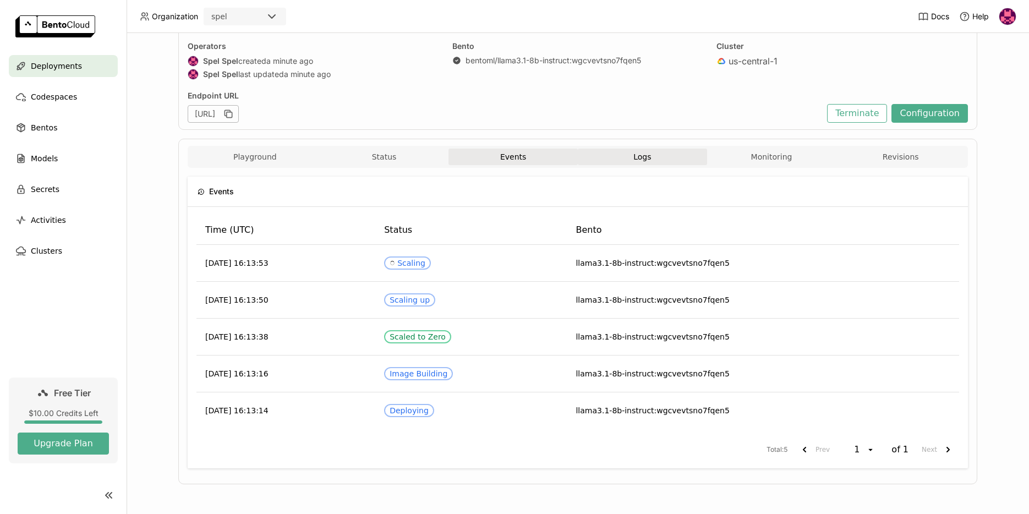
click at [645, 158] on button "Logs" at bounding box center [642, 157] width 129 height 17
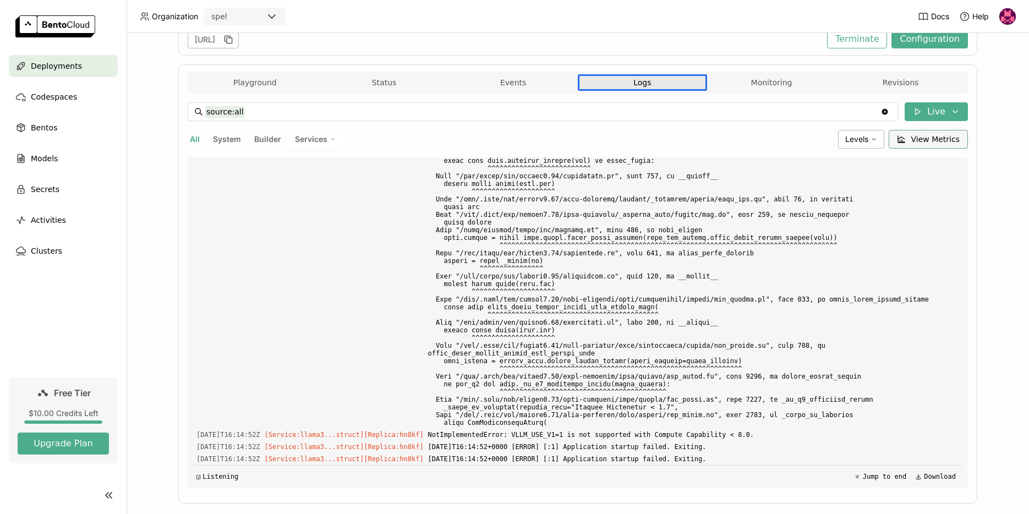
scroll to position [1277, 0]
click at [921, 139] on span "View Metrics" at bounding box center [935, 139] width 49 height 11
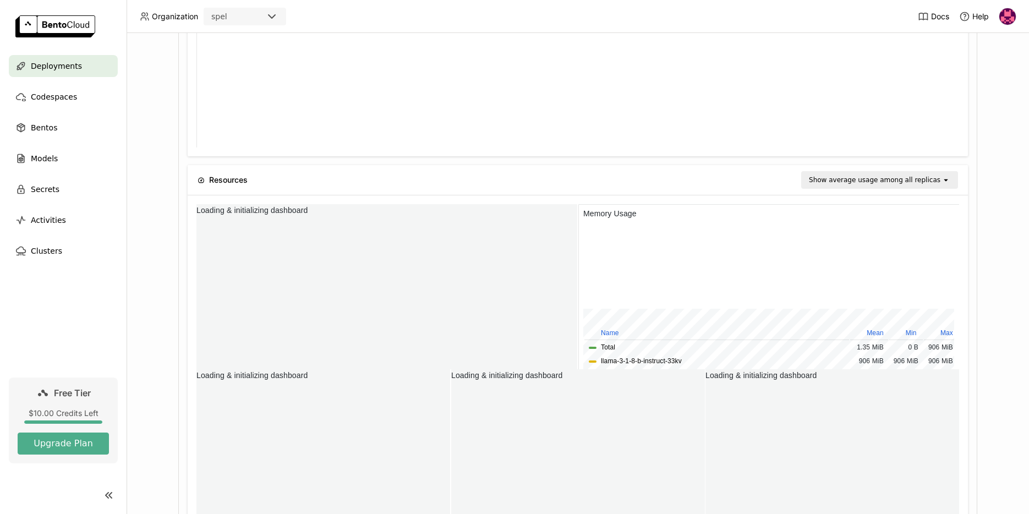
scroll to position [161, 758]
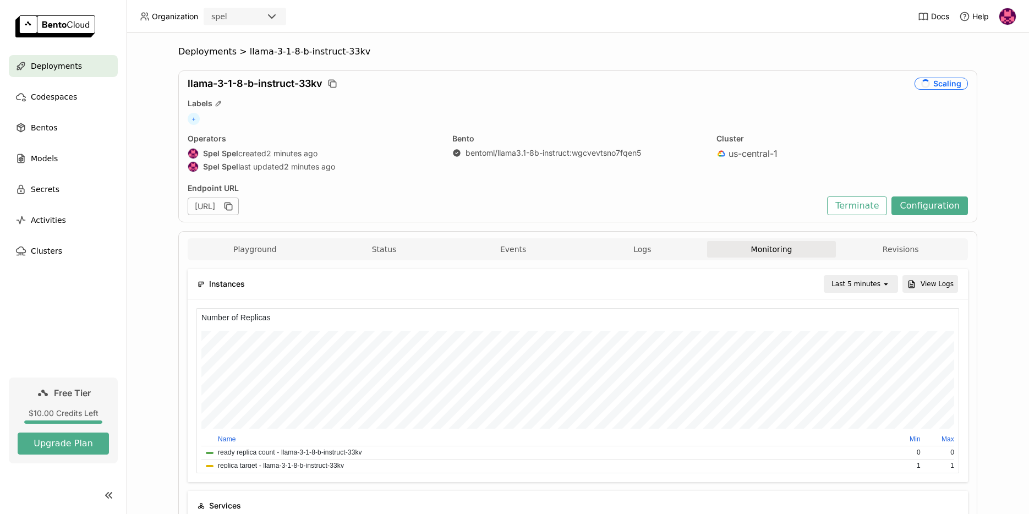
scroll to position [161, 249]
click at [921, 204] on button "Configuration" at bounding box center [929, 205] width 76 height 19
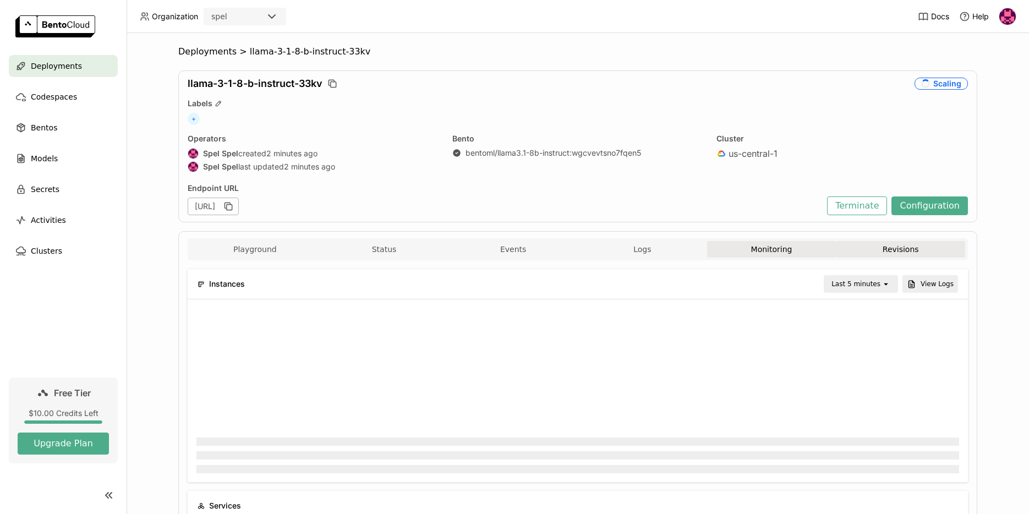
click at [895, 243] on button "Revisions" at bounding box center [900, 249] width 129 height 17
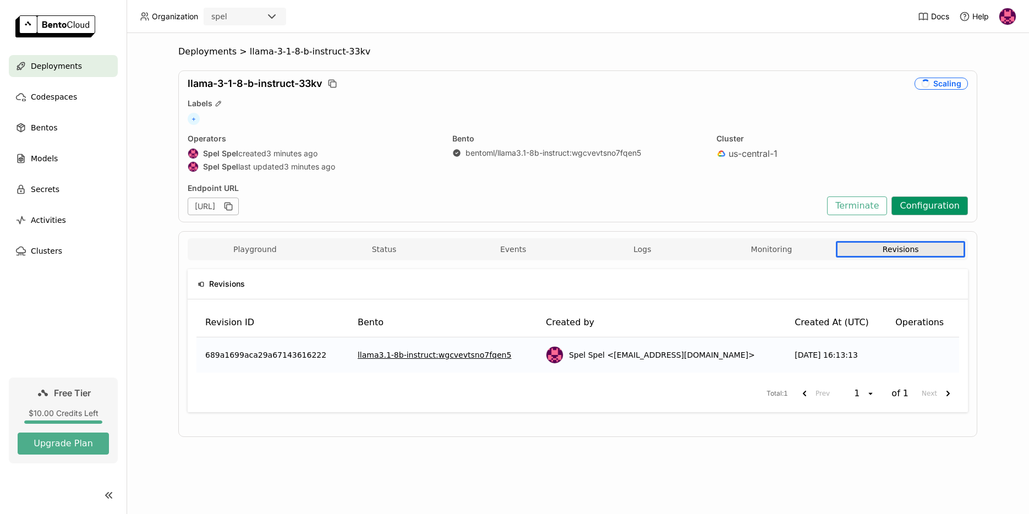
click at [930, 209] on button "Configuration" at bounding box center [929, 205] width 76 height 19
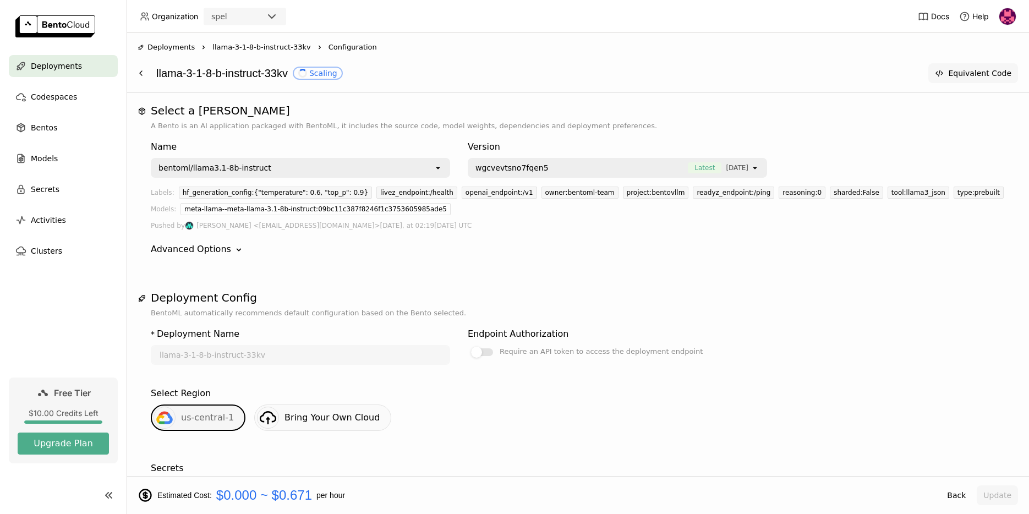
click at [954, 80] on button "Equivalent Code" at bounding box center [973, 73] width 90 height 20
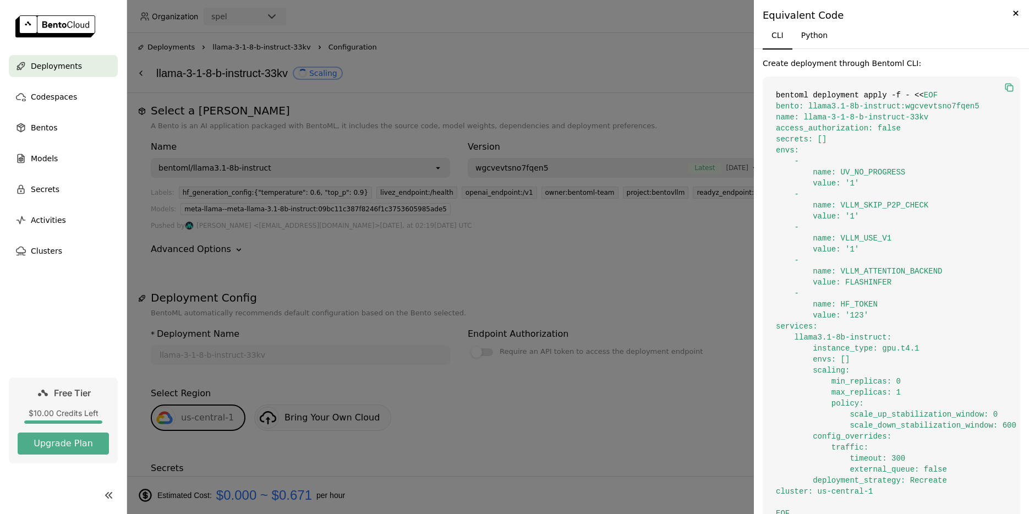
click at [1008, 86] on icon "button" at bounding box center [1011, 89] width 6 height 6
click at [75, 108] on ul "Deployments Codespaces Bentos Models Secrets Activities Clusters" at bounding box center [63, 158] width 127 height 207
drag, startPoint x: 289, startPoint y: 125, endPoint x: 331, endPoint y: 119, distance: 42.3
click at [290, 125] on div at bounding box center [514, 257] width 1029 height 514
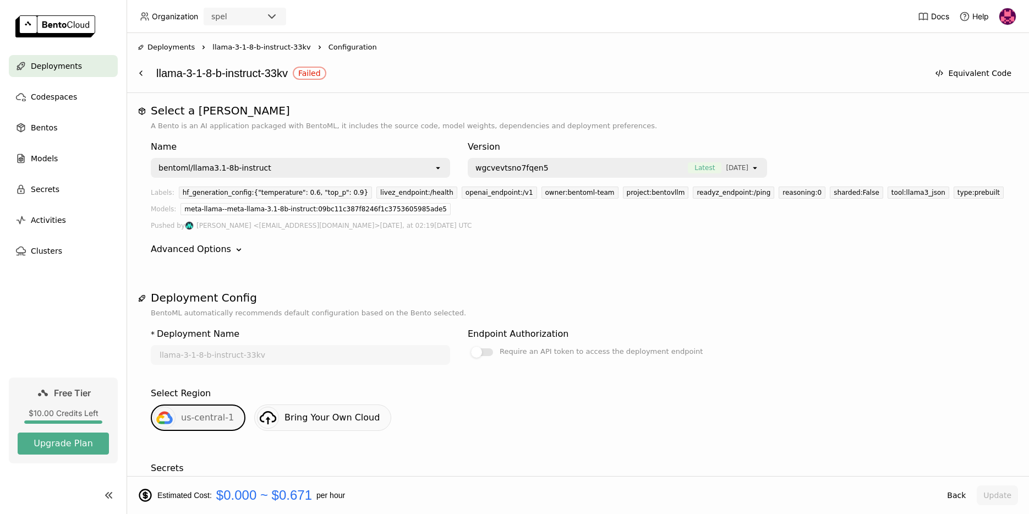
click at [230, 47] on span "llama-3-1-8-b-instruct-33kv" at bounding box center [261, 47] width 98 height 11
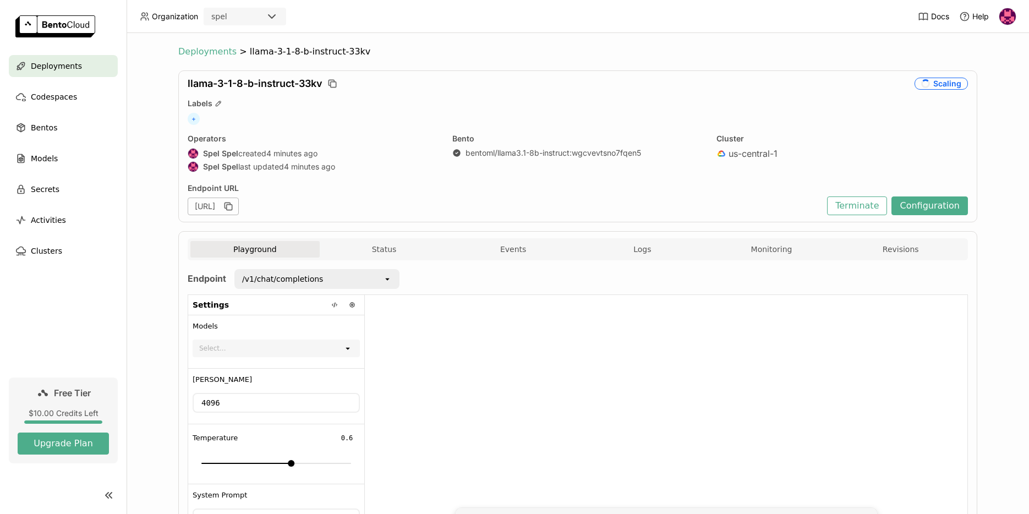
click at [217, 52] on span "Deployments" at bounding box center [207, 51] width 58 height 11
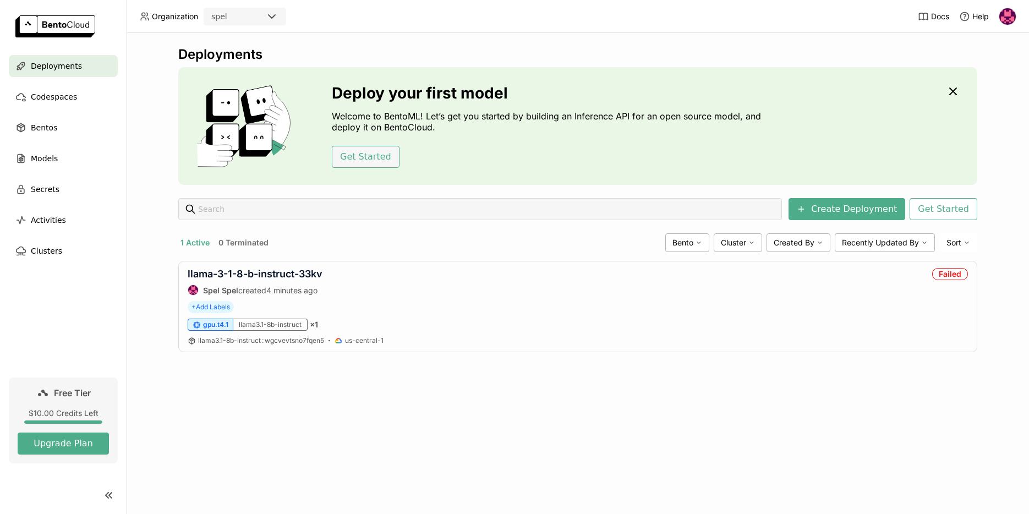
click at [358, 155] on button "Get Started" at bounding box center [366, 157] width 68 height 22
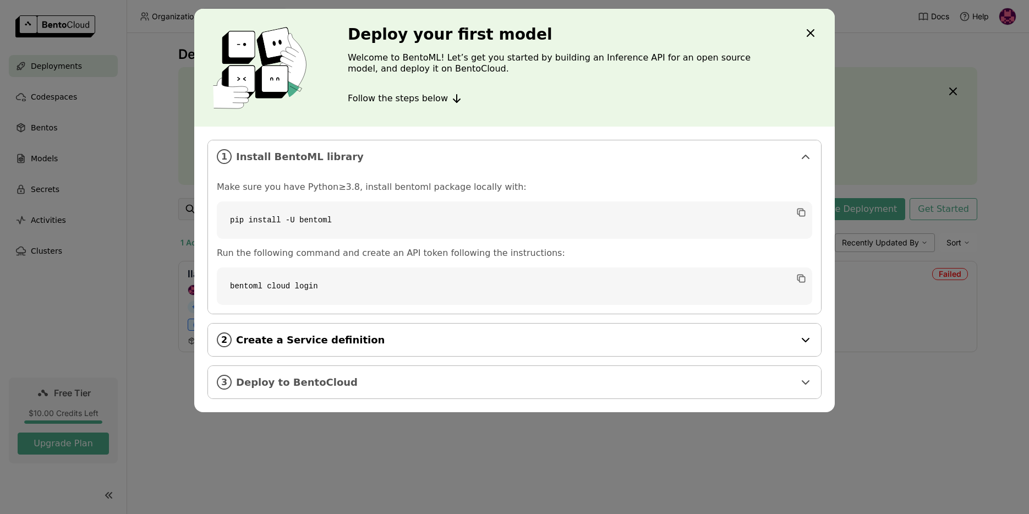
click at [271, 343] on span "Create a Service definition" at bounding box center [515, 340] width 559 height 12
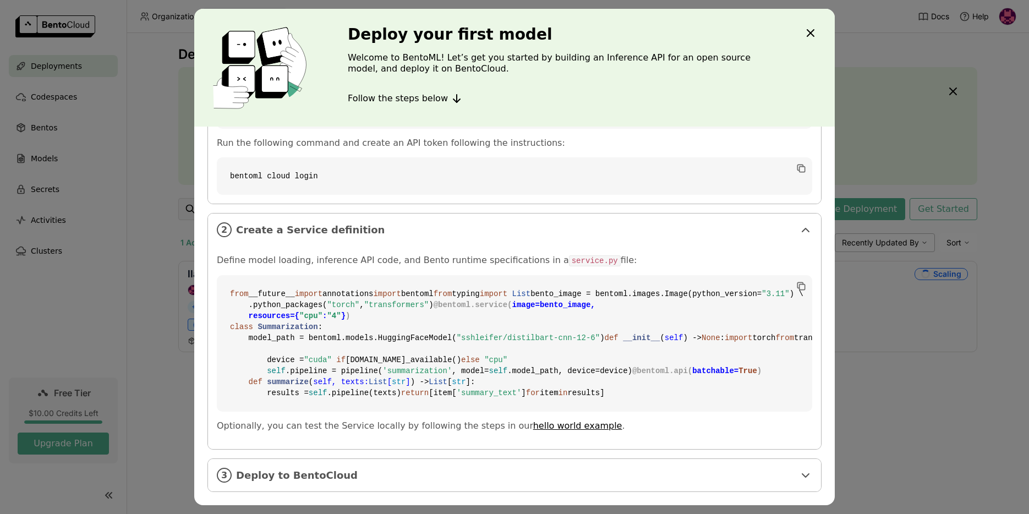
scroll to position [308, 0]
click at [293, 477] on span "Deploy to BentoCloud" at bounding box center [515, 475] width 559 height 12
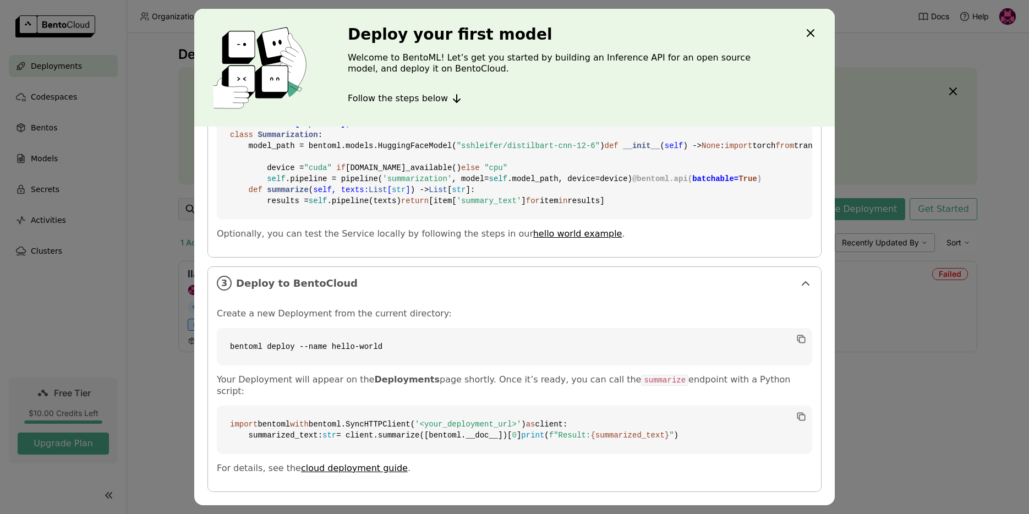
scroll to position [522, 0]
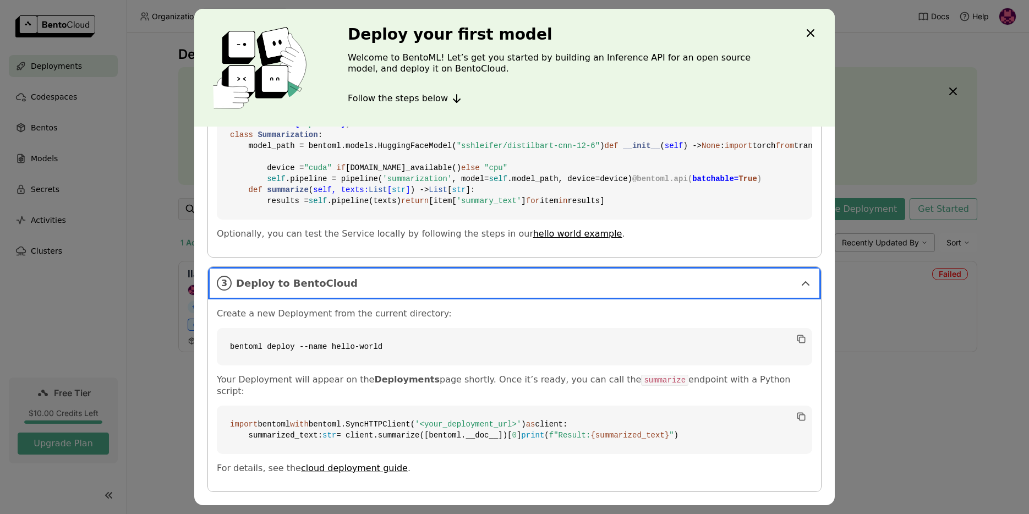
click at [111, 258] on div "Deploy your first model Welcome to BentoML! Let’s get you started by building a…" at bounding box center [514, 257] width 1029 height 514
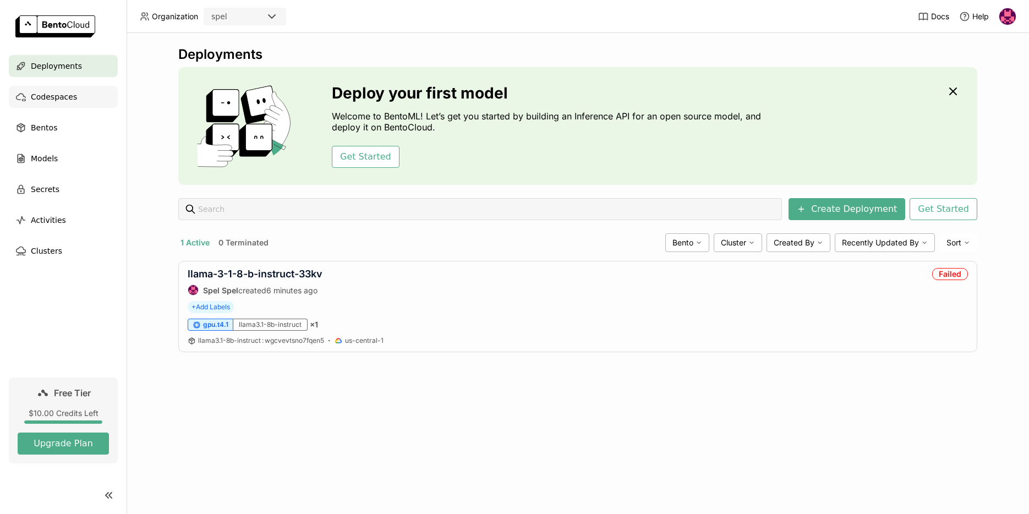
click at [56, 96] on span "Codespaces" at bounding box center [54, 96] width 46 height 13
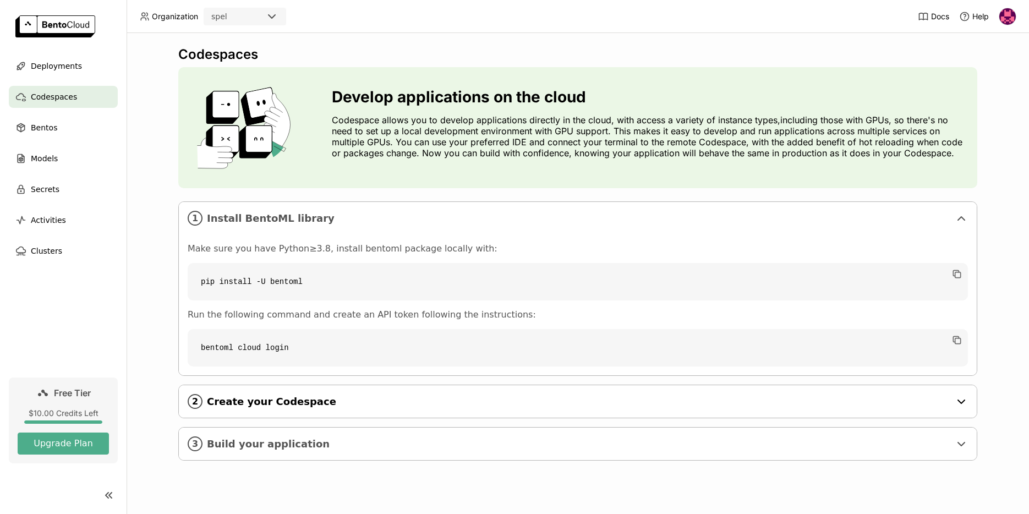
click at [290, 404] on span "Create your Codespace" at bounding box center [578, 402] width 743 height 12
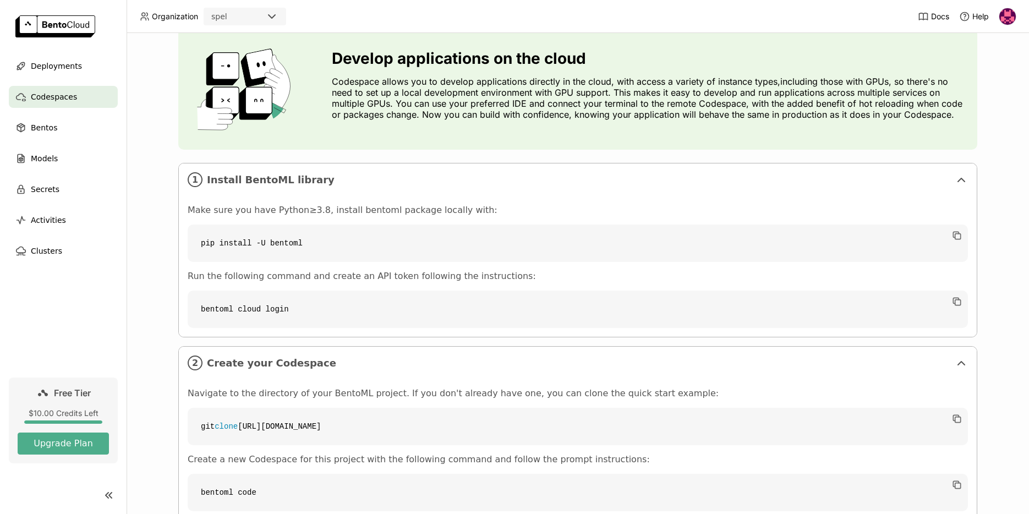
scroll to position [117, 0]
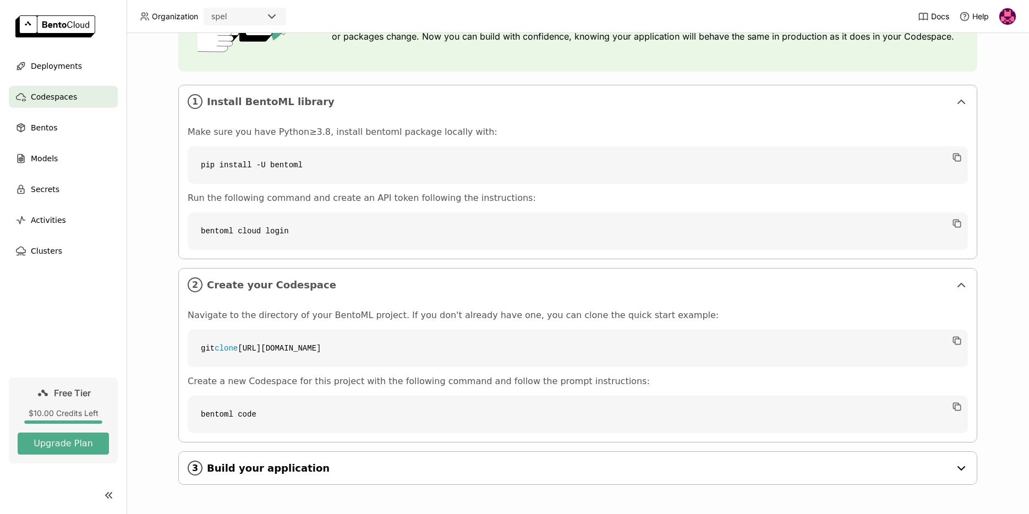
click at [274, 464] on span "Build your application" at bounding box center [578, 468] width 743 height 12
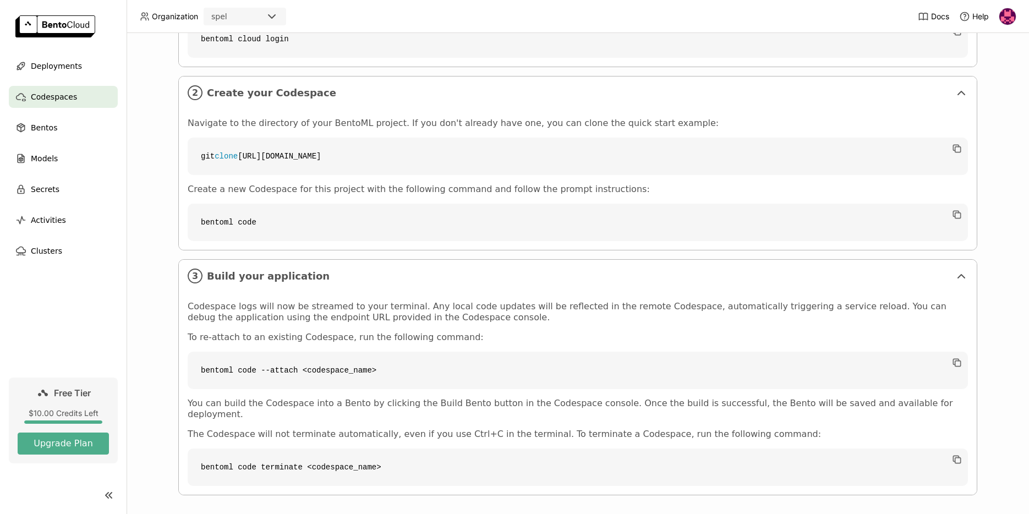
scroll to position [0, 0]
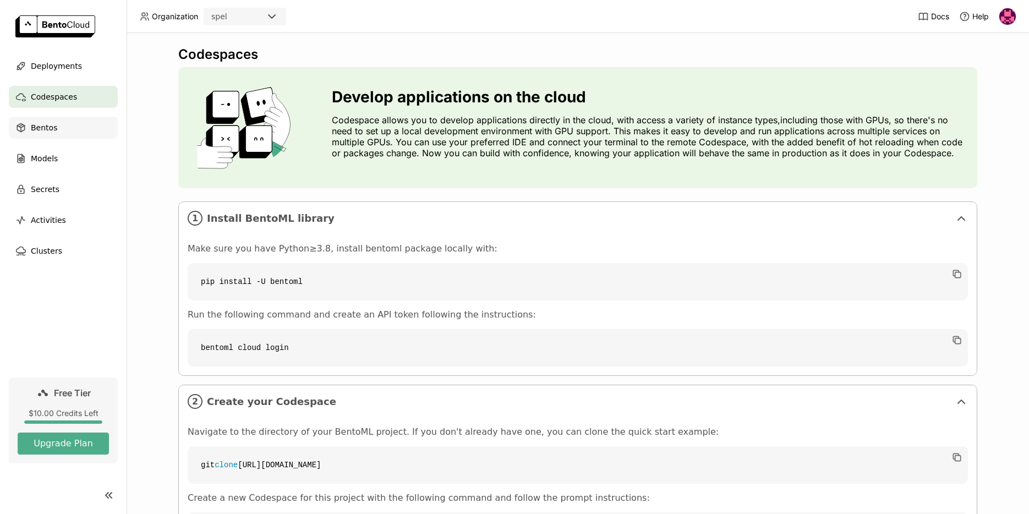
click at [50, 134] on div "Bentos" at bounding box center [63, 128] width 109 height 22
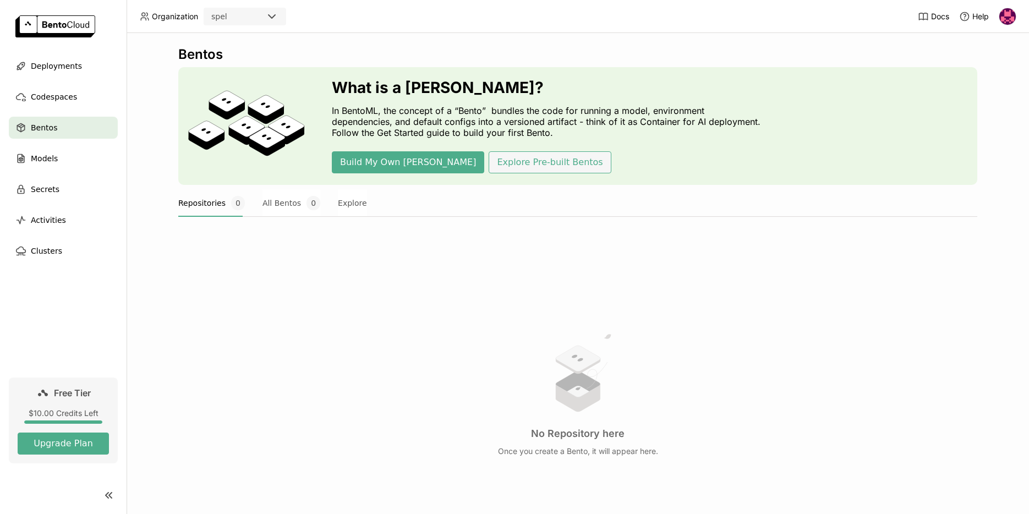
click at [494, 168] on button "Explore Pre-built Bentos" at bounding box center [550, 162] width 122 height 22
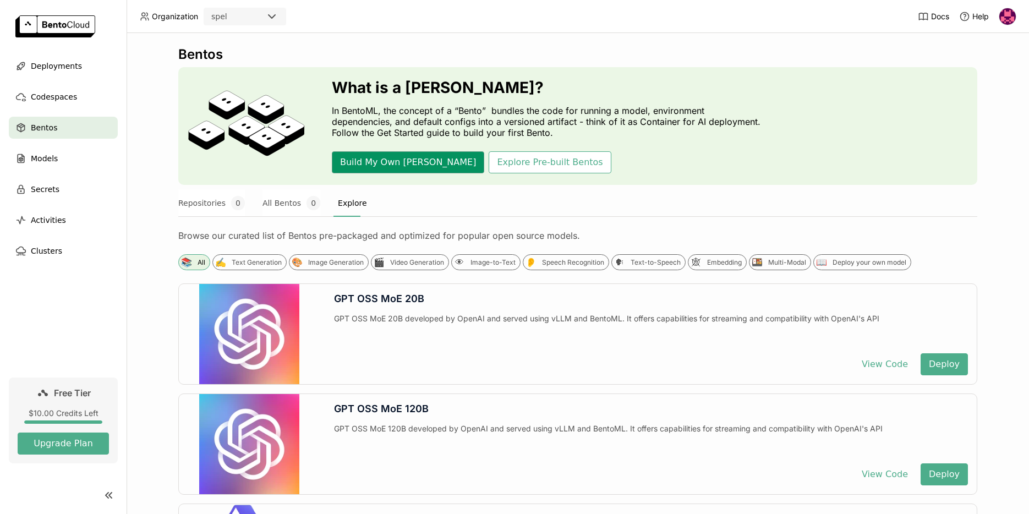
click at [347, 163] on button "Build My Own [PERSON_NAME]" at bounding box center [408, 162] width 152 height 22
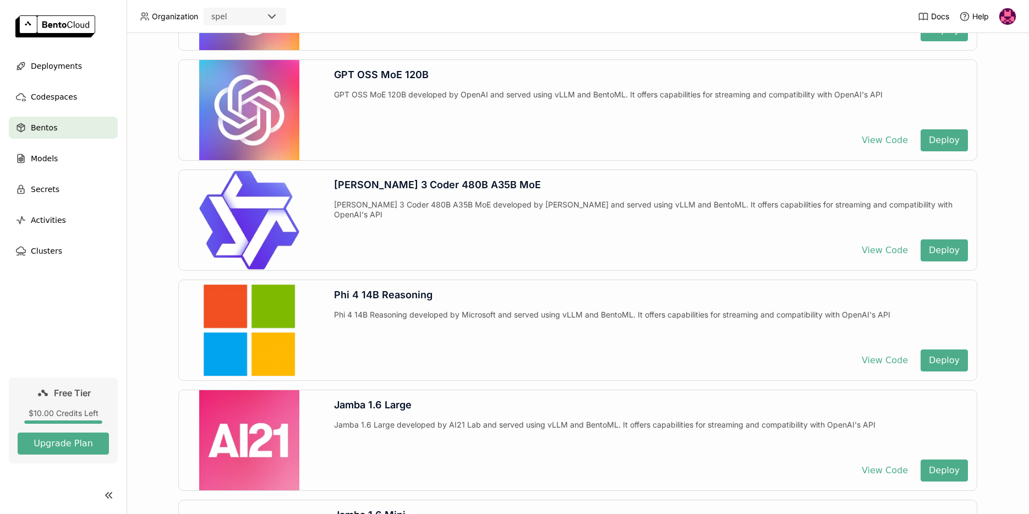
scroll to position [381, 0]
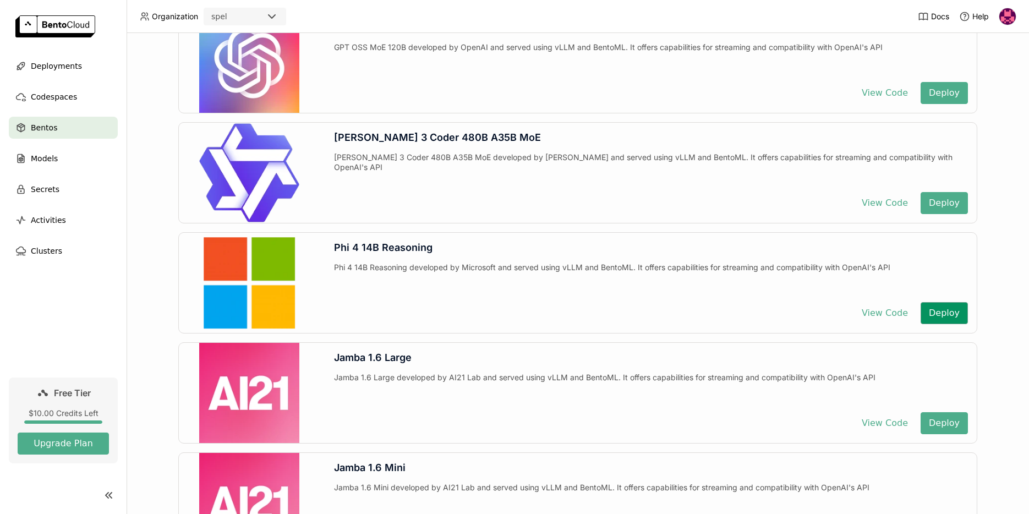
click at [940, 311] on button "Deploy" at bounding box center [944, 313] width 47 height 22
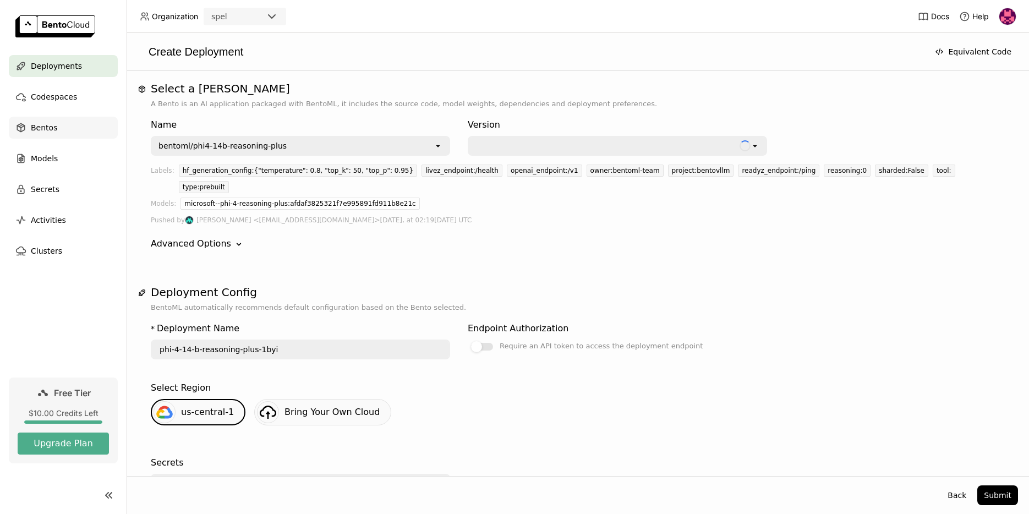
click at [59, 124] on div "Bentos" at bounding box center [63, 128] width 109 height 22
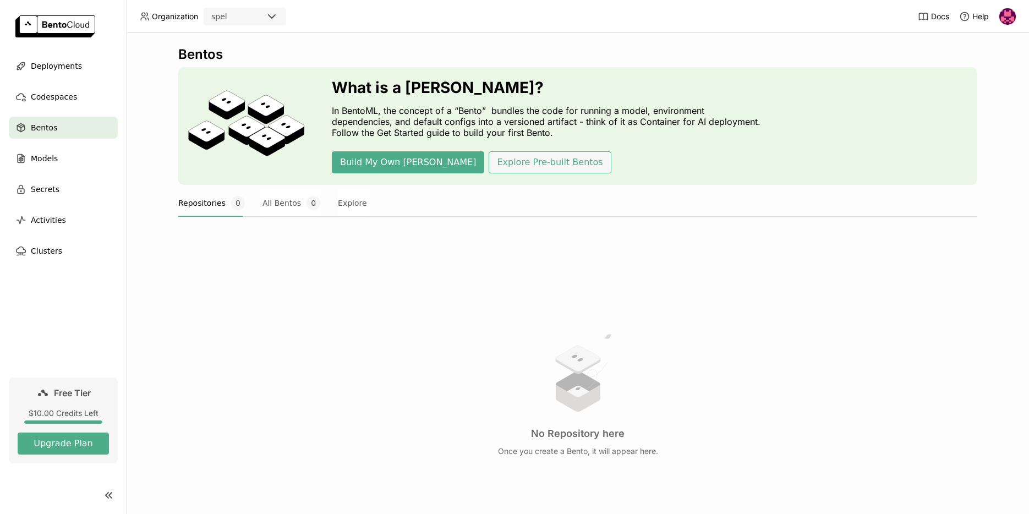
click at [489, 159] on button "Explore Pre-built Bentos" at bounding box center [550, 162] width 122 height 22
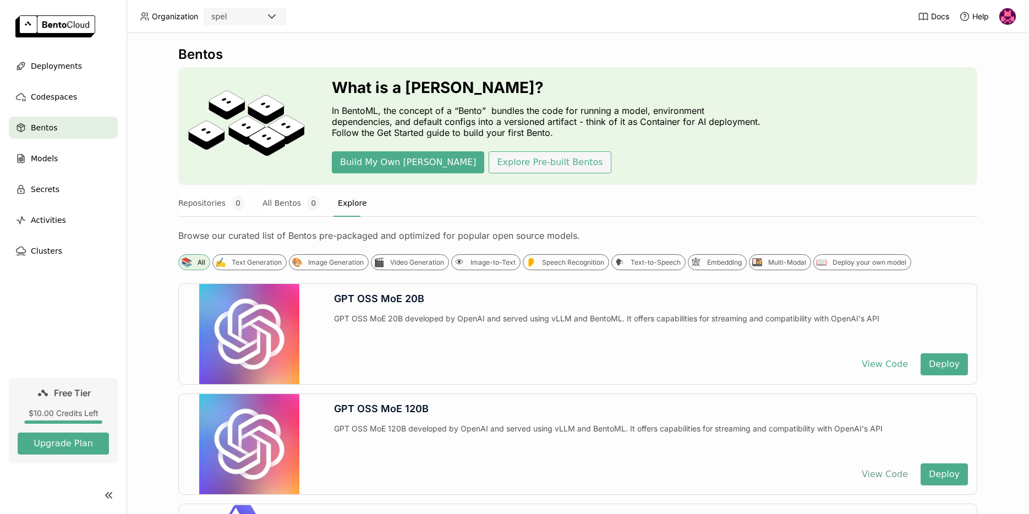
scroll to position [199, 0]
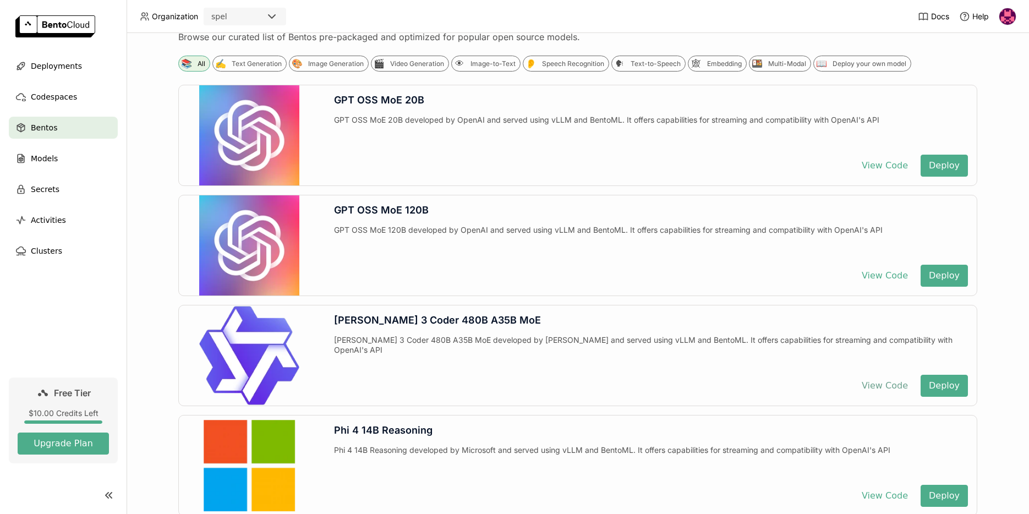
click at [873, 387] on button "View Code" at bounding box center [885, 386] width 63 height 22
click at [880, 166] on button "View Code" at bounding box center [885, 166] width 63 height 22
click at [31, 165] on span "Models" at bounding box center [44, 158] width 27 height 13
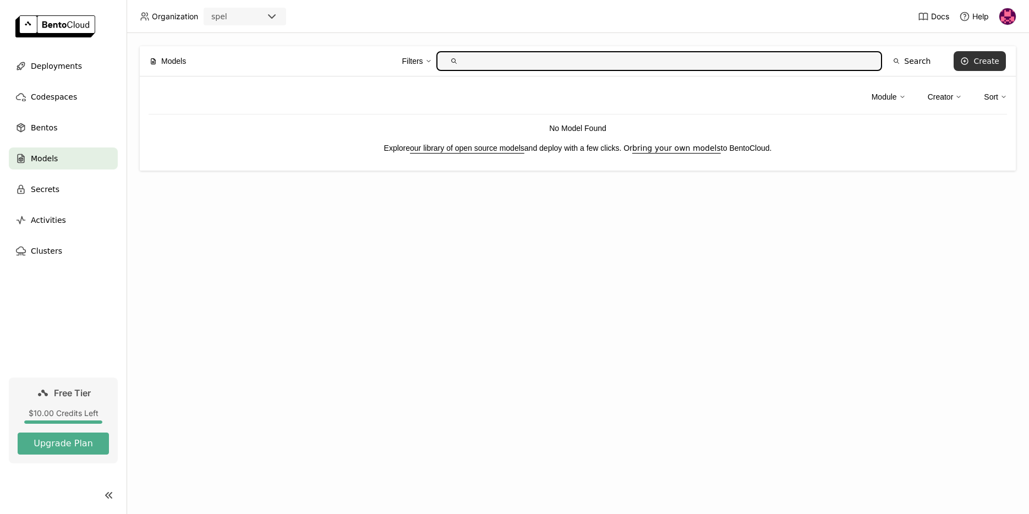
click at [981, 58] on div "Create" at bounding box center [986, 61] width 26 height 9
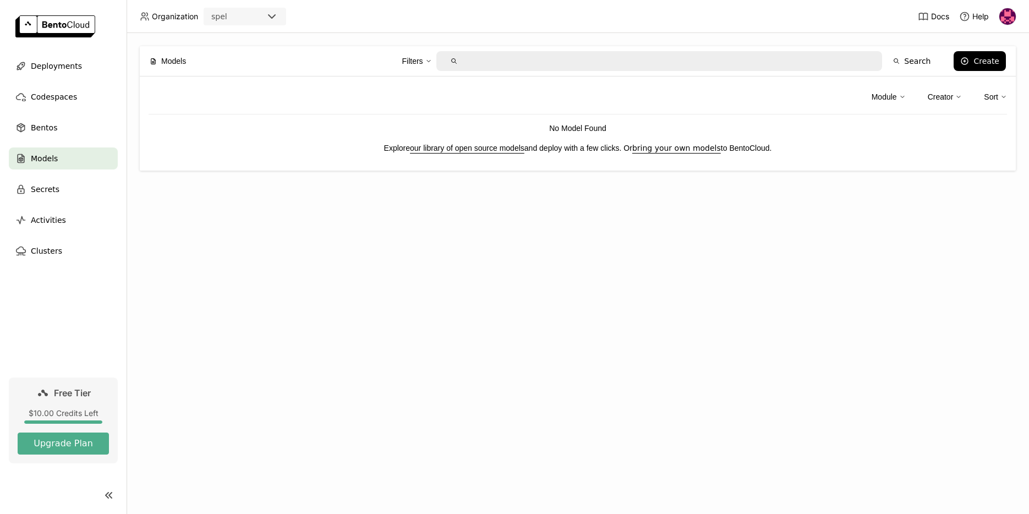
click at [221, 220] on div "Create Model 1. Follow to BentoML quickstart guide to create your first Model. …" at bounding box center [514, 257] width 1029 height 514
click at [46, 194] on span "Secrets" at bounding box center [45, 189] width 29 height 13
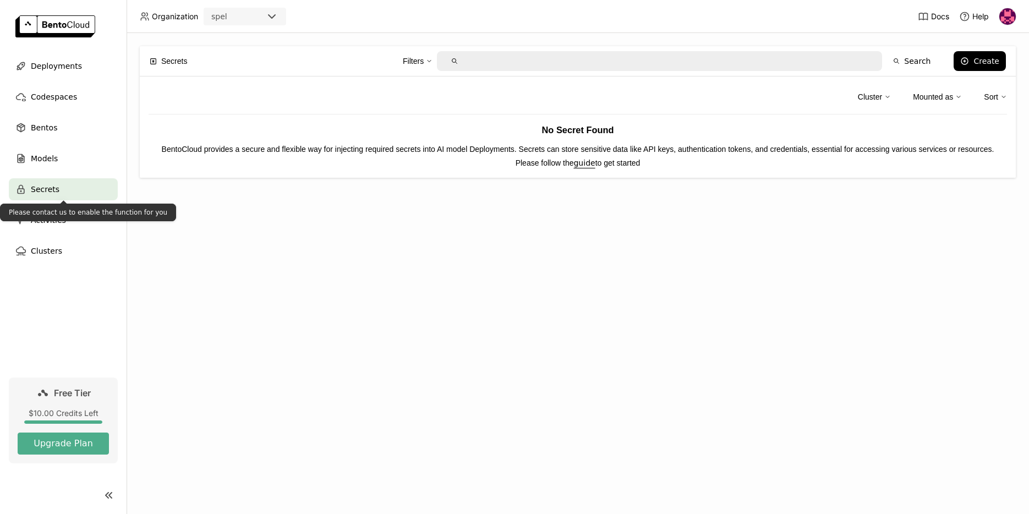
click at [70, 187] on div "Secrets" at bounding box center [63, 189] width 109 height 22
click at [980, 57] on div "Create" at bounding box center [986, 61] width 26 height 9
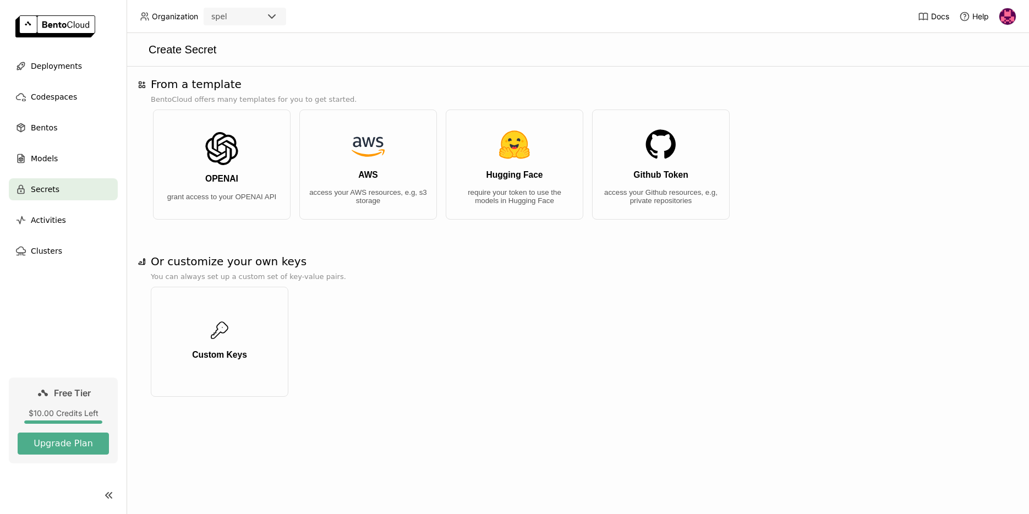
click at [62, 188] on div "Secrets" at bounding box center [63, 189] width 109 height 22
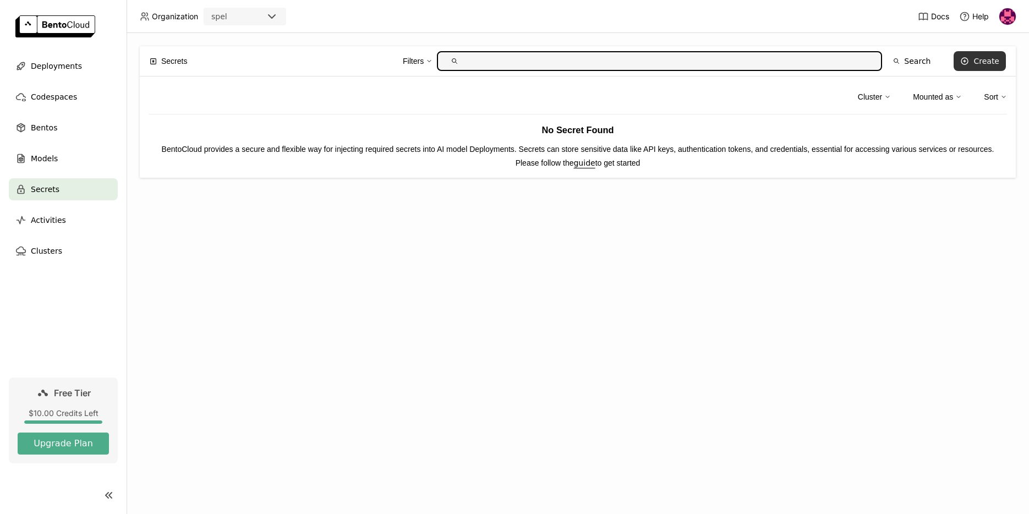
click at [971, 62] on button "Create" at bounding box center [980, 61] width 52 height 20
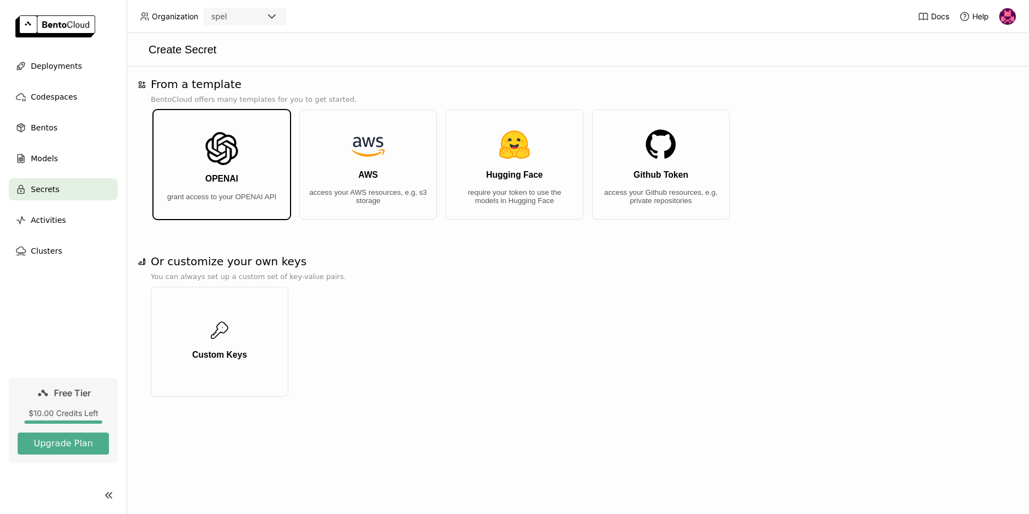
click at [249, 171] on button "OPENAI grant access to your OPENAI API" at bounding box center [222, 165] width 138 height 110
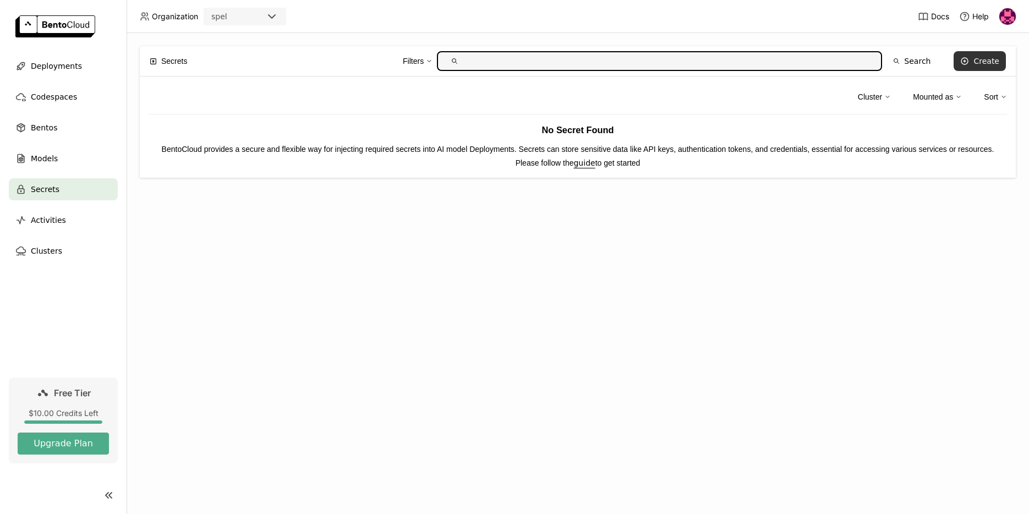
click at [968, 62] on icon at bounding box center [964, 61] width 9 height 9
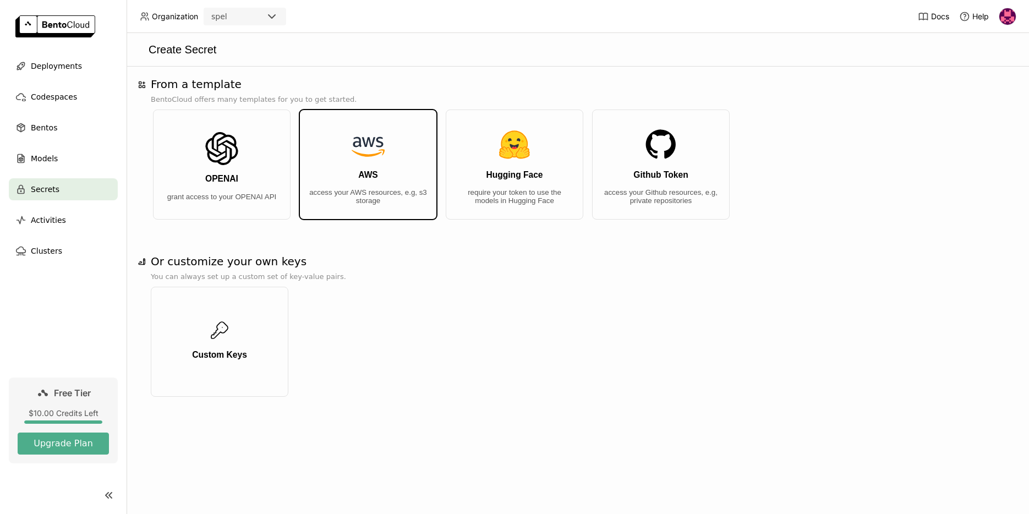
click at [357, 173] on button "AWS access your AWS resources, e.g, s3 storage" at bounding box center [368, 165] width 138 height 110
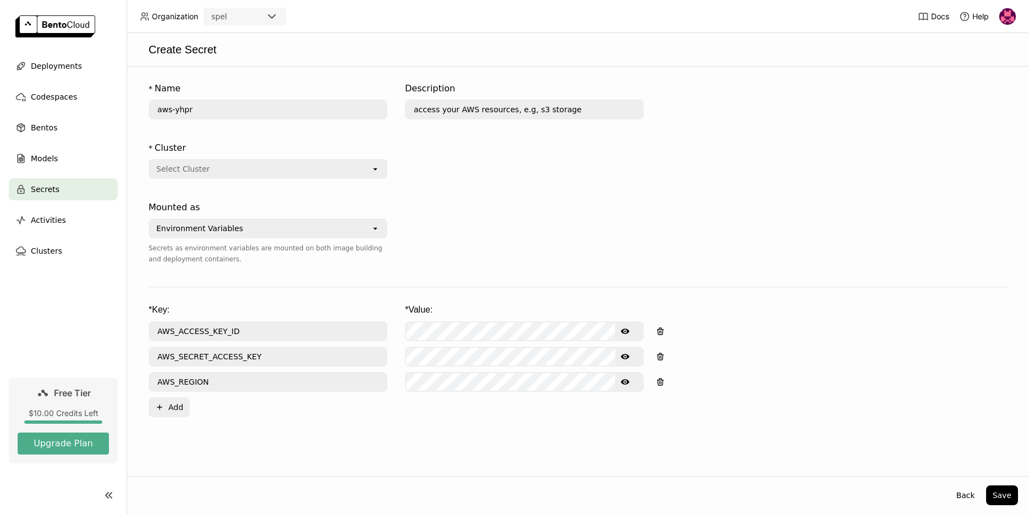
drag, startPoint x: 973, startPoint y: 502, endPoint x: 893, endPoint y: 456, distance: 93.2
click at [973, 502] on button "Back" at bounding box center [966, 495] width 32 height 20
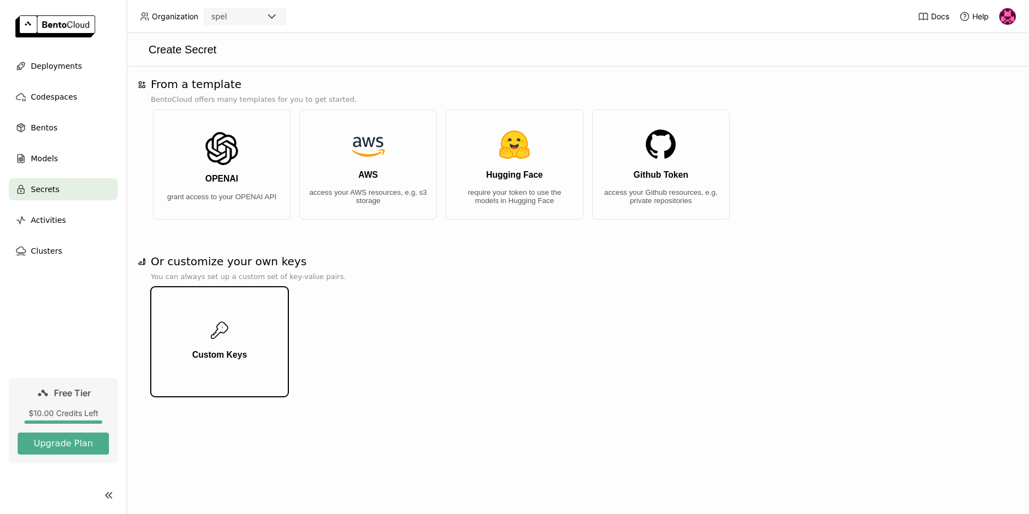
click at [225, 346] on button "Custom Keys" at bounding box center [220, 342] width 138 height 110
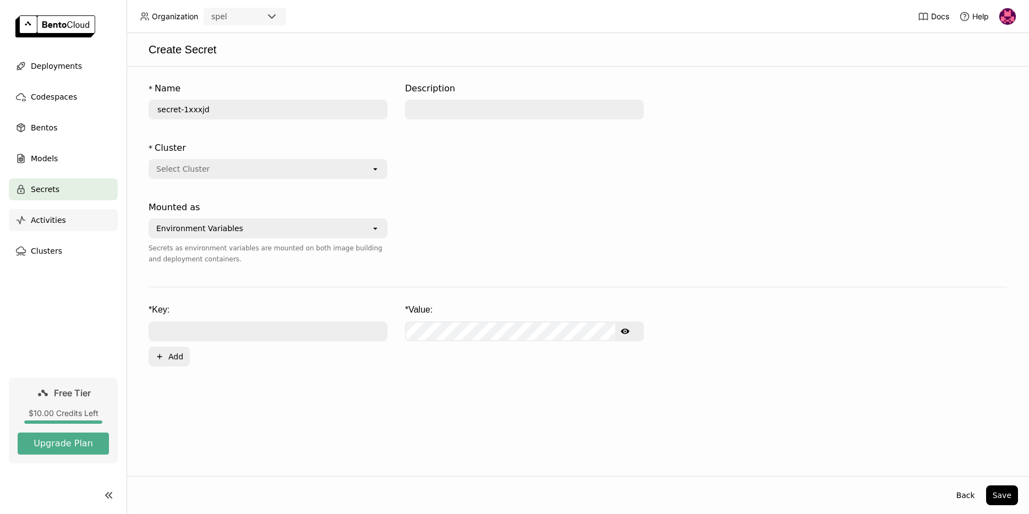
click at [59, 218] on span "Activities" at bounding box center [48, 220] width 35 height 13
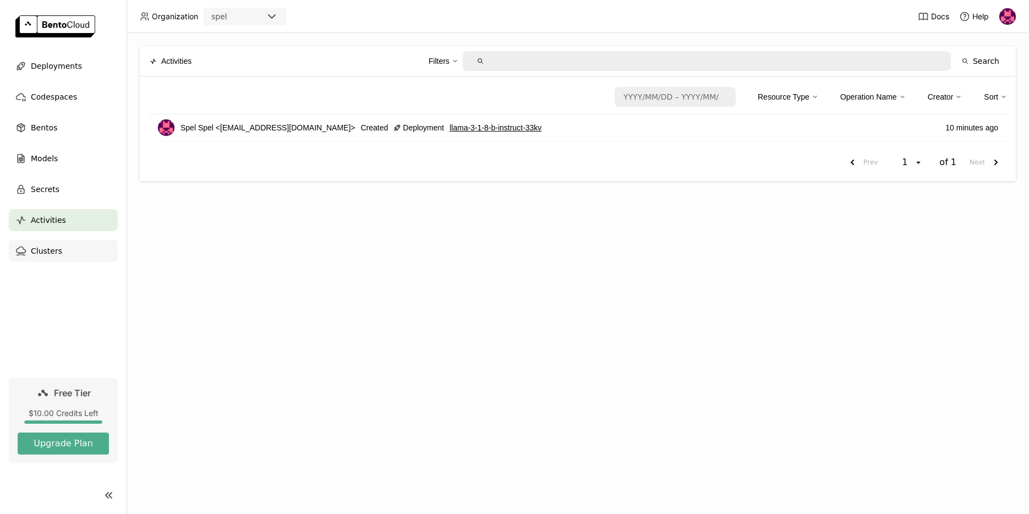
click at [62, 252] on div "Clusters" at bounding box center [63, 251] width 109 height 22
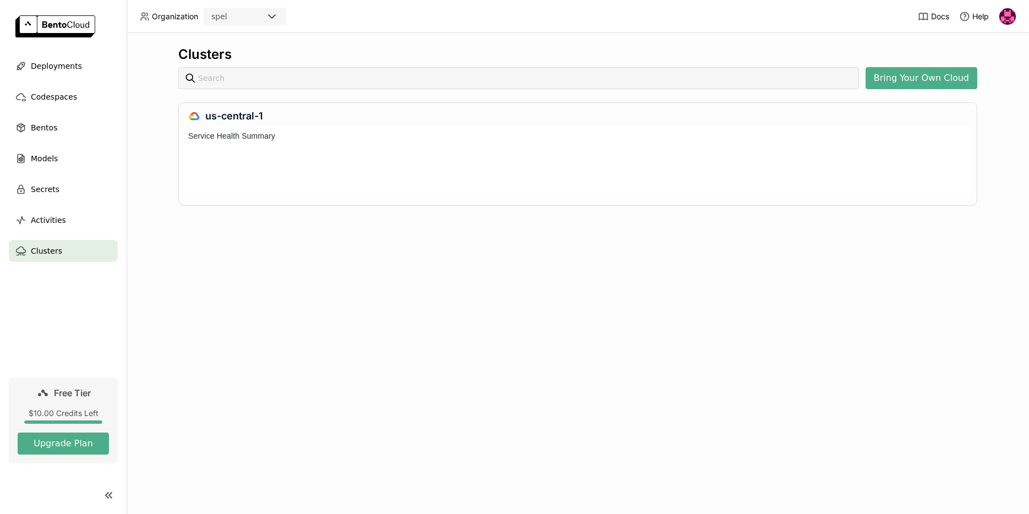
scroll to position [67, 784]
drag, startPoint x: 902, startPoint y: 64, endPoint x: 899, endPoint y: 74, distance: 11.1
click at [901, 66] on div "Clusters Bring Your Own Cloud us-central-1" at bounding box center [577, 134] width 799 height 176
click at [898, 76] on button "Bring Your Own Cloud" at bounding box center [922, 78] width 112 height 22
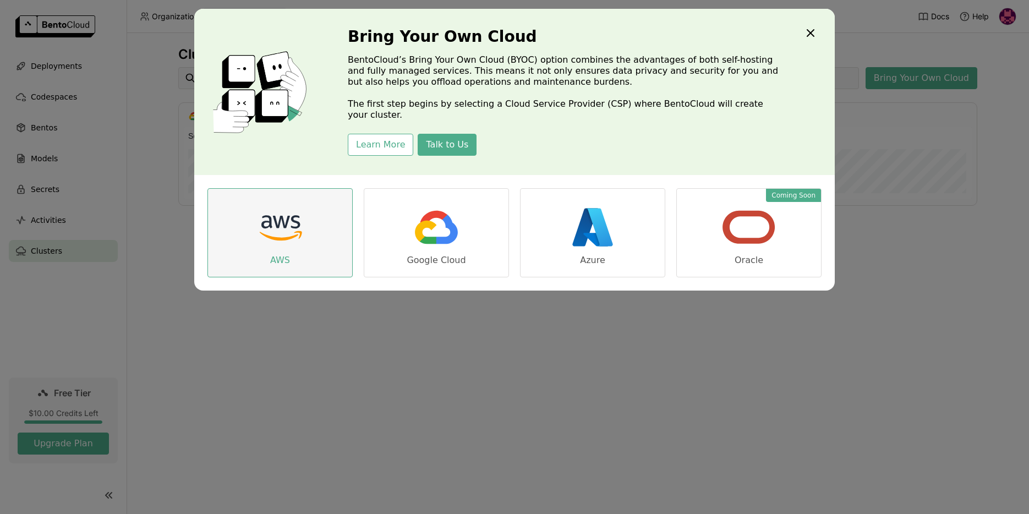
click at [277, 225] on img "dialog" at bounding box center [280, 227] width 55 height 55
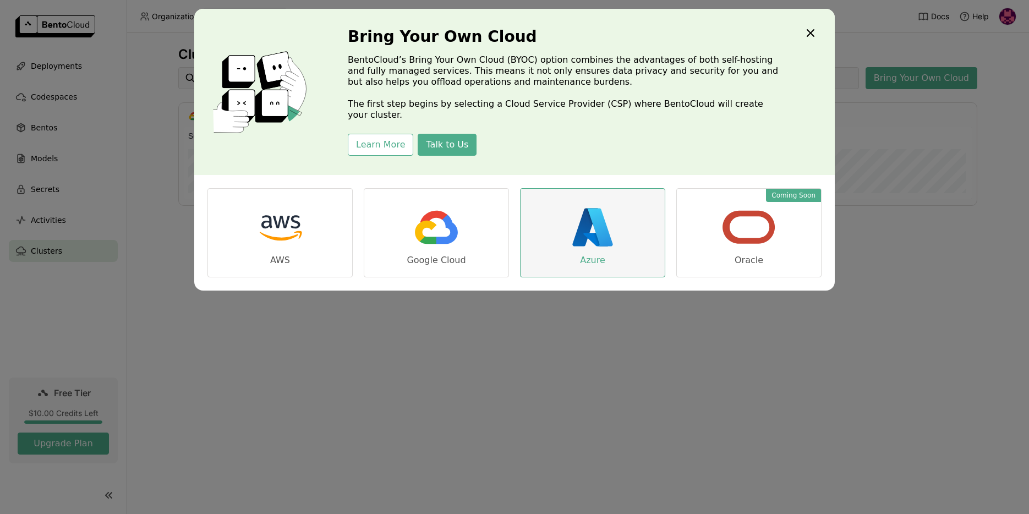
click at [568, 227] on img "dialog" at bounding box center [592, 227] width 55 height 55
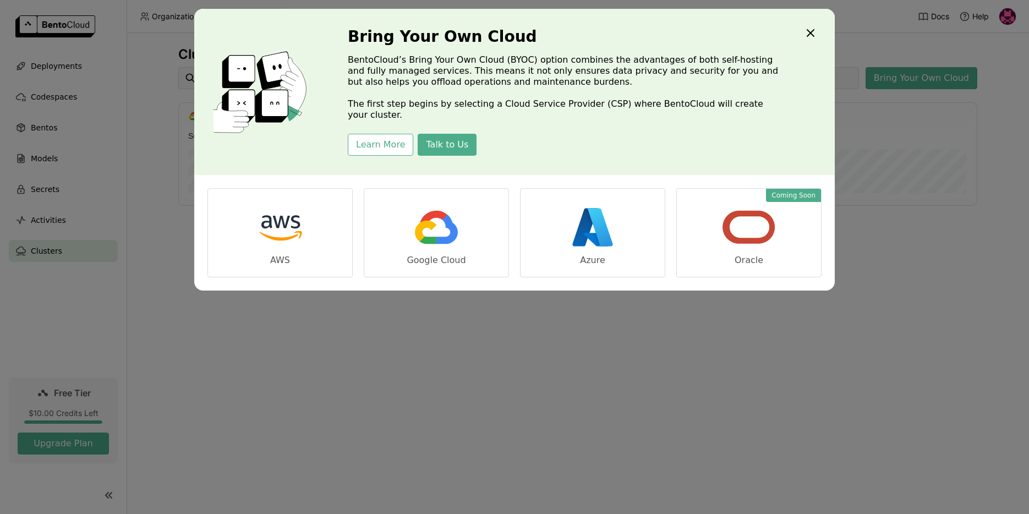
click at [807, 31] on icon "Close" at bounding box center [810, 32] width 13 height 13
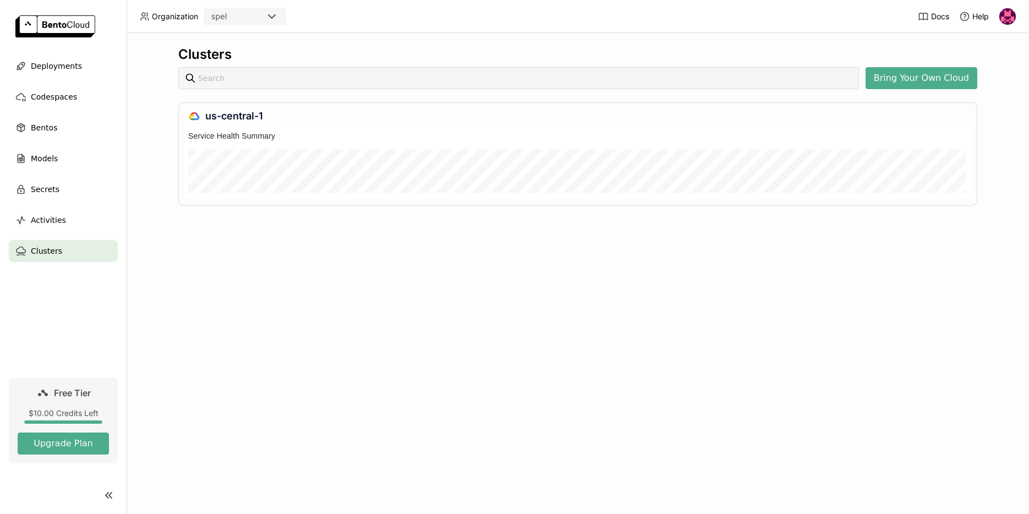
click at [68, 385] on link "Free Tier $10.00 Credits Left Upgrade Plan" at bounding box center [63, 421] width 109 height 86
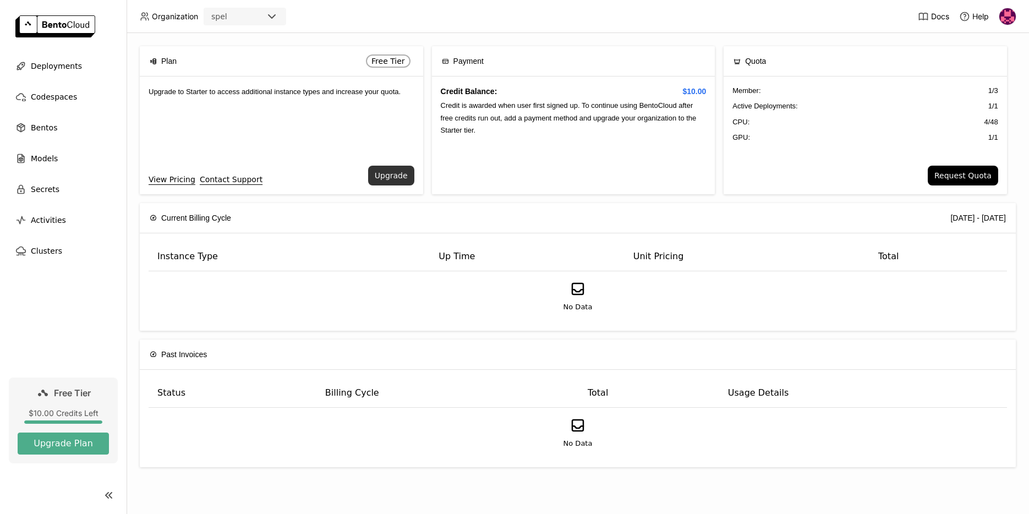
click at [384, 172] on button "Upgrade" at bounding box center [391, 176] width 46 height 20
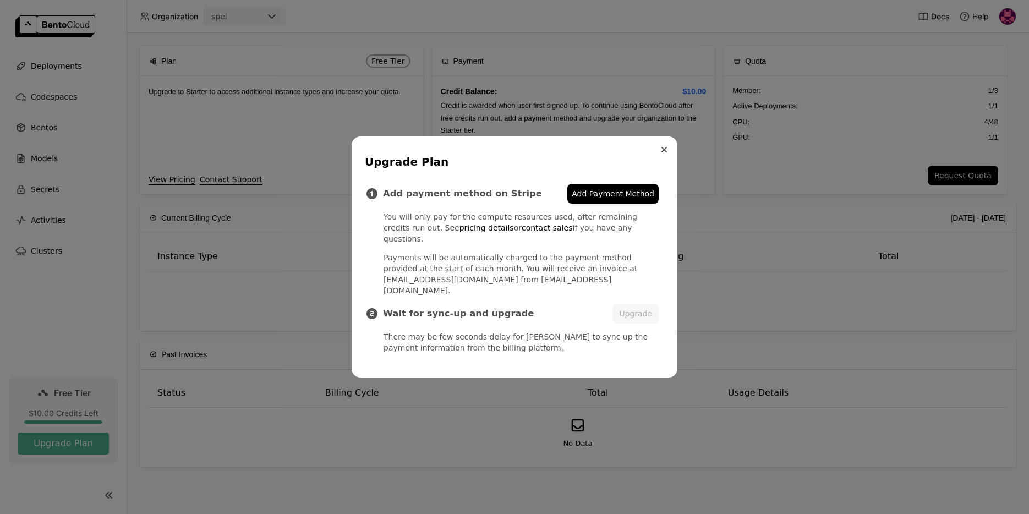
click at [665, 156] on button "Close" at bounding box center [664, 149] width 13 height 13
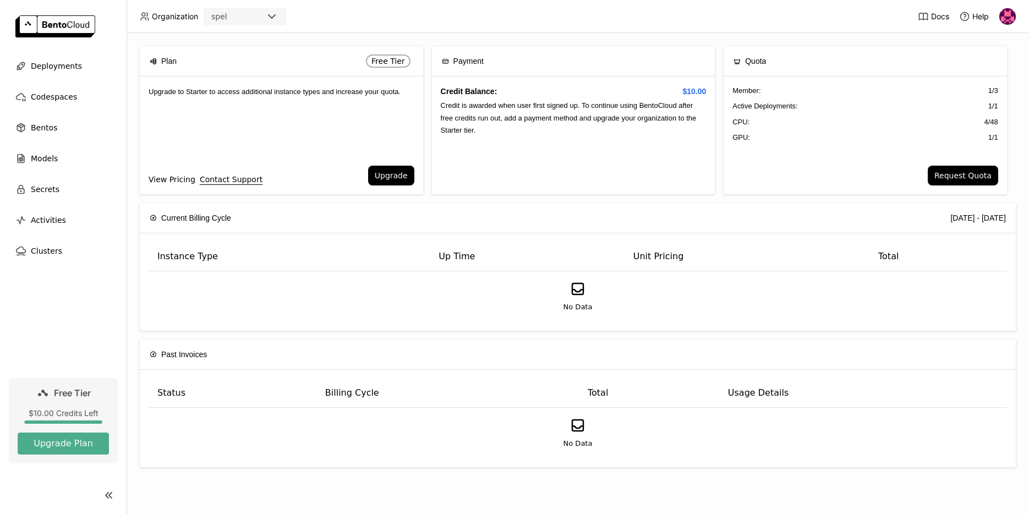
click at [176, 180] on link "View Pricing" at bounding box center [172, 179] width 47 height 12
click at [1005, 10] on img at bounding box center [1007, 16] width 17 height 17
click at [986, 43] on span "Members" at bounding box center [987, 42] width 32 height 10
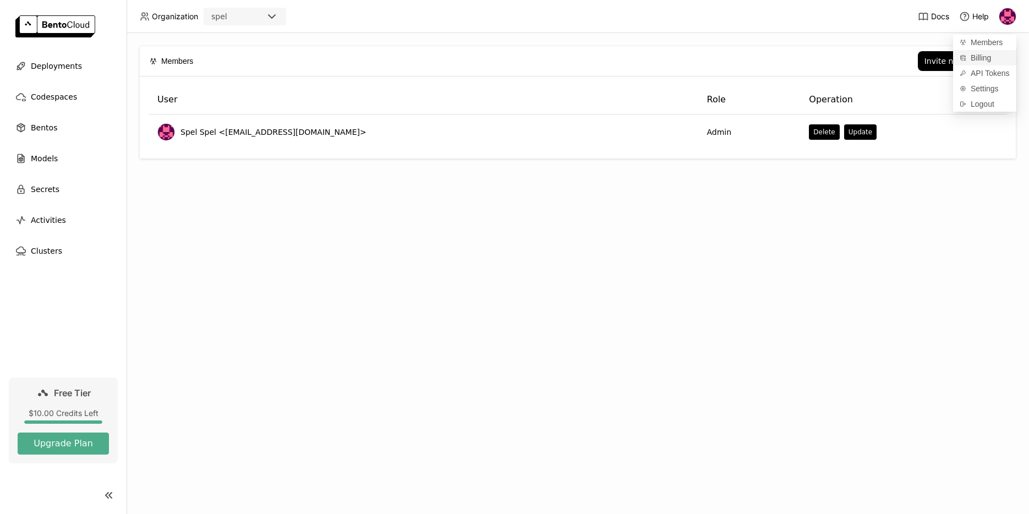
click at [978, 54] on span "Billing" at bounding box center [981, 58] width 20 height 10
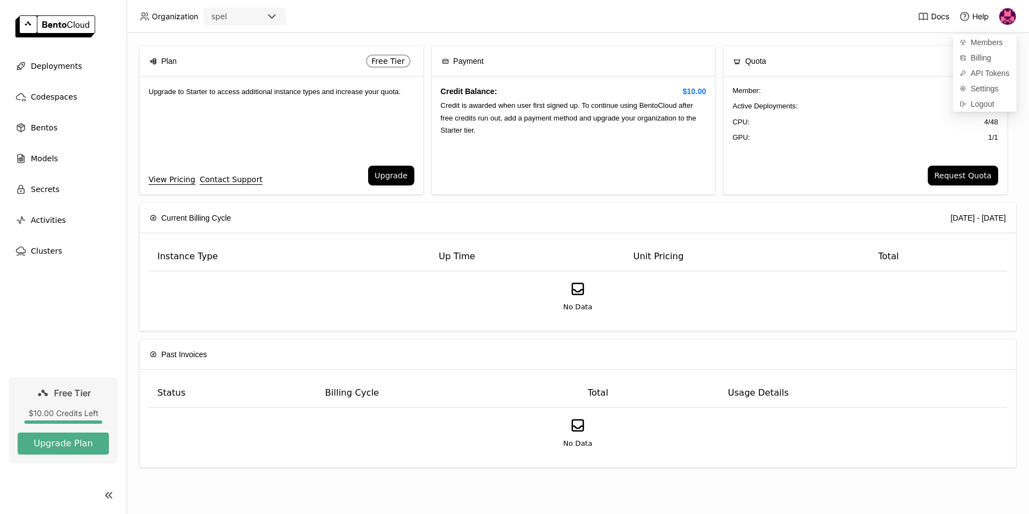
click at [240, 10] on div "spel" at bounding box center [235, 16] width 61 height 15
drag, startPoint x: 365, startPoint y: 2, endPoint x: 639, endPoint y: 41, distance: 277.4
click at [365, 2] on header "Organization spel Docs Help" at bounding box center [514, 16] width 1029 height 33
click at [1009, 18] on img at bounding box center [1007, 16] width 17 height 17
click at [993, 44] on span "Members" at bounding box center [987, 42] width 32 height 10
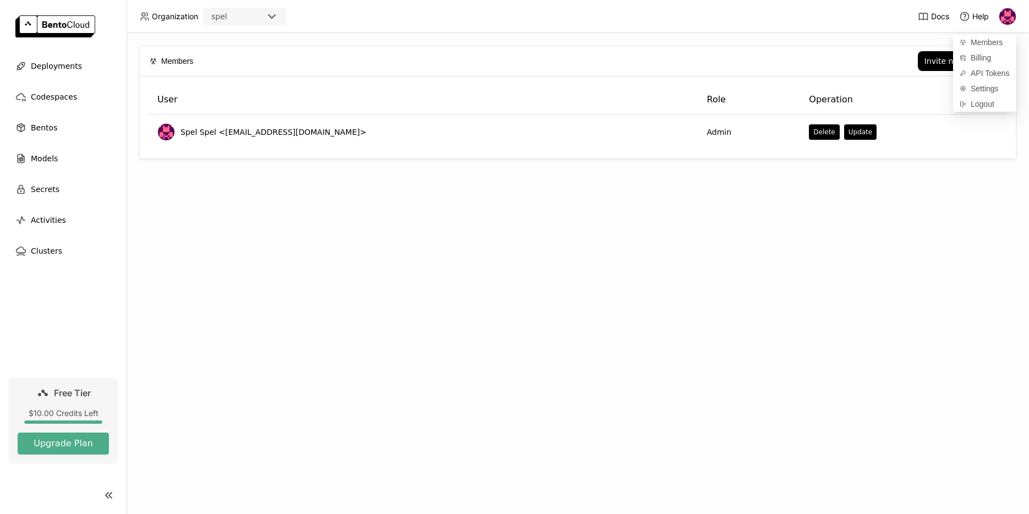
click at [811, 78] on div "User Role Operation Spel Spel <[EMAIL_ADDRESS][DOMAIN_NAME]> Admin Delete Update" at bounding box center [578, 117] width 876 height 82
click at [943, 69] on button "Invite new member" at bounding box center [962, 61] width 88 height 20
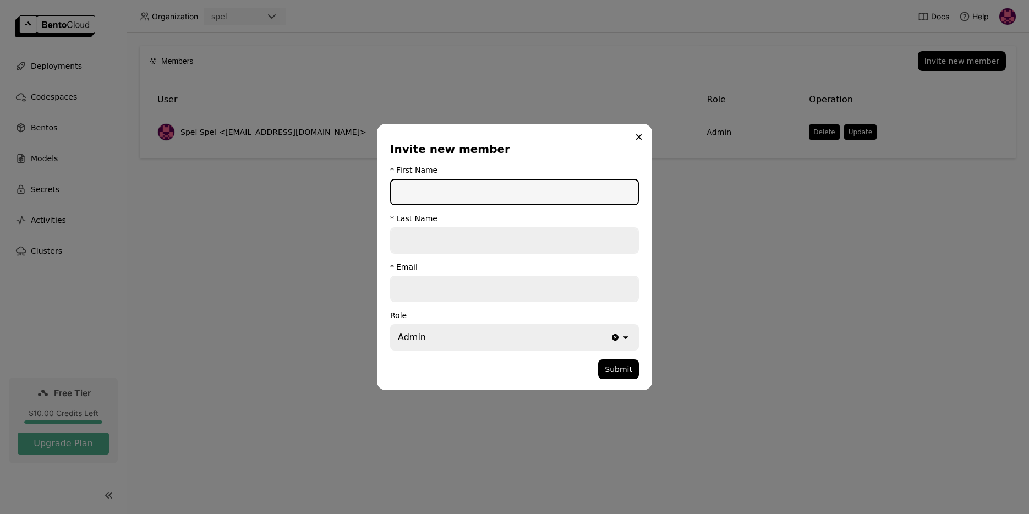
click at [685, 313] on div "Invite new member * First Name * Last Name * Email Role Admin Clear value open …" at bounding box center [514, 257] width 1029 height 514
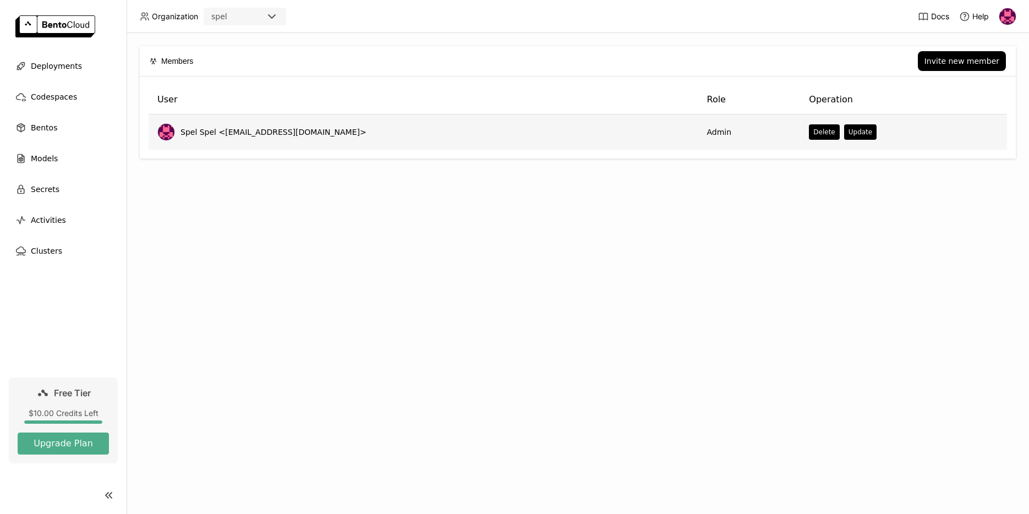
click at [714, 135] on td "Admin" at bounding box center [749, 131] width 102 height 35
